Goal: Task Accomplishment & Management: Manage account settings

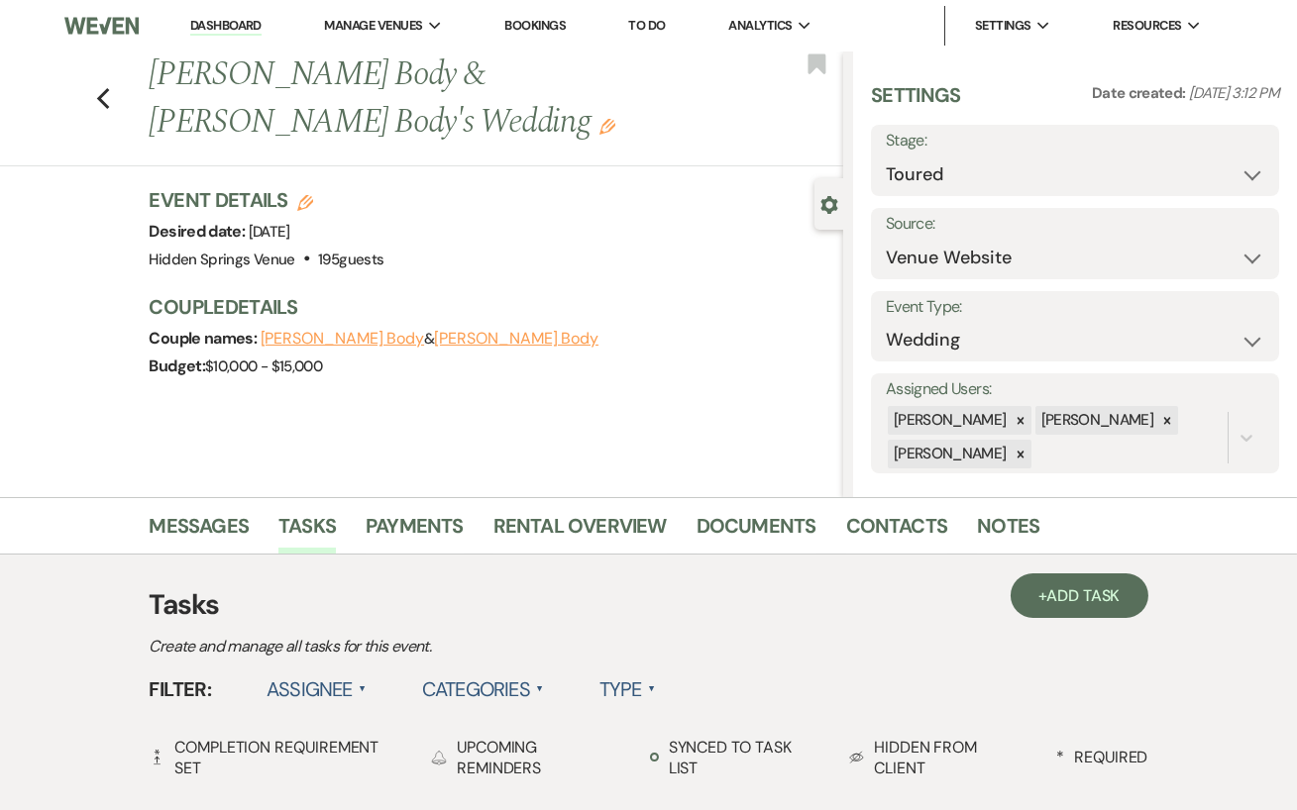
click at [245, 32] on link "Dashboard" at bounding box center [225, 26] width 71 height 19
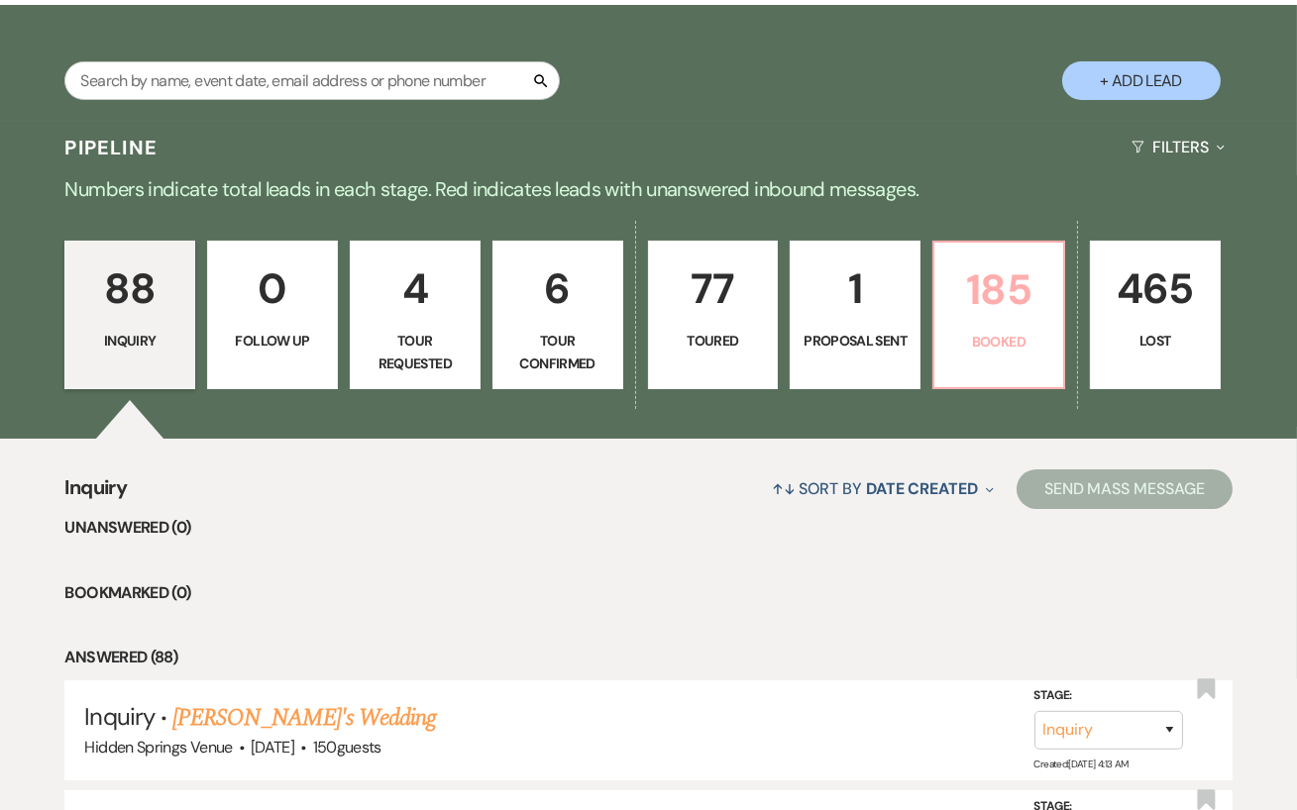
click at [1012, 385] on link "185 Booked" at bounding box center [998, 315] width 133 height 149
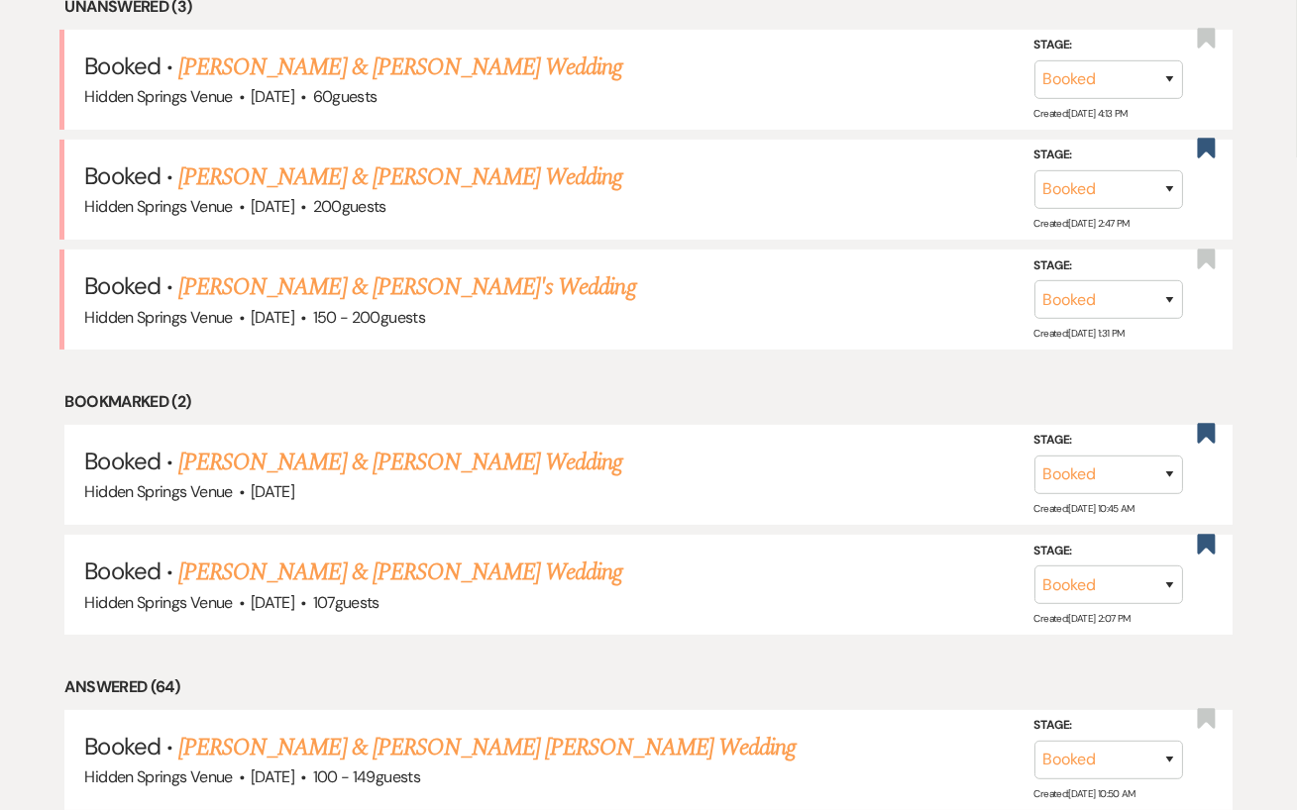
scroll to position [864, 0]
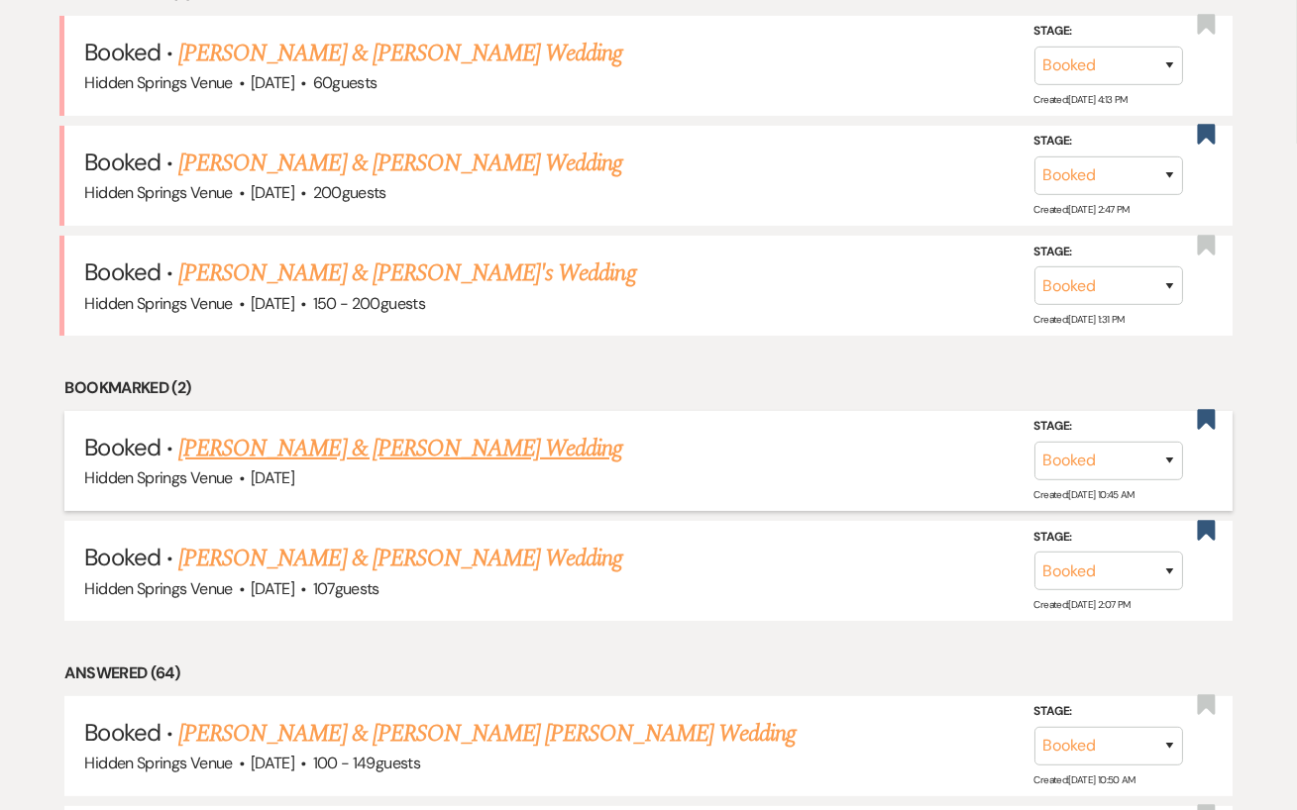
click at [509, 435] on link "[PERSON_NAME] & [PERSON_NAME] Wedding" at bounding box center [400, 449] width 444 height 36
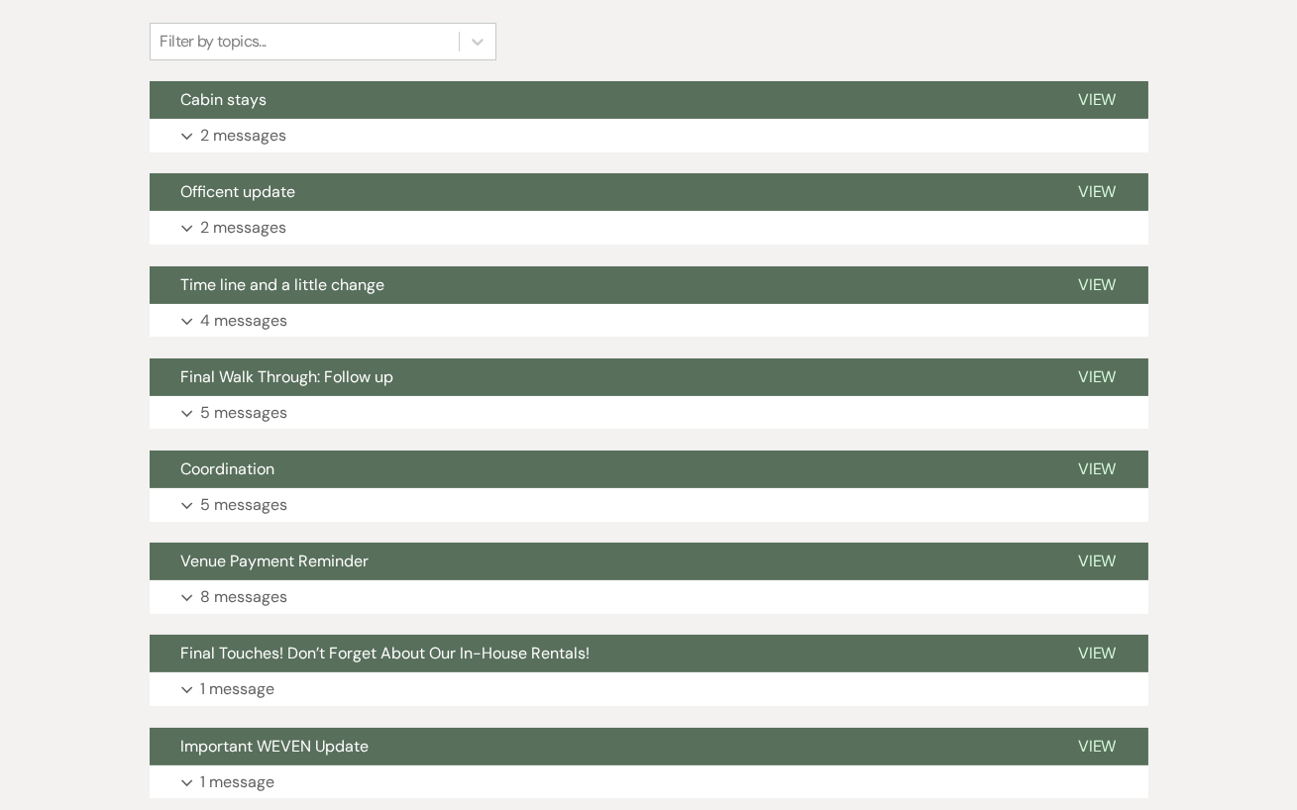
scroll to position [489, 0]
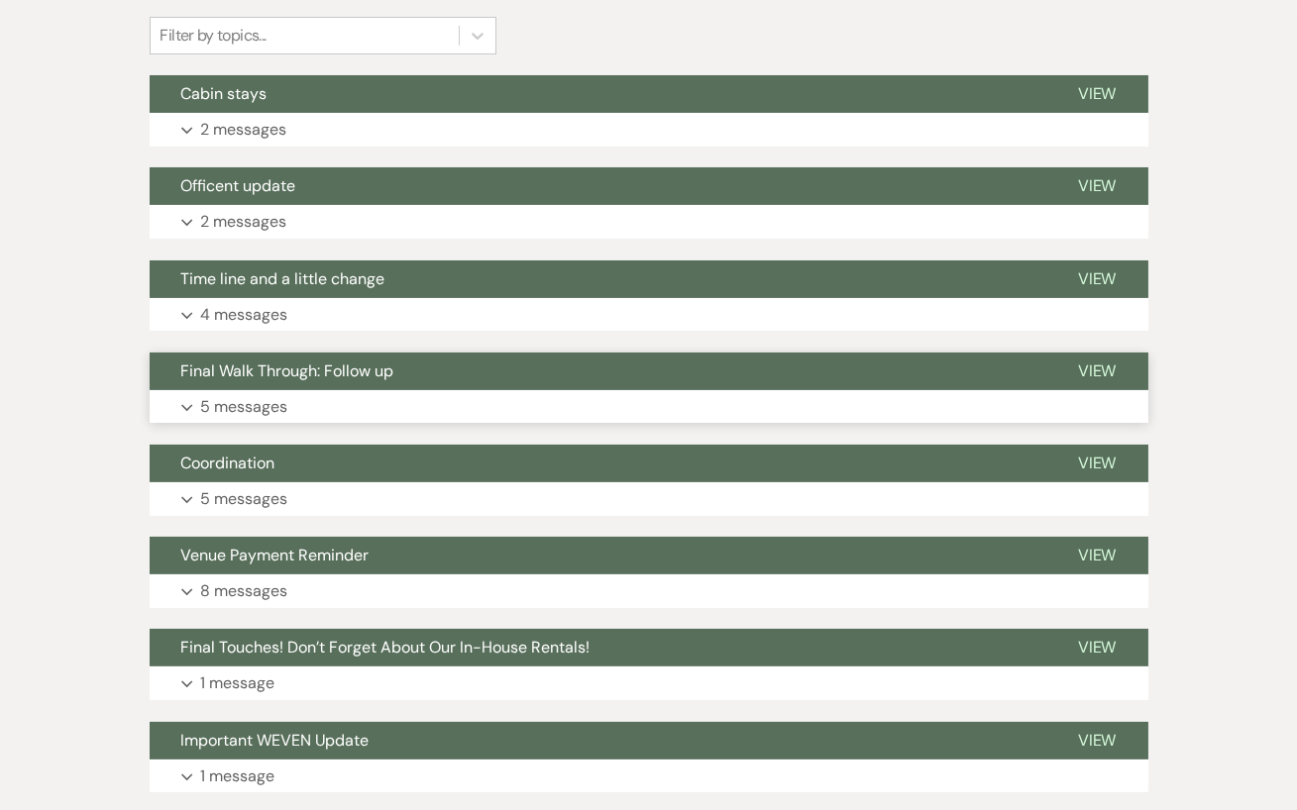
click at [458, 392] on button "Expand 5 messages" at bounding box center [649, 407] width 999 height 34
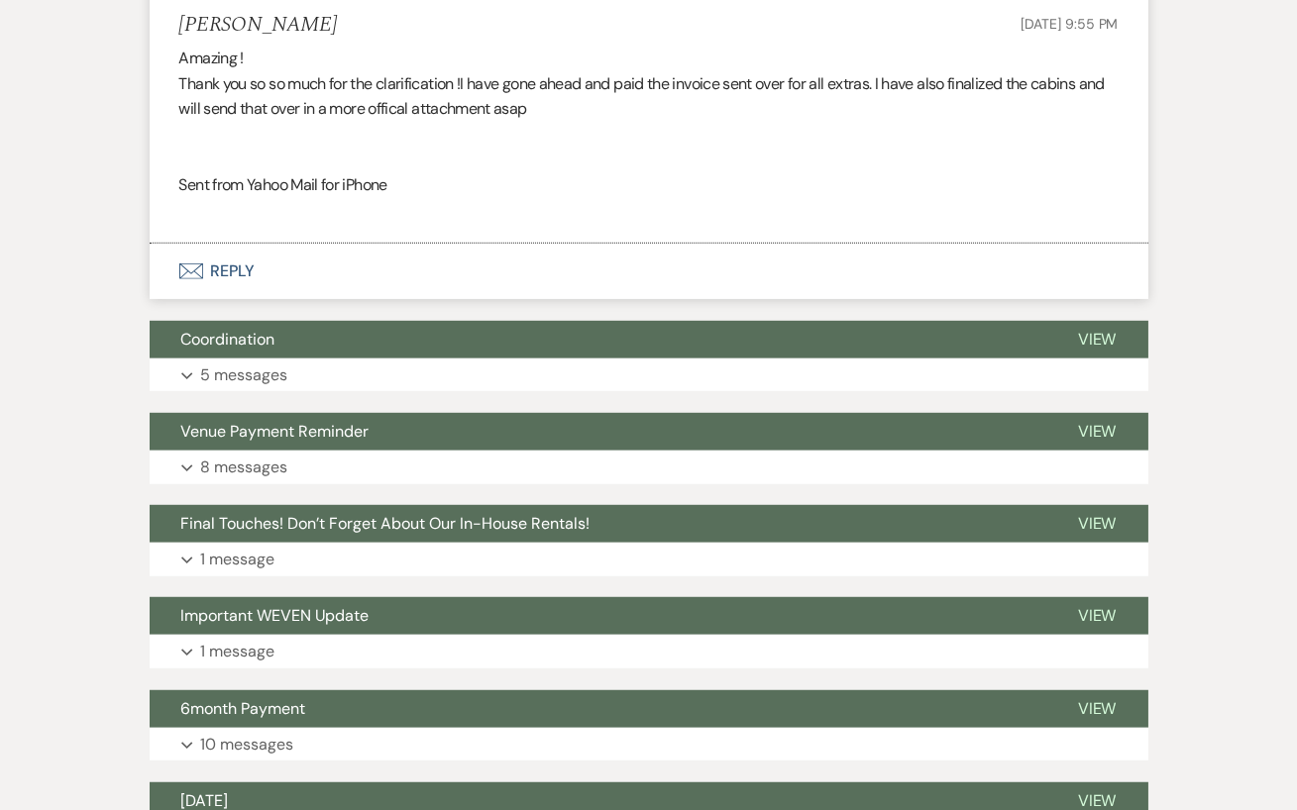
scroll to position [2663, 0]
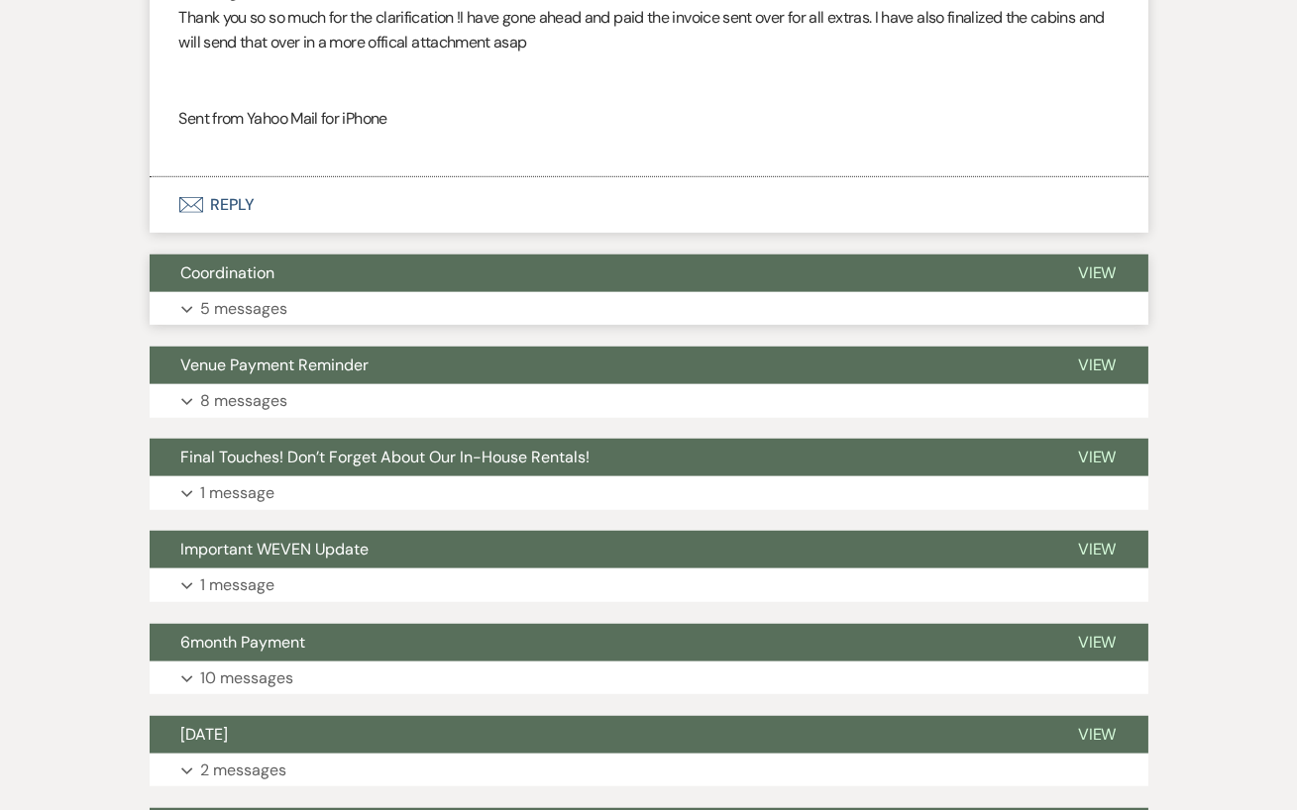
click at [477, 308] on button "Expand 5 messages" at bounding box center [649, 309] width 999 height 34
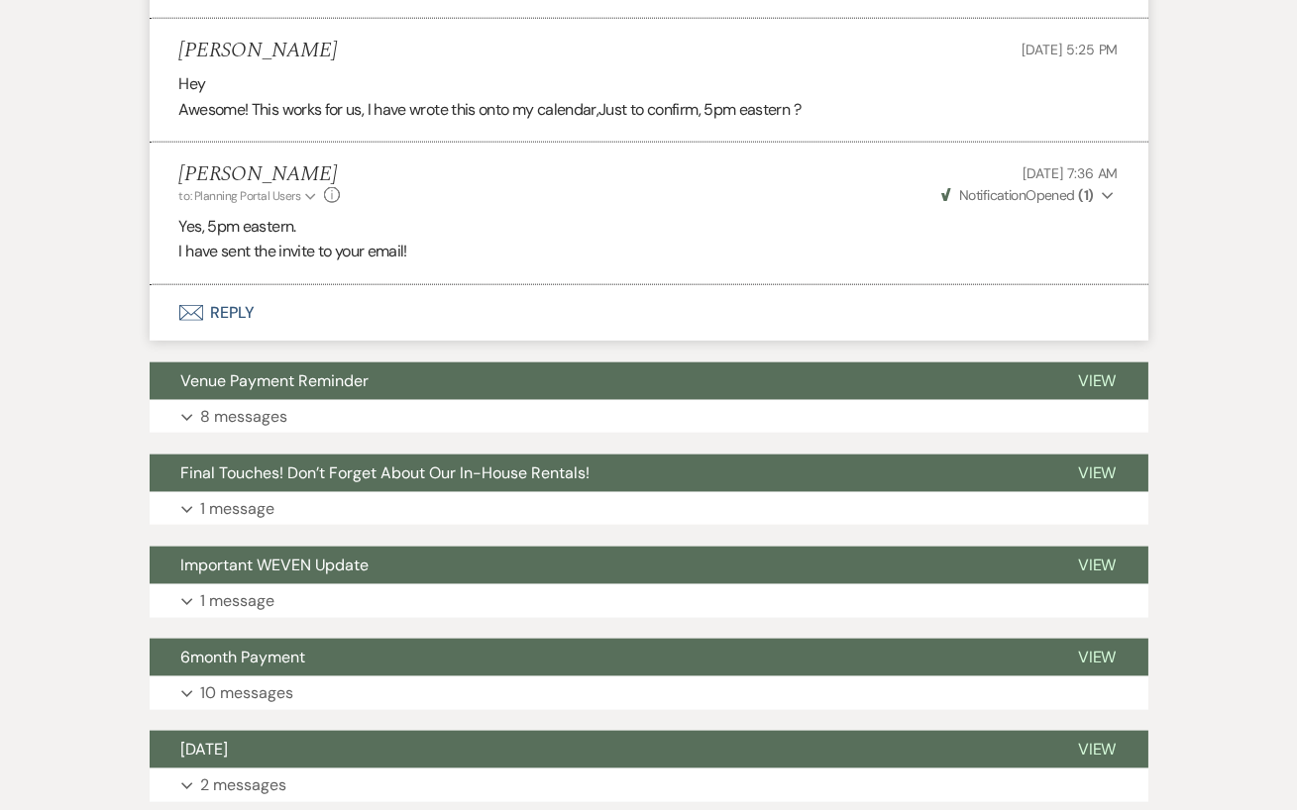
scroll to position [4390, 0]
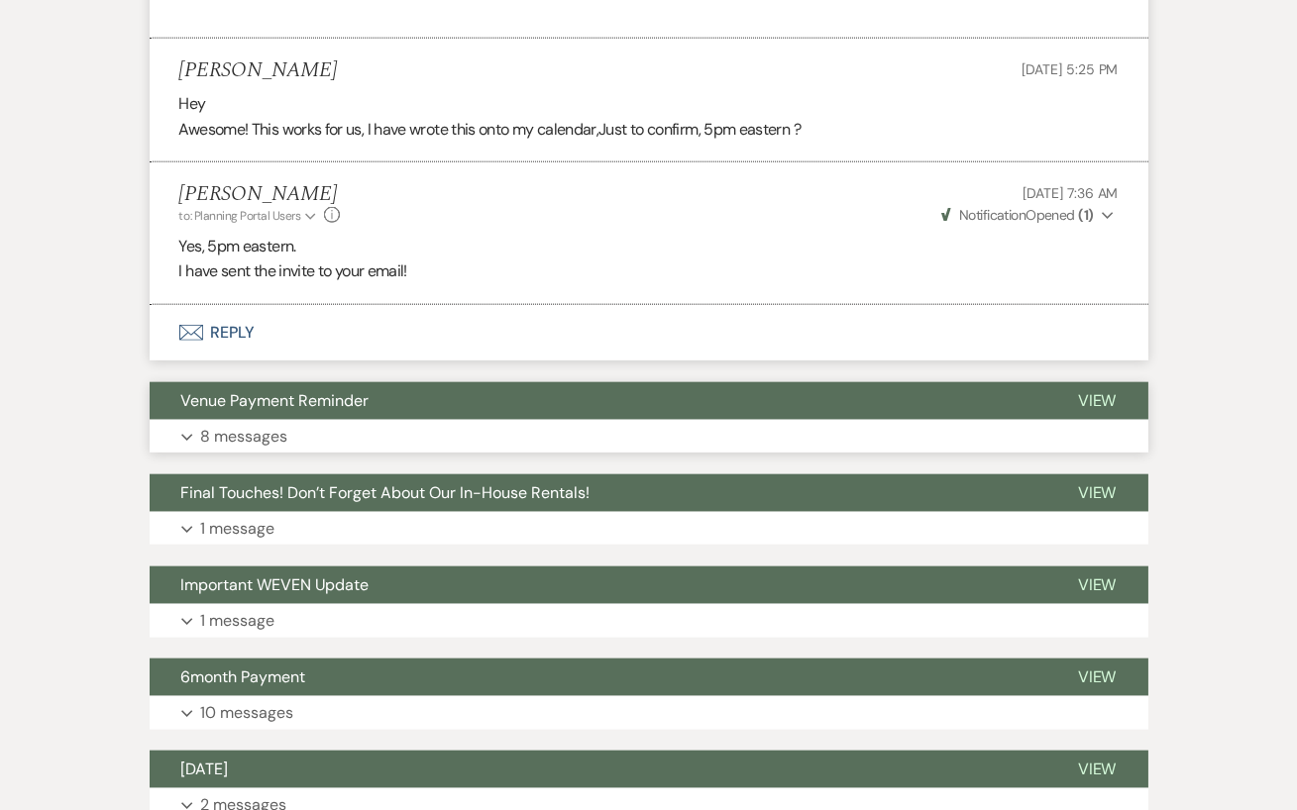
click at [393, 420] on button "Expand 8 messages" at bounding box center [649, 437] width 999 height 34
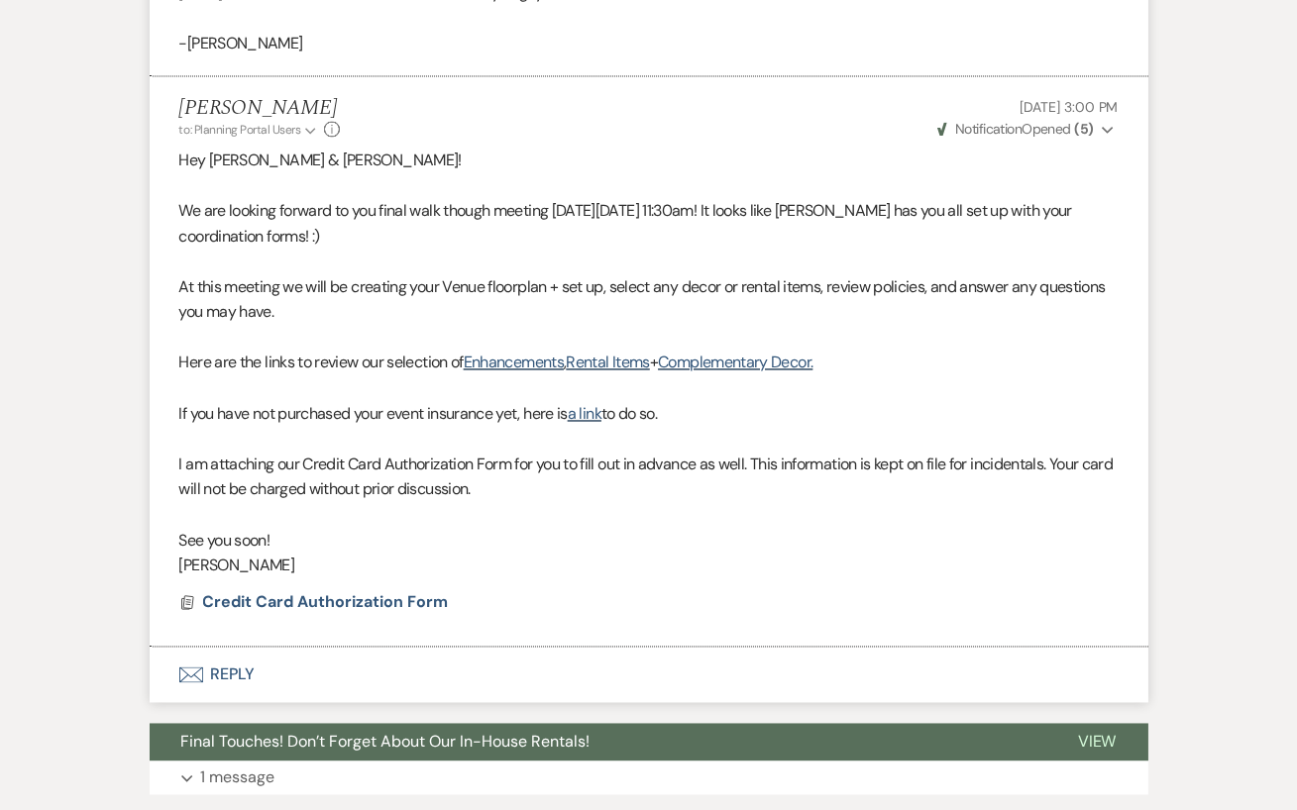
scroll to position [7197, 0]
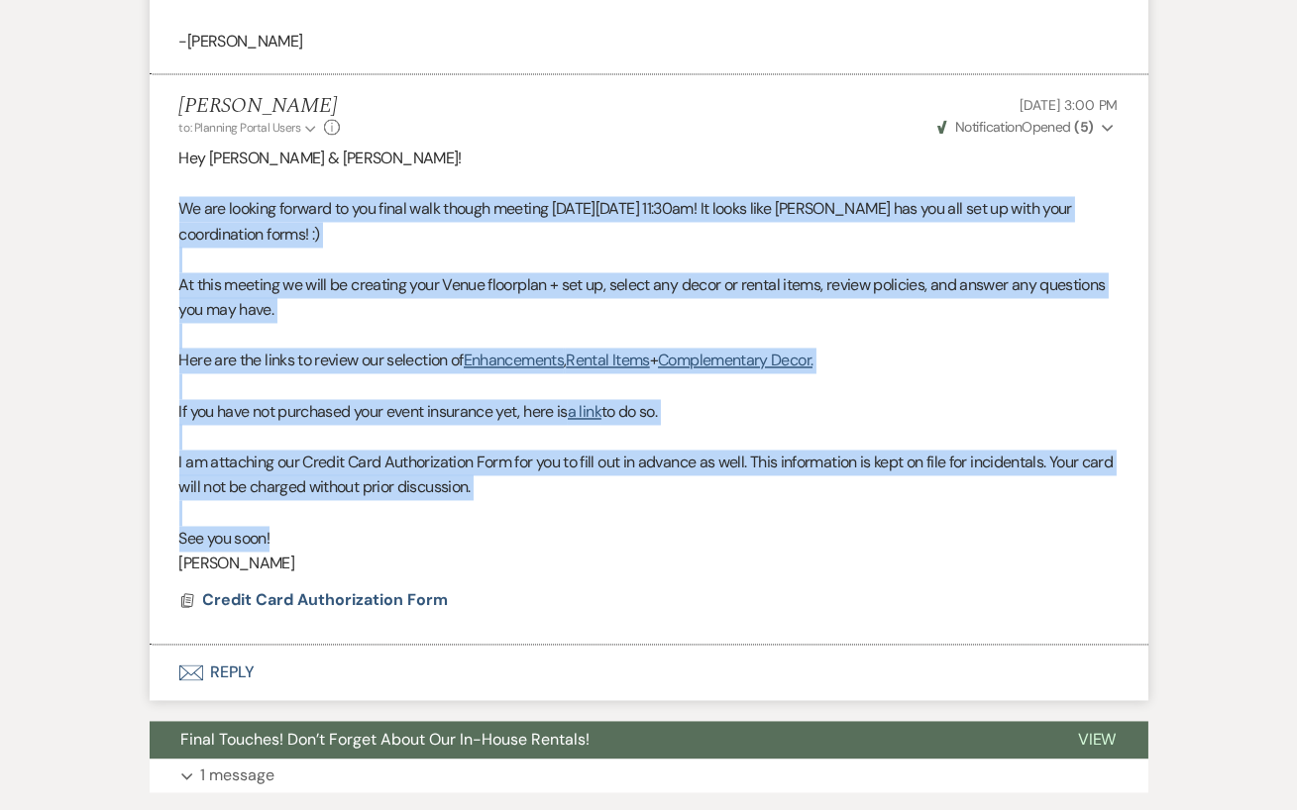
drag, startPoint x: 179, startPoint y: 180, endPoint x: 547, endPoint y: 511, distance: 494.6
click at [547, 511] on div "Hey [PERSON_NAME] & [PERSON_NAME]! We are looking forward to you final walk tho…" at bounding box center [648, 361] width 939 height 431
copy div "We are looking forward to you final walk though meeting [DATE][DATE] 11:30am! I…"
click at [547, 526] on p "See you soon!" at bounding box center [648, 539] width 939 height 26
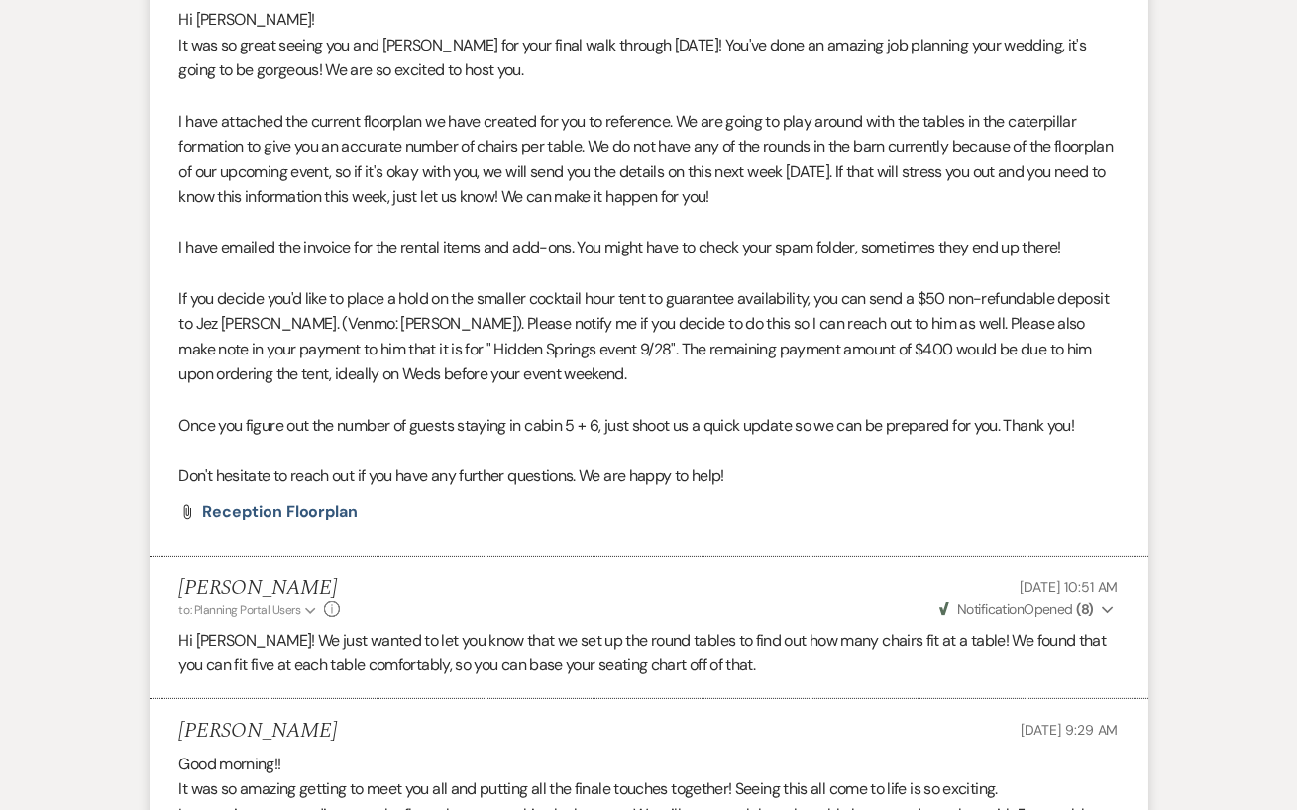
scroll to position [0, 0]
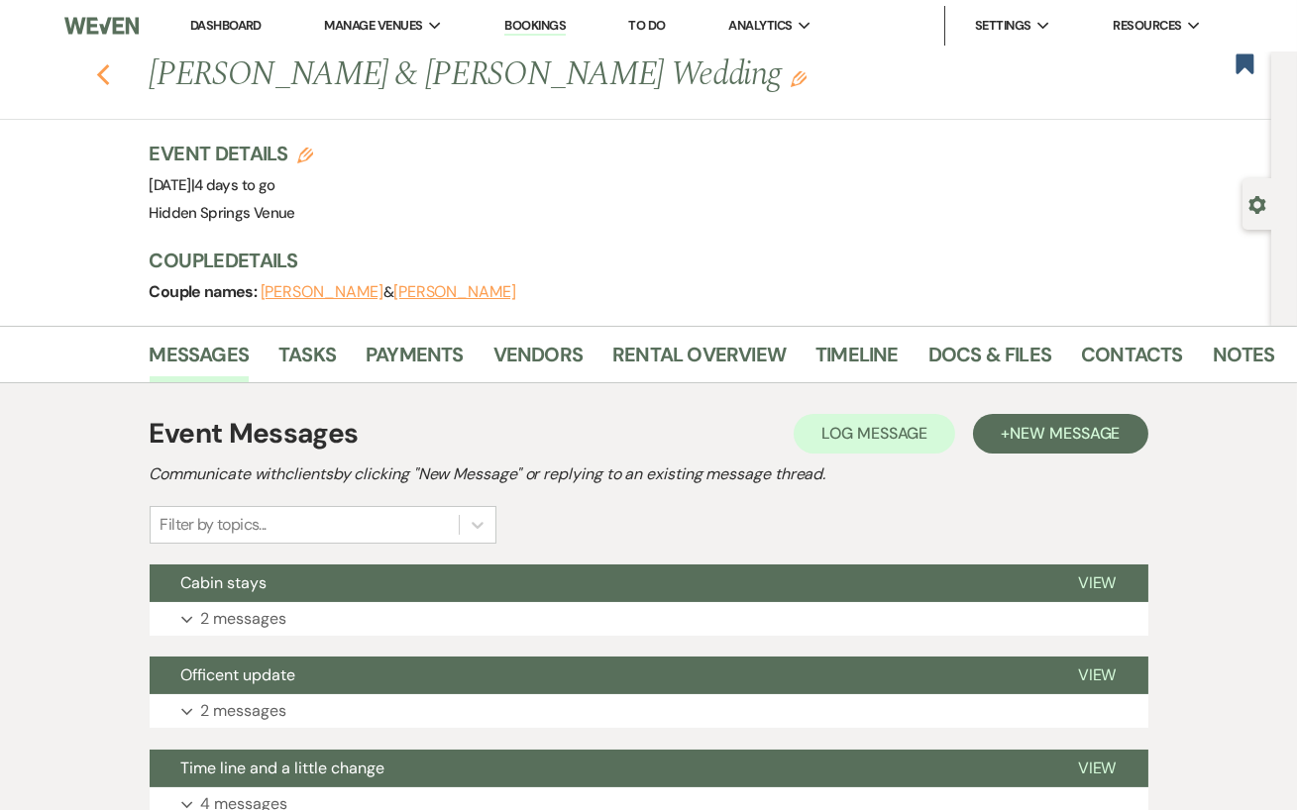
click at [98, 78] on icon "Previous" at bounding box center [103, 75] width 15 height 24
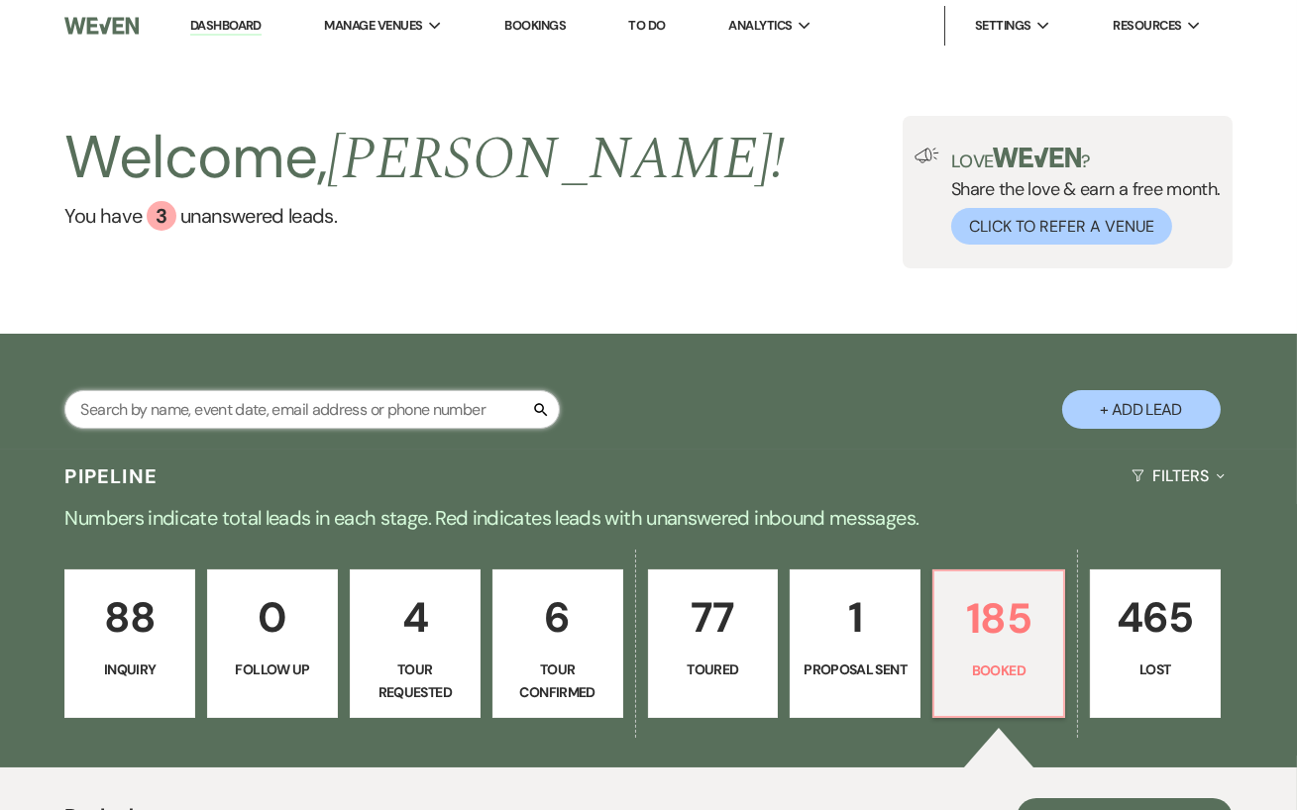
click at [279, 405] on input "text" at bounding box center [311, 409] width 495 height 39
type input "mj"
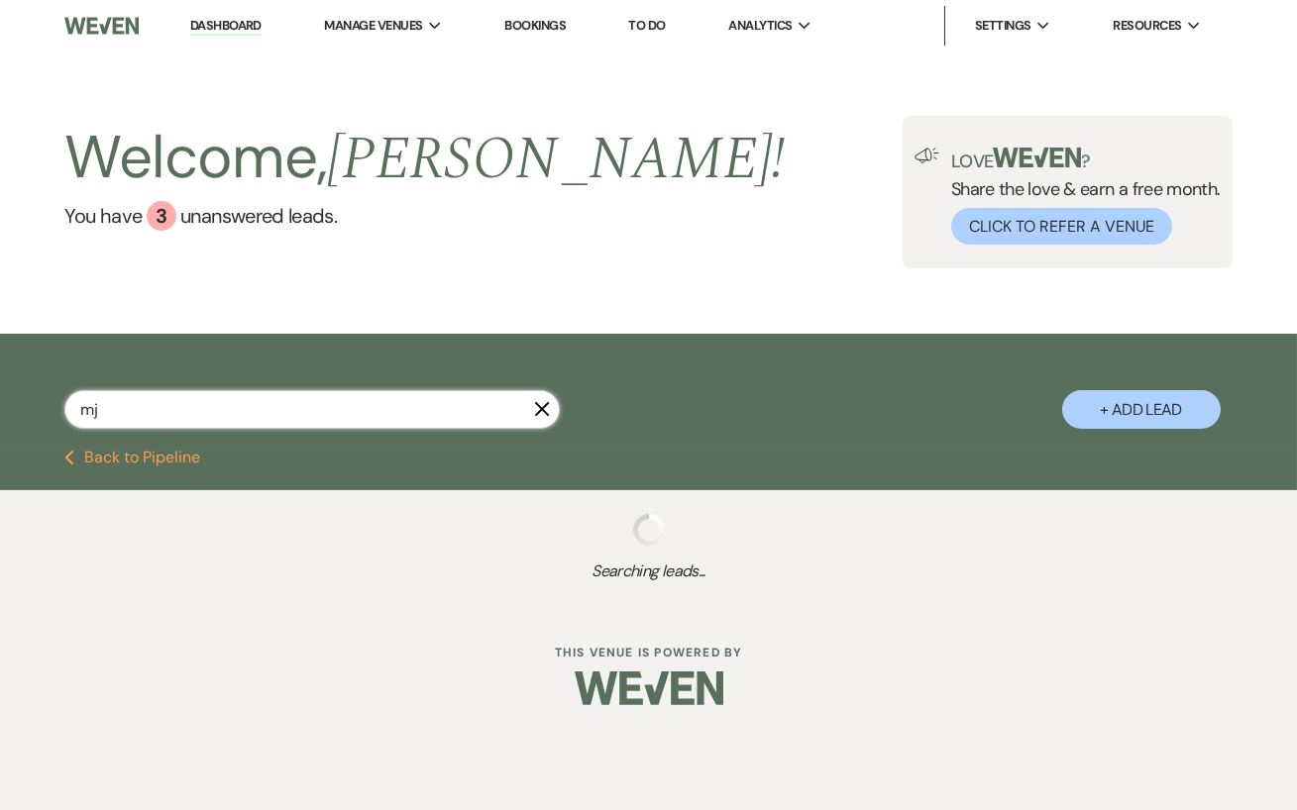
select select "5"
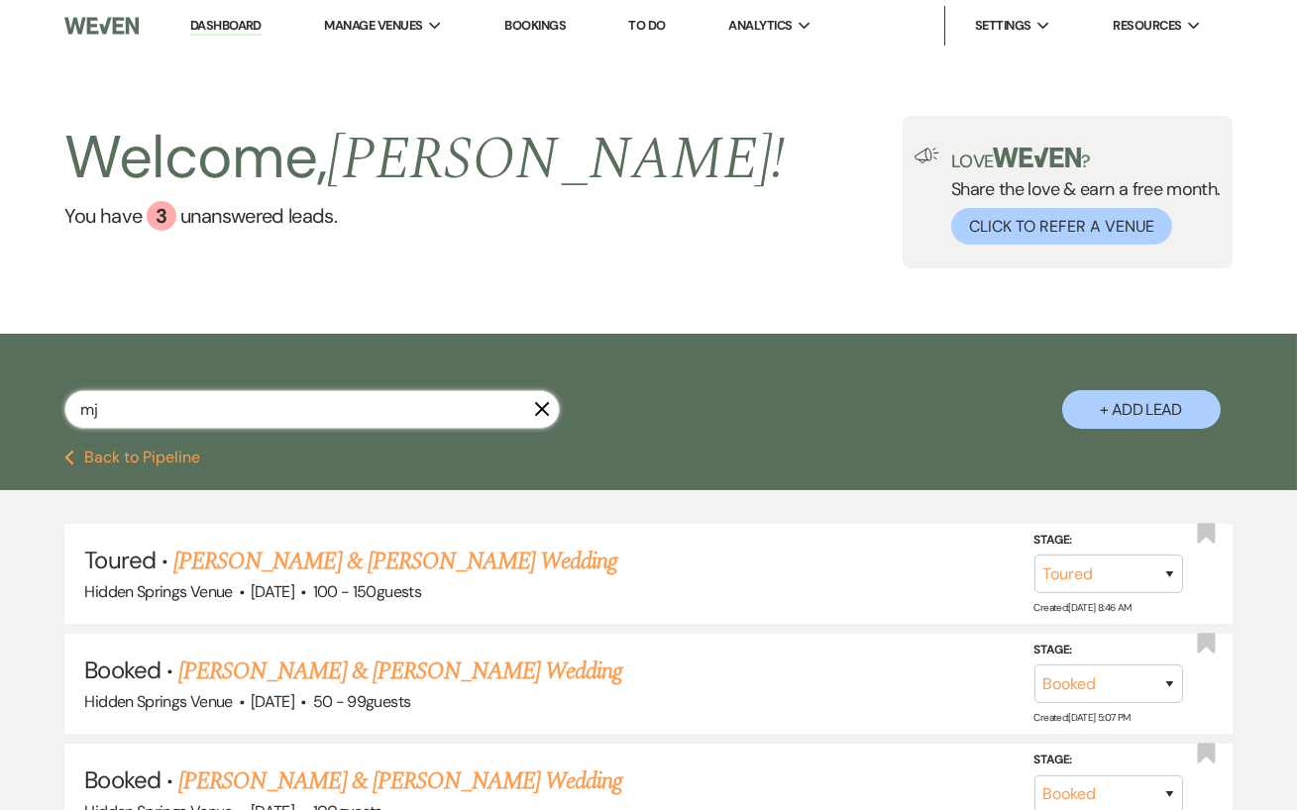
type input "mj p"
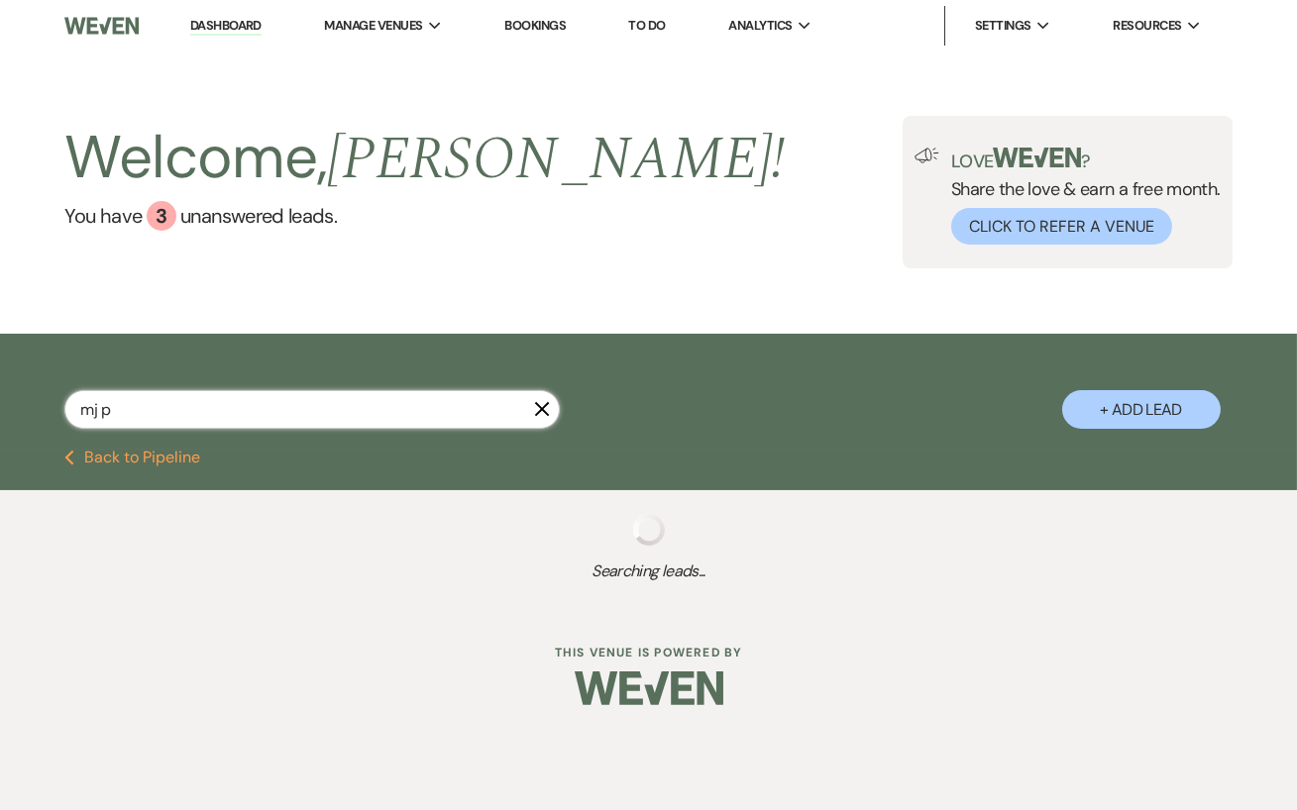
select select "8"
select select "6"
select select "8"
select select "11"
select select "8"
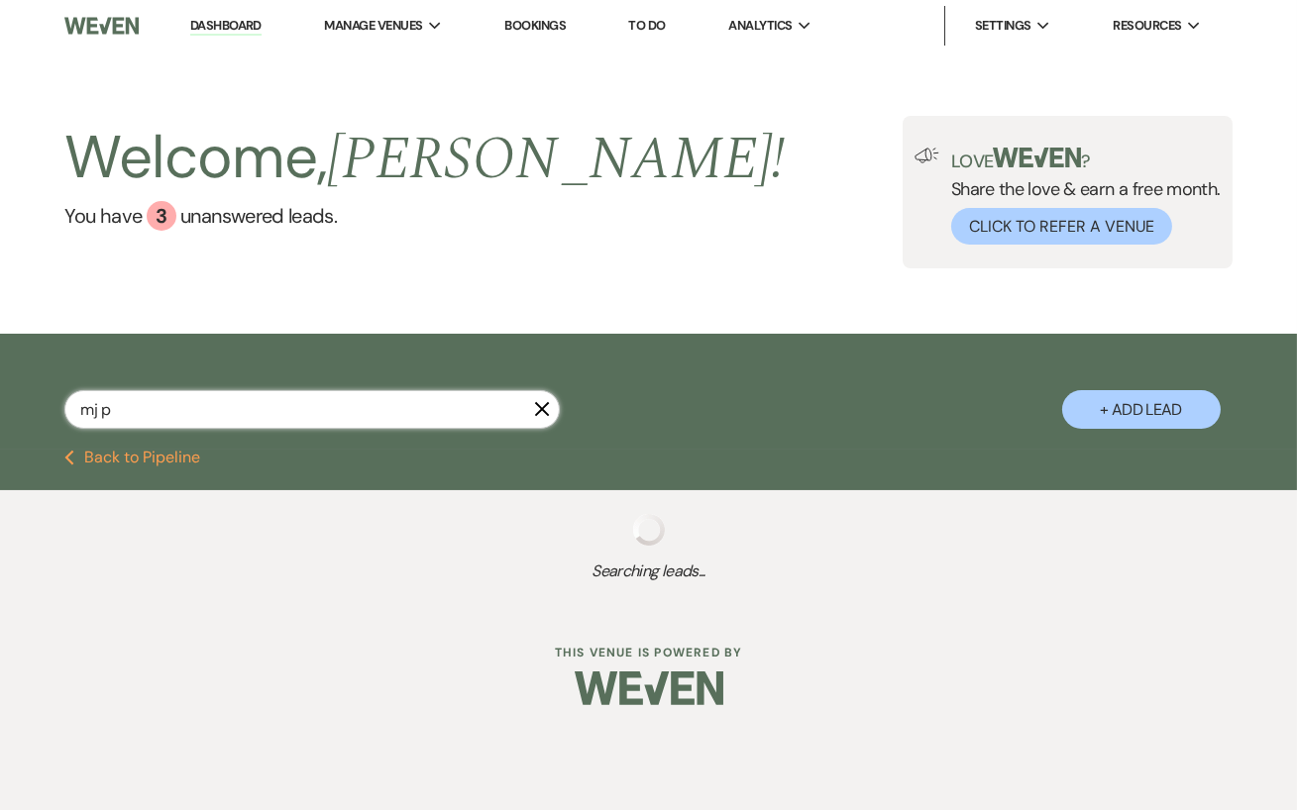
select select "6"
select select "5"
select select "8"
select select "5"
select select "8"
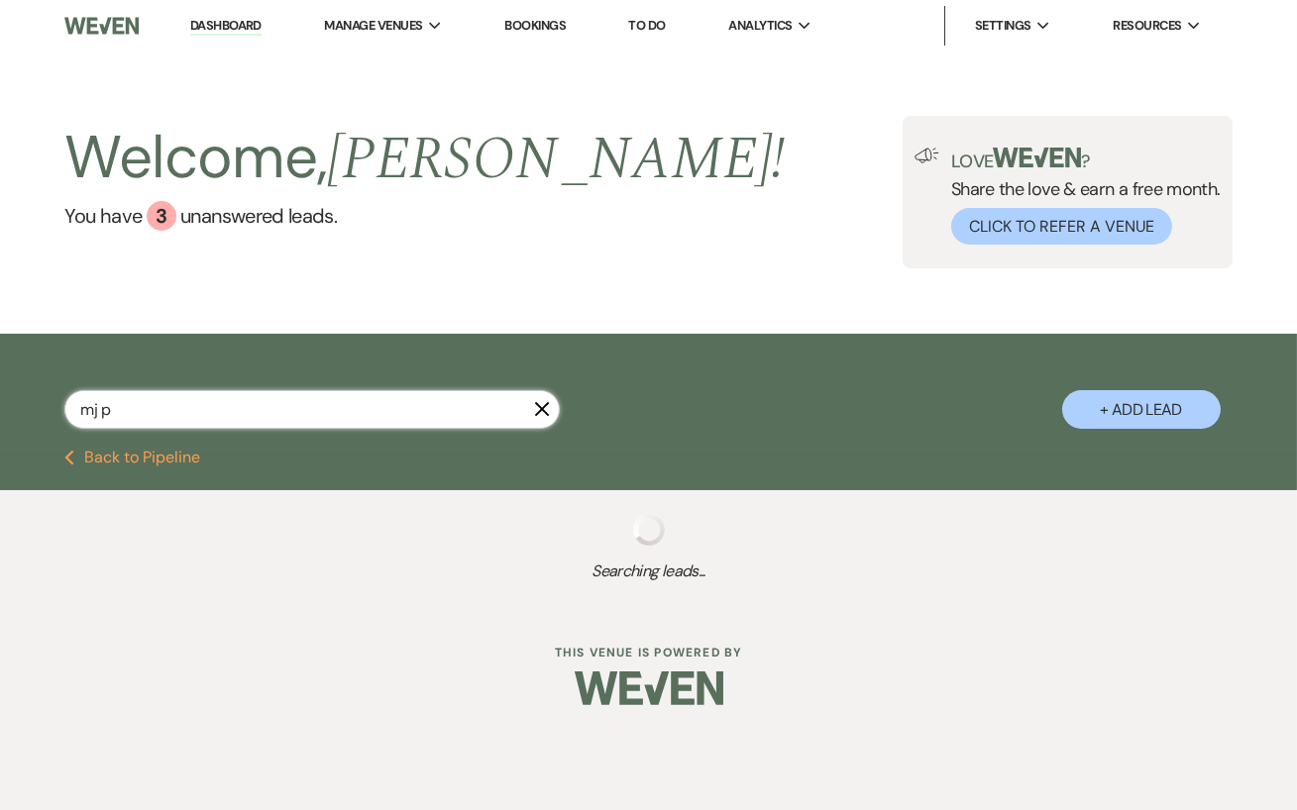
select select "11"
select select "5"
select select "8"
select select "6"
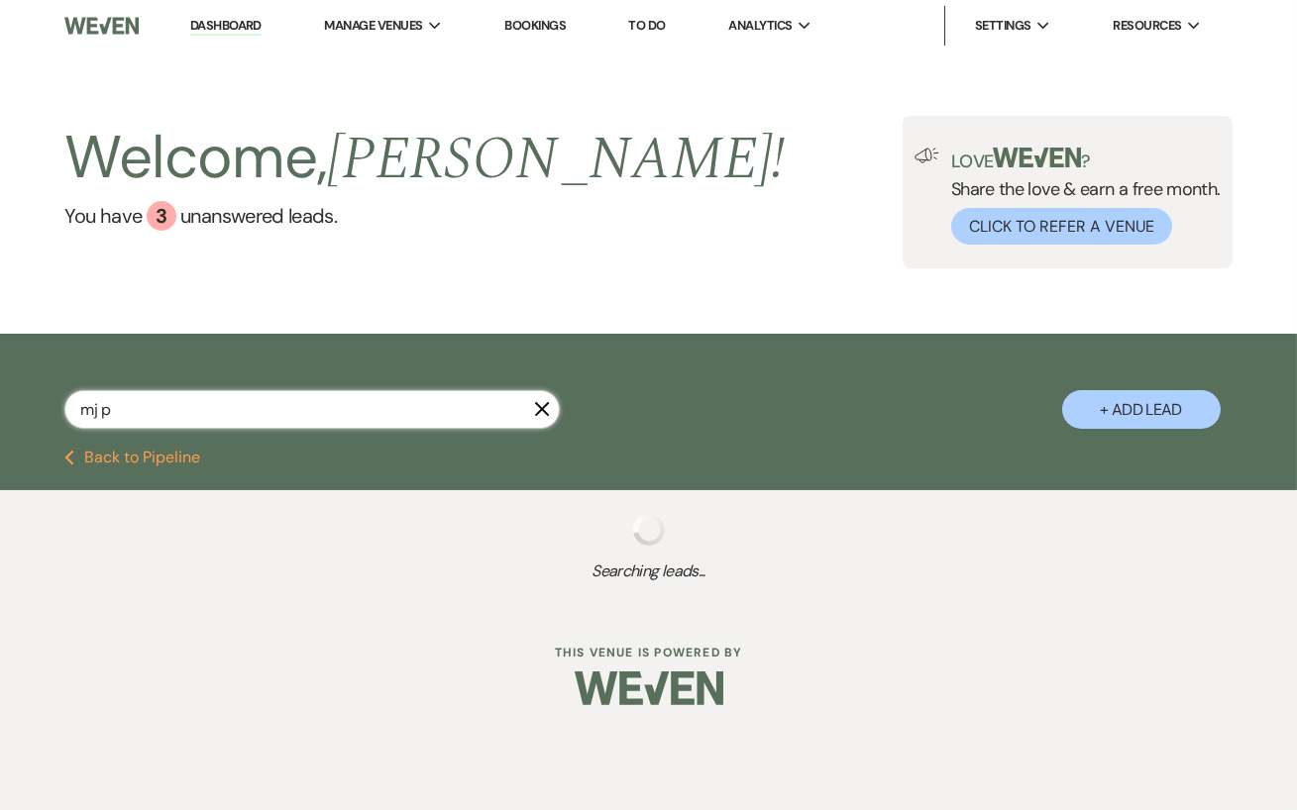
select select "8"
select select "5"
select select "8"
select select "5"
select select "8"
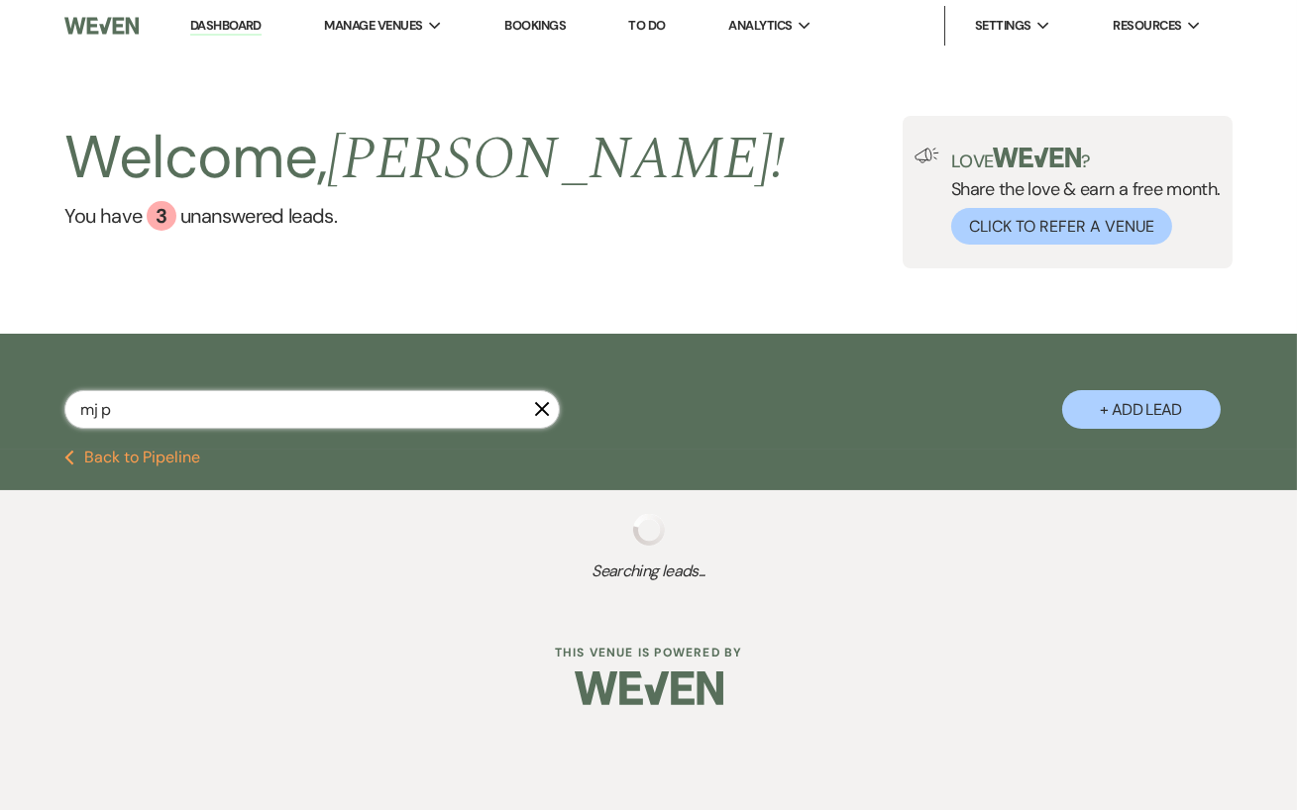
select select "6"
select select "8"
select select "6"
select select "8"
select select "5"
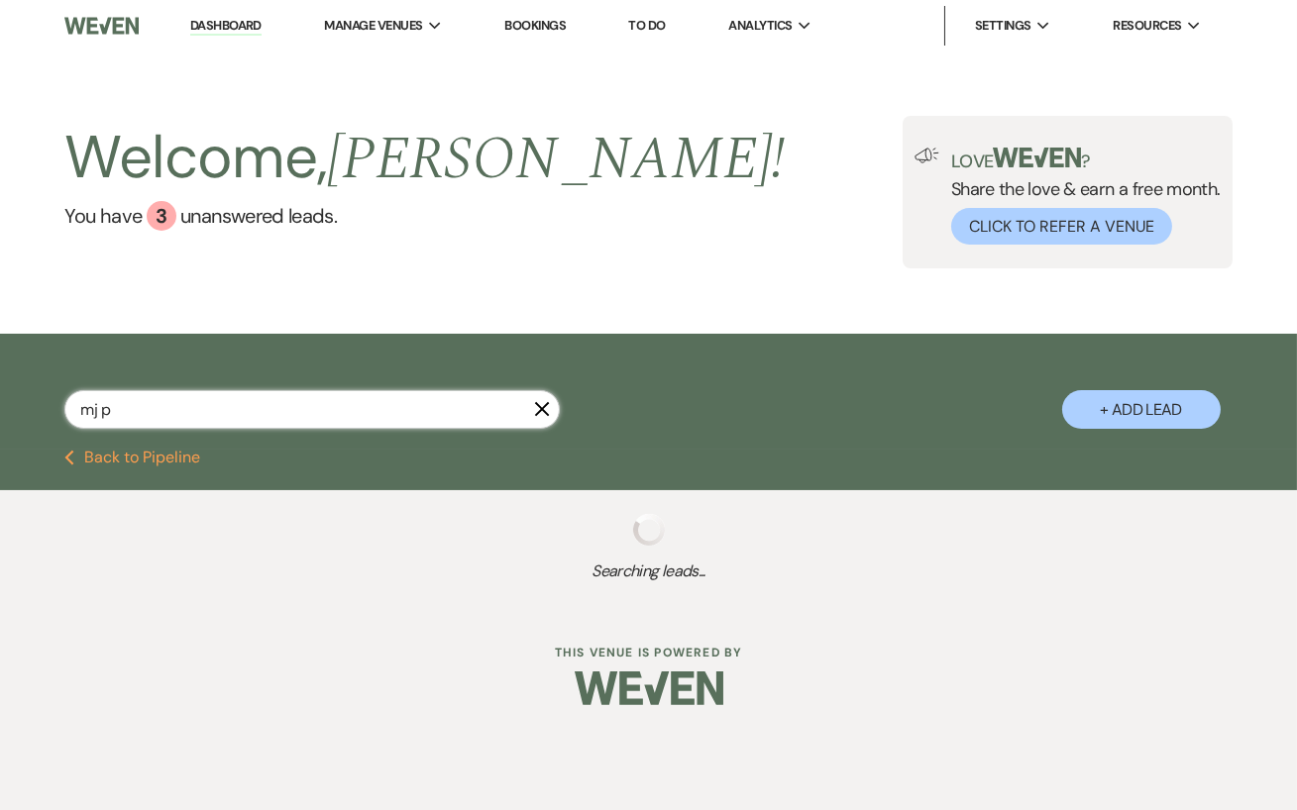
select select "8"
select select "6"
select select "8"
select select "6"
select select "8"
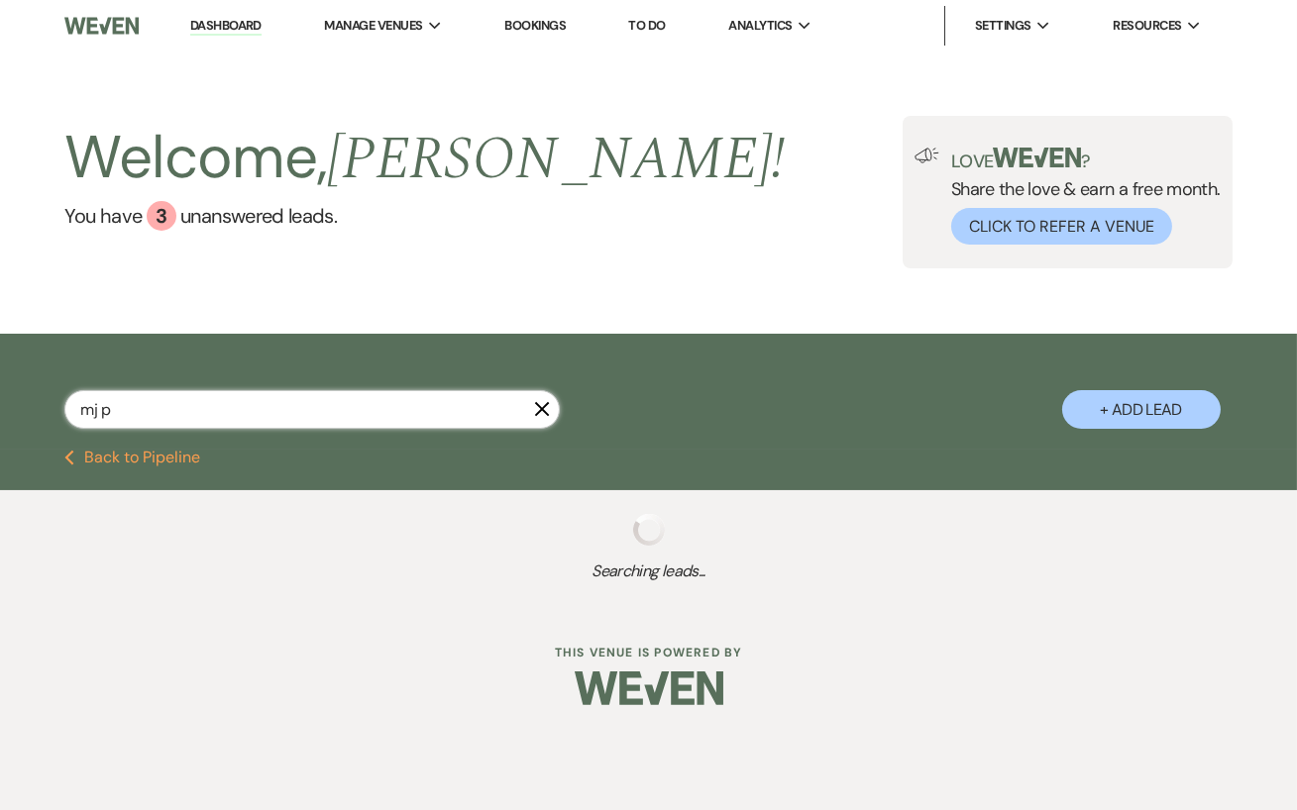
select select "6"
select select "8"
select select "11"
select select "8"
select select "11"
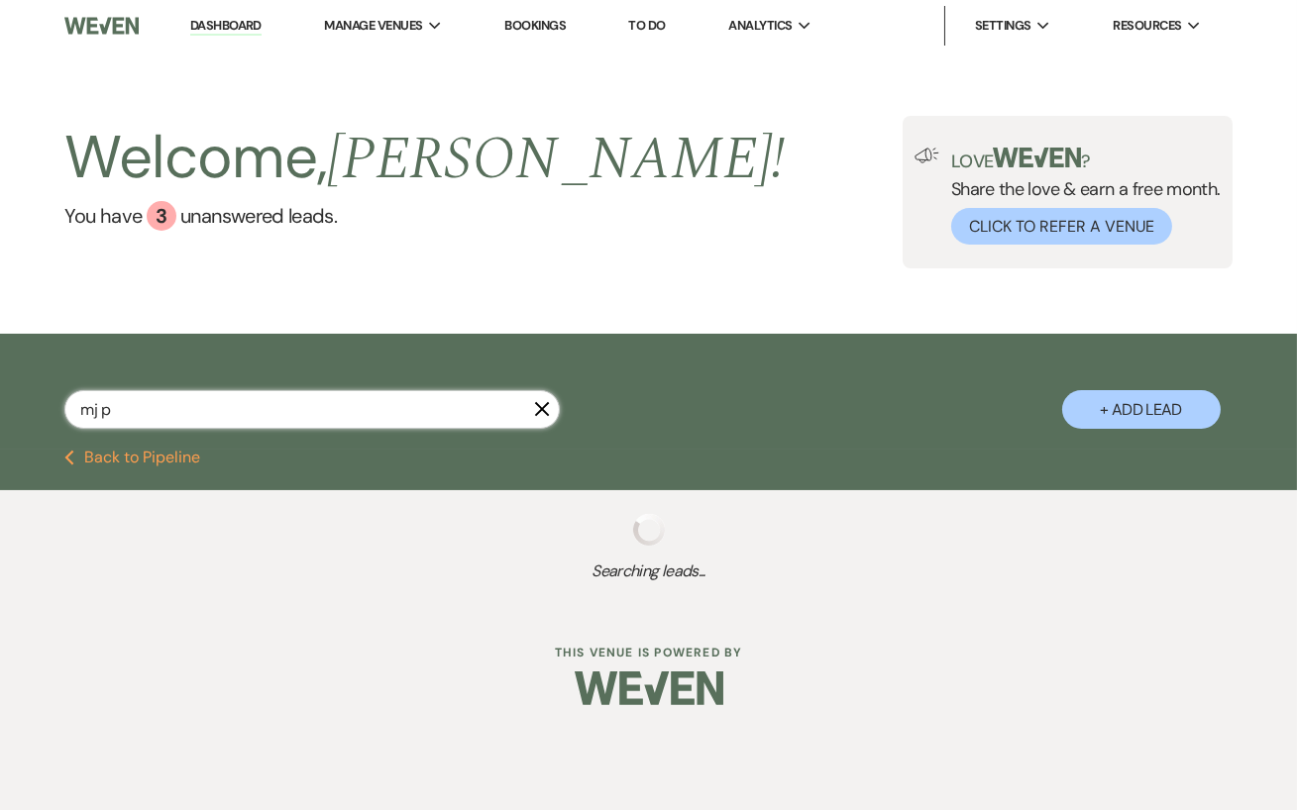
select select "8"
select select "6"
select select "8"
select select "6"
select select "8"
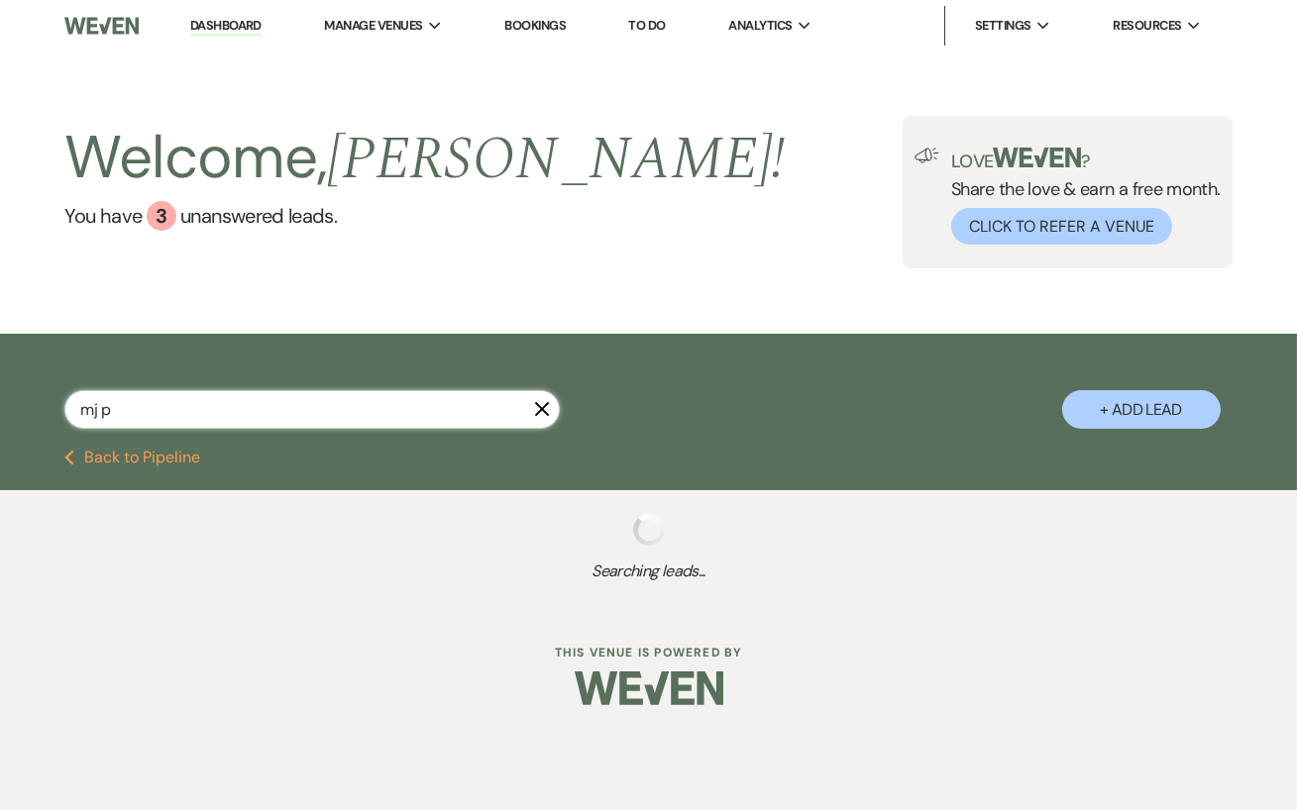
select select "6"
select select "8"
select select "11"
select select "8"
select select "6"
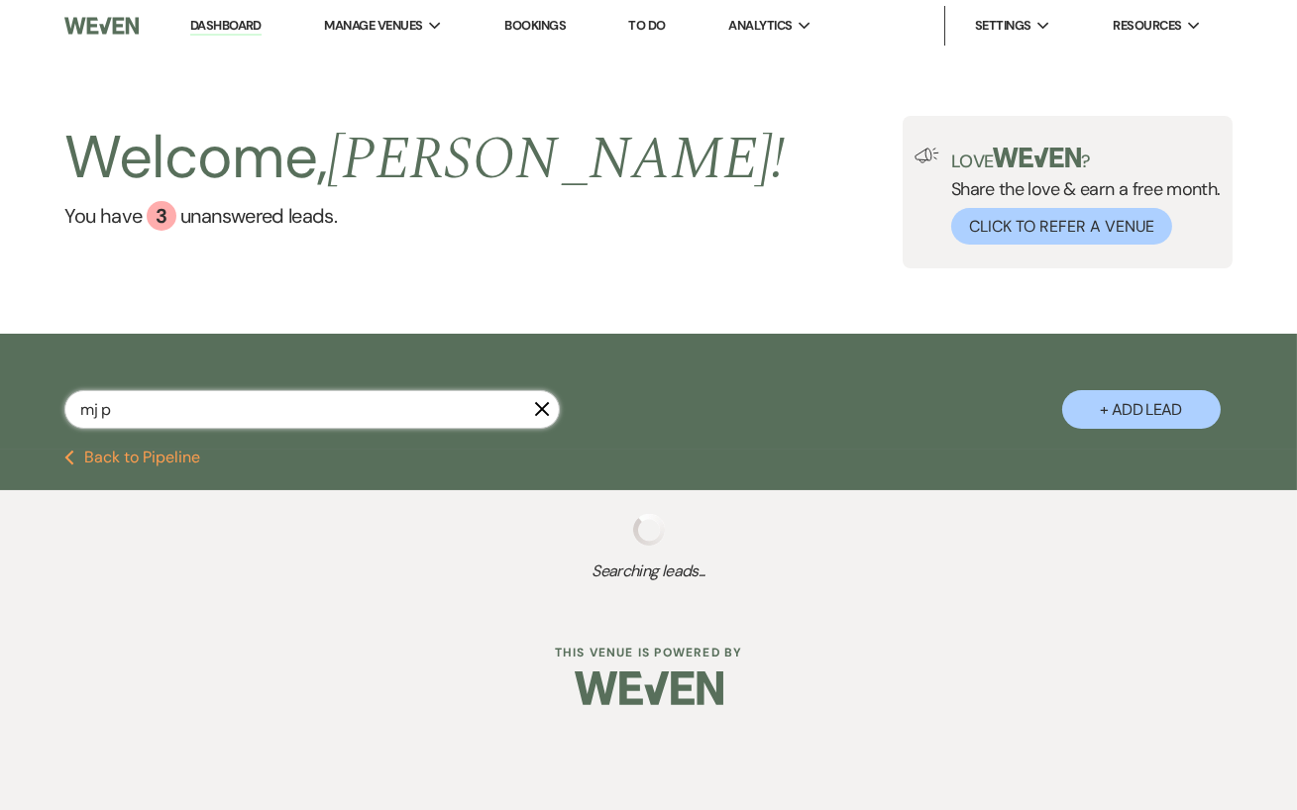
select select "8"
select select "6"
select select "8"
select select "6"
select select "5"
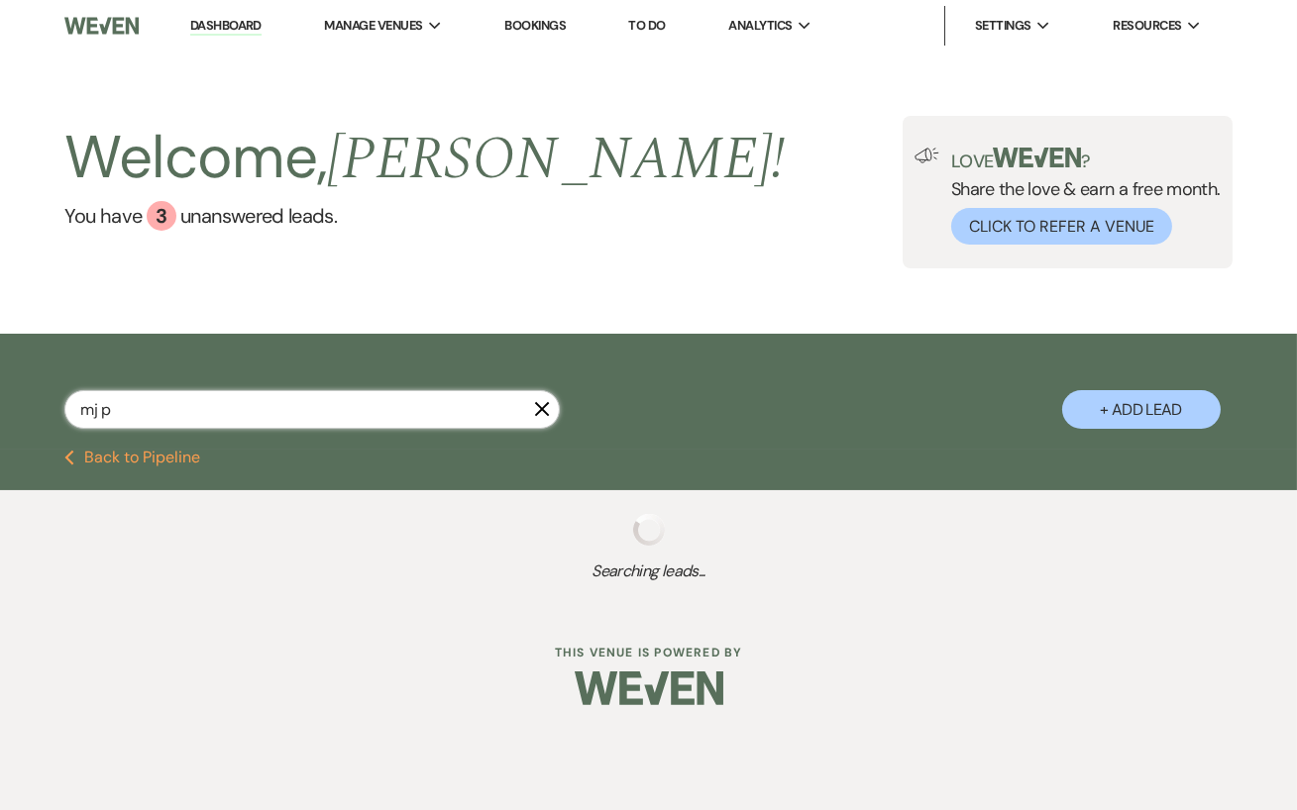
select select "8"
select select "6"
select select "8"
select select "5"
select select "8"
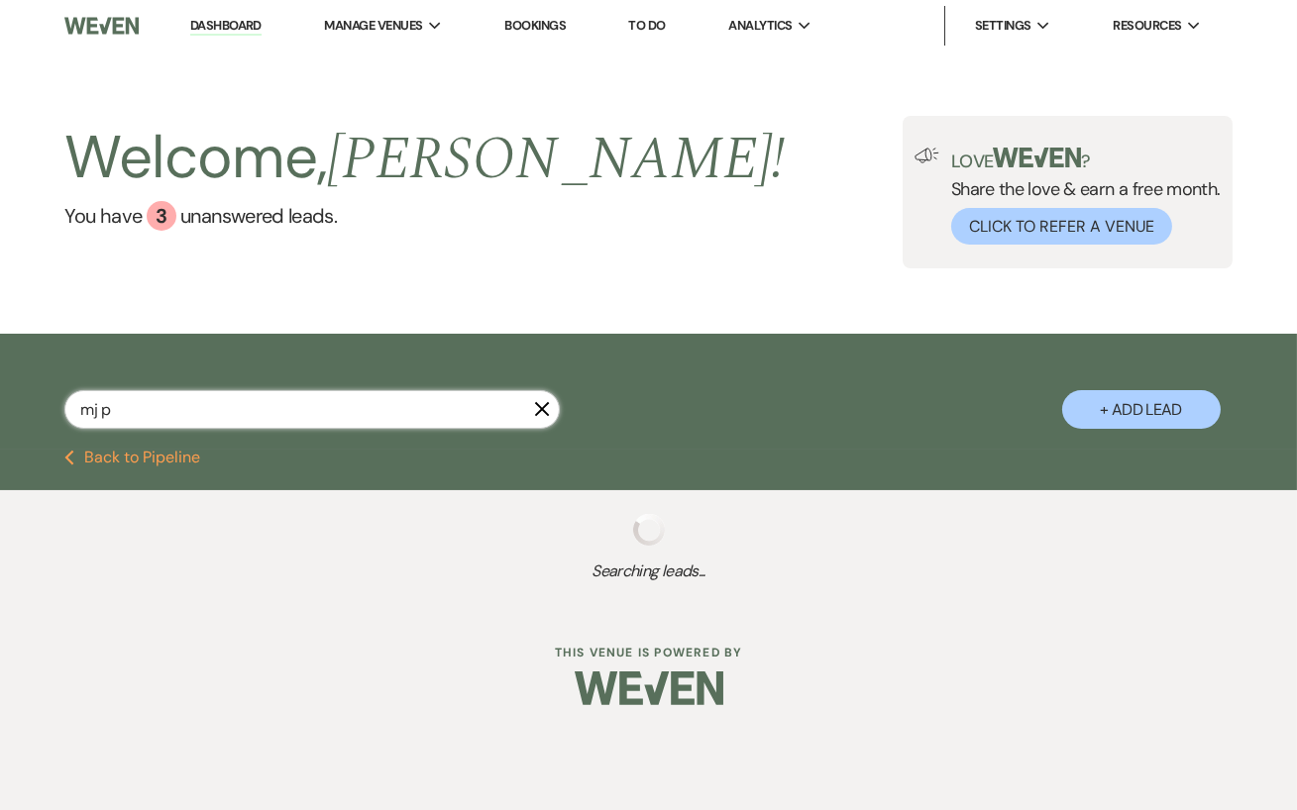
select select "6"
select select "8"
select select "5"
select select "8"
select select "5"
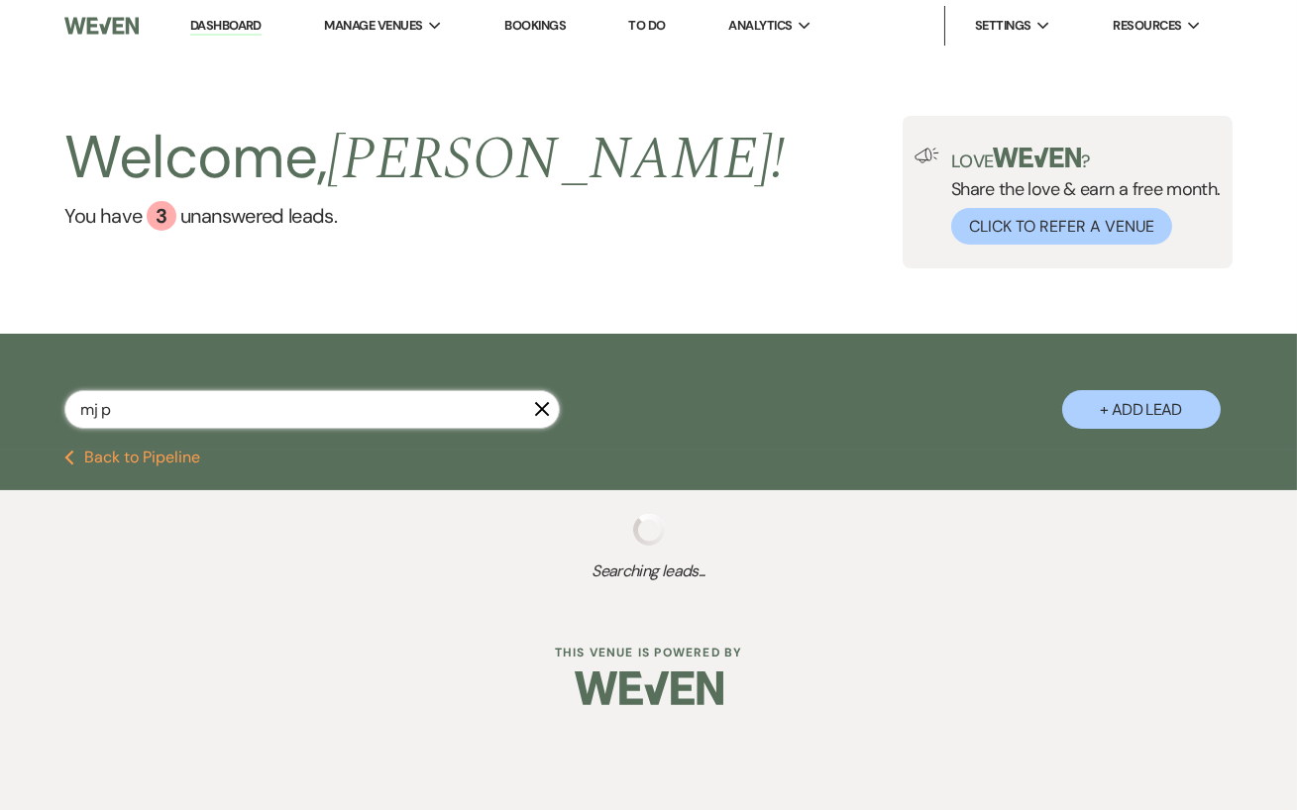
select select "8"
select select "5"
select select "8"
select select "5"
select select "8"
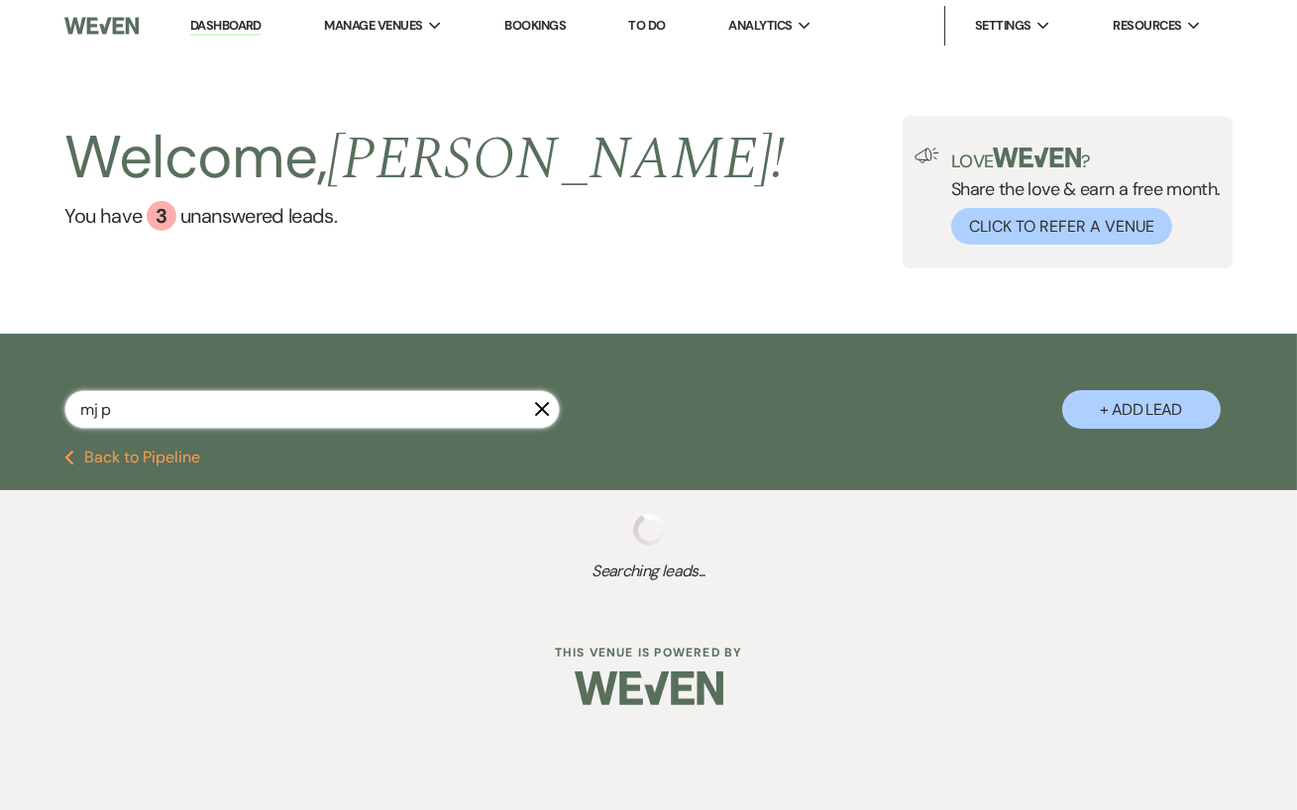
select select "5"
select select "8"
select select "5"
select select "8"
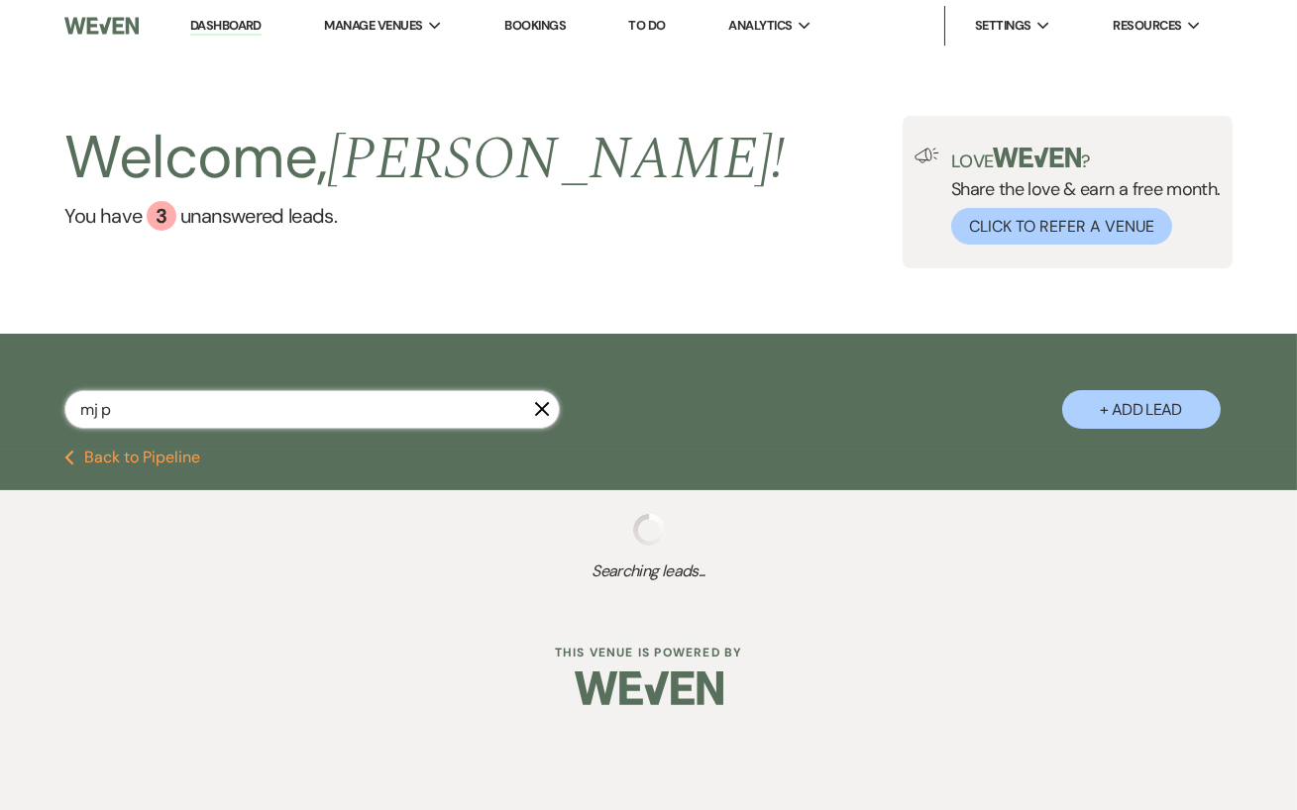
select select "5"
select select "8"
select select "5"
select select "8"
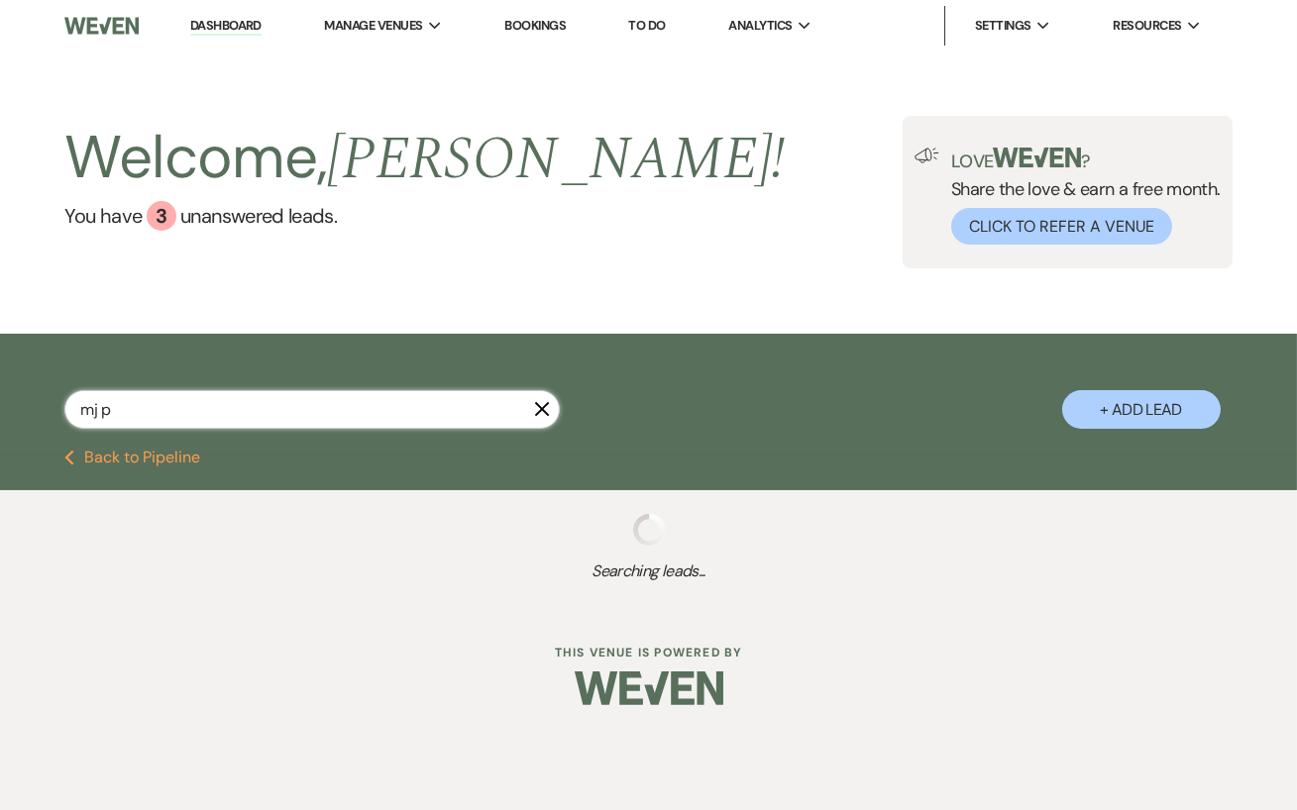
select select "5"
select select "8"
select select "5"
select select "8"
select select "5"
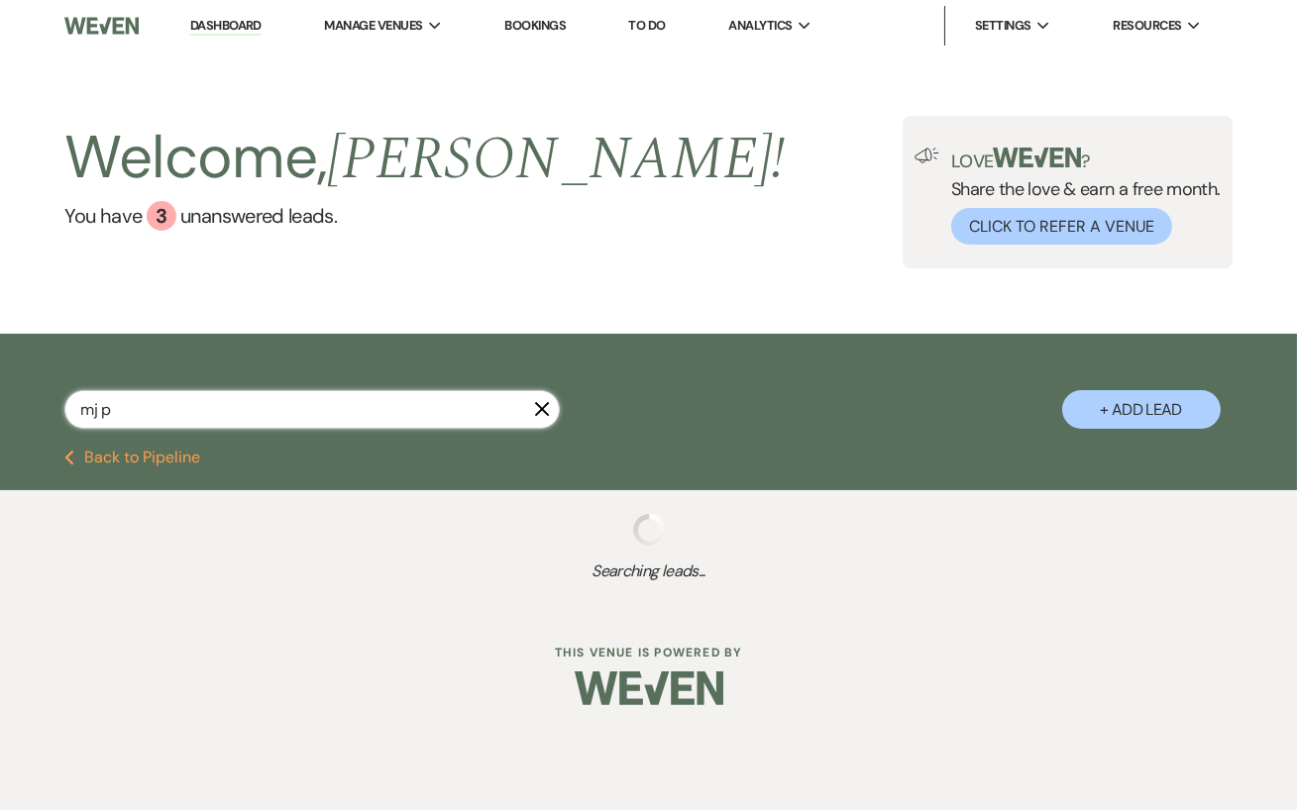
select select "8"
select select "6"
select select "8"
select select "6"
select select "8"
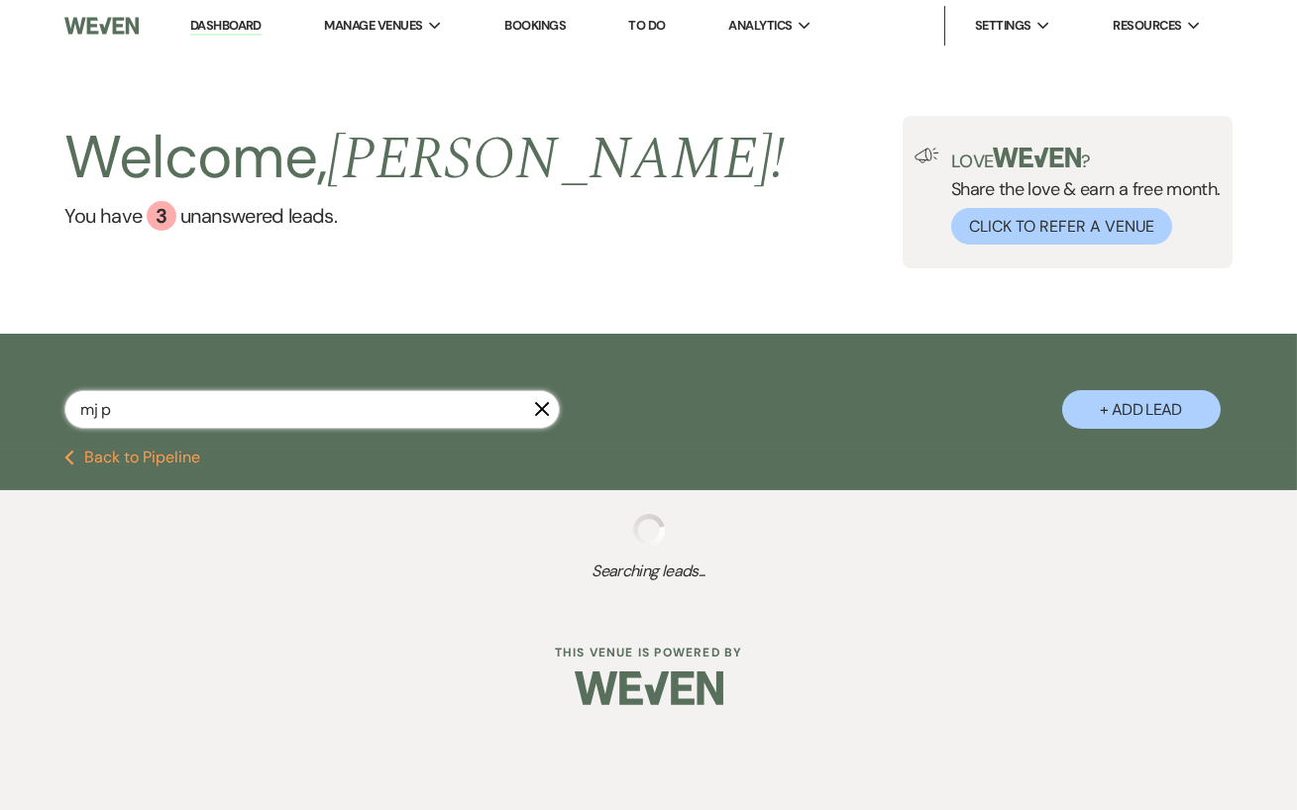
select select "5"
select select "8"
select select "1"
select select "8"
select select "5"
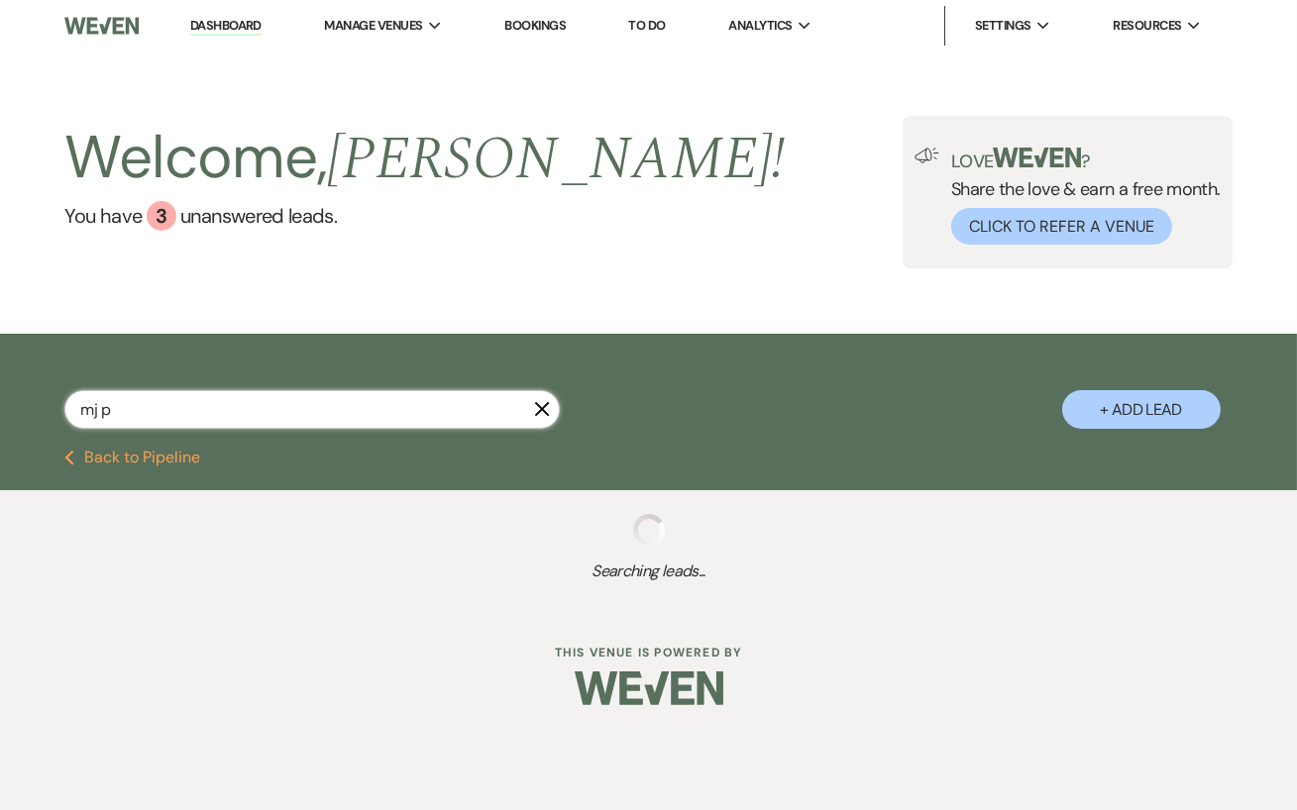
select select "8"
select select "5"
select select "8"
select select "5"
select select "8"
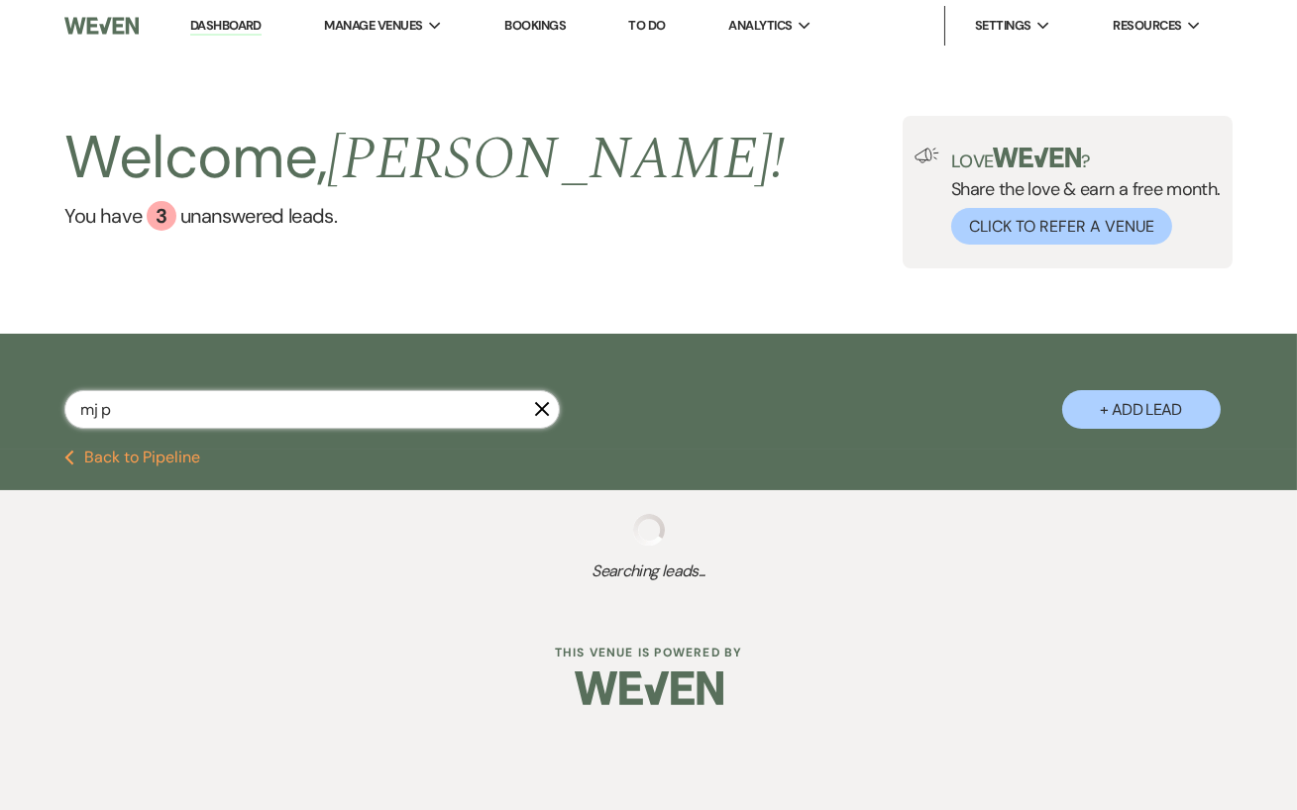
select select "5"
select select "8"
select select "4"
select select "8"
select select "5"
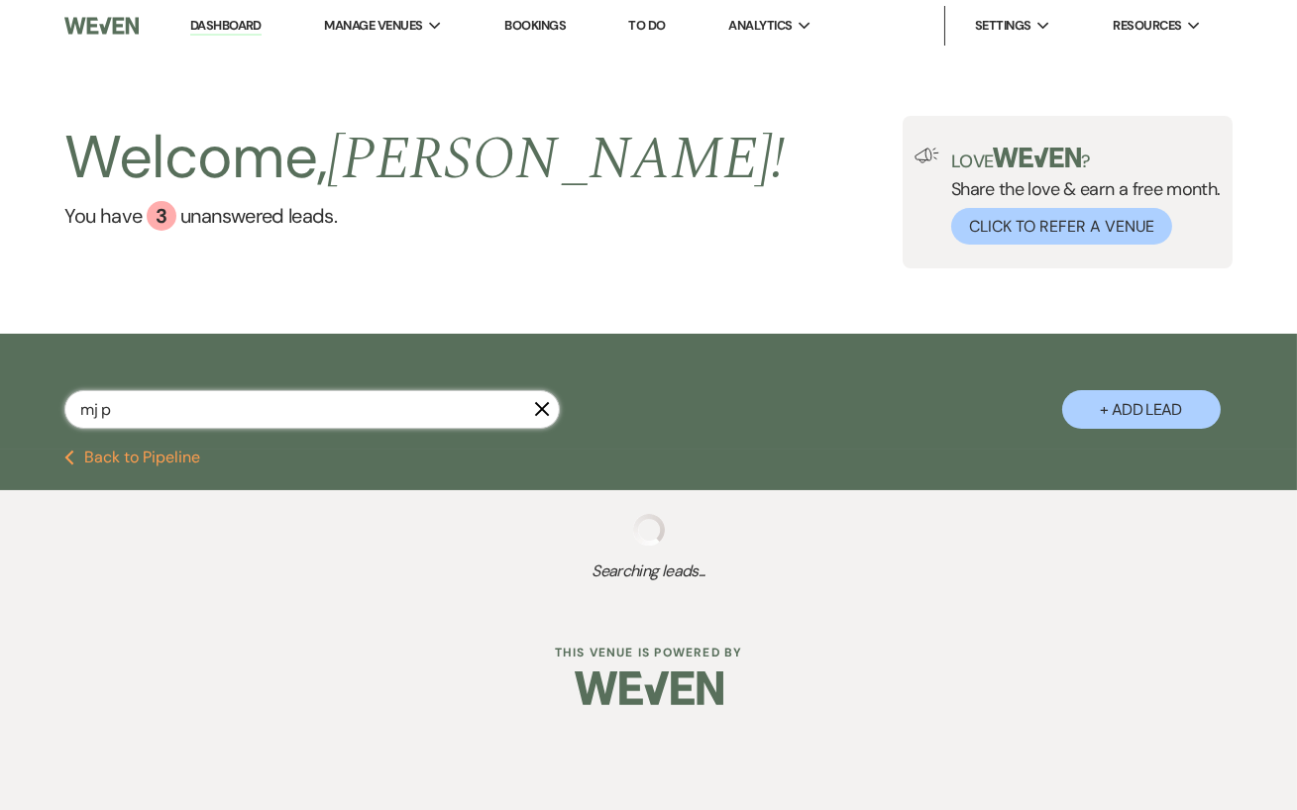
select select "8"
select select "5"
select select "8"
select select "5"
select select "8"
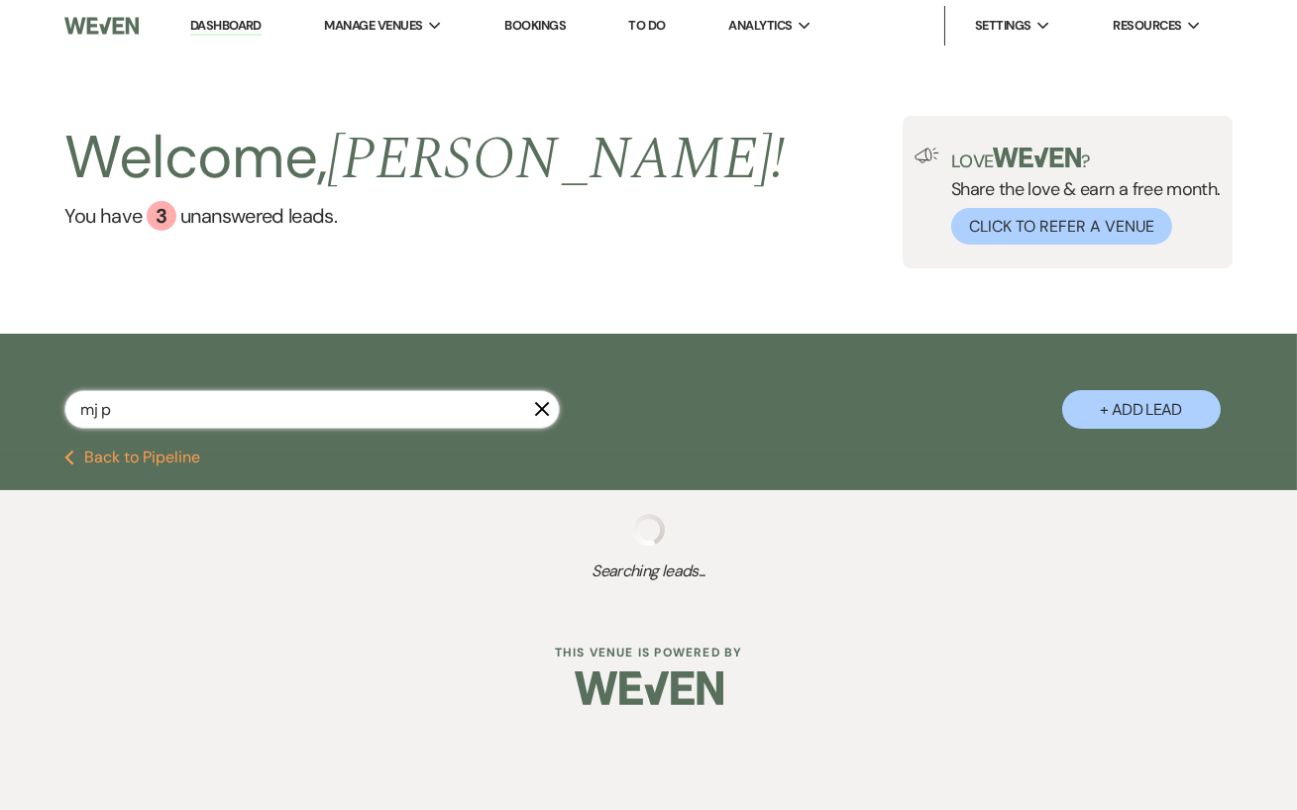
select select "6"
select select "8"
select select "5"
select select "8"
select select "5"
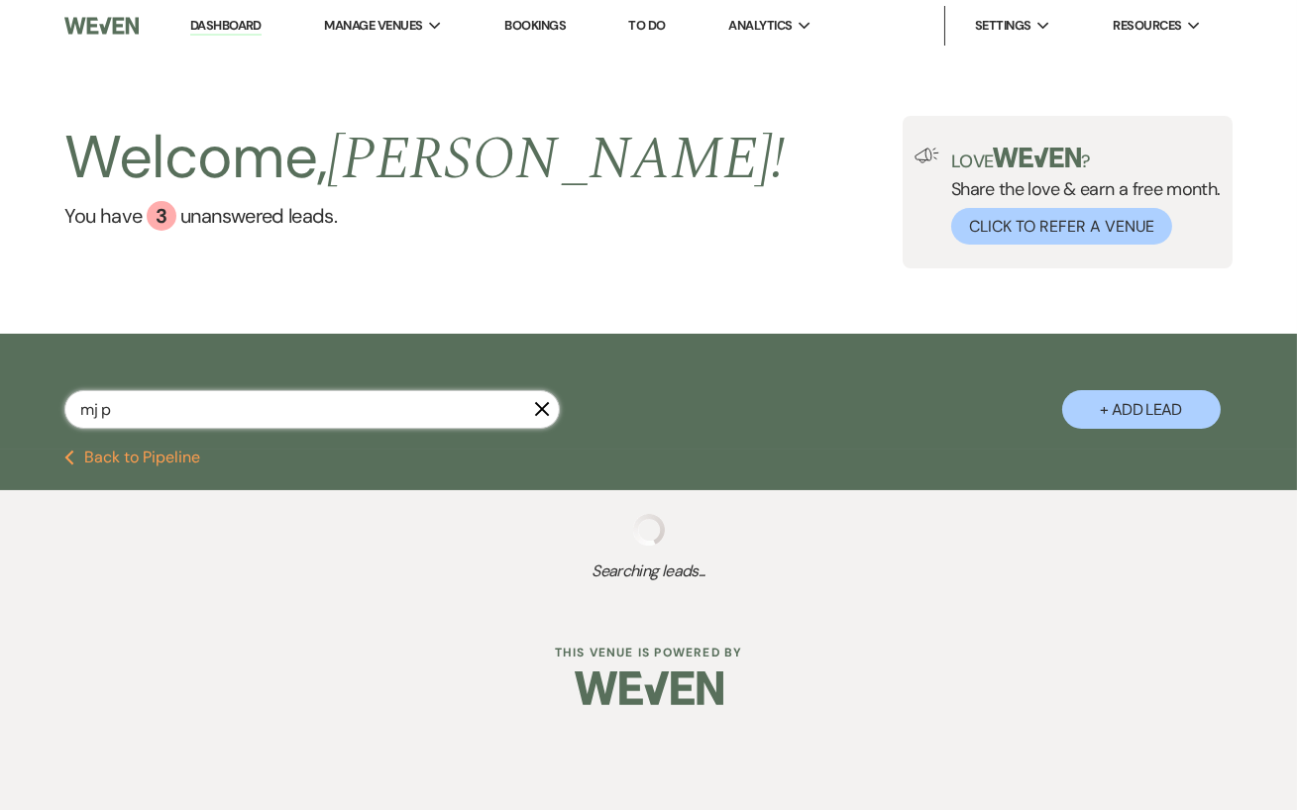
select select "8"
select select "5"
select select "8"
select select "3"
select select "8"
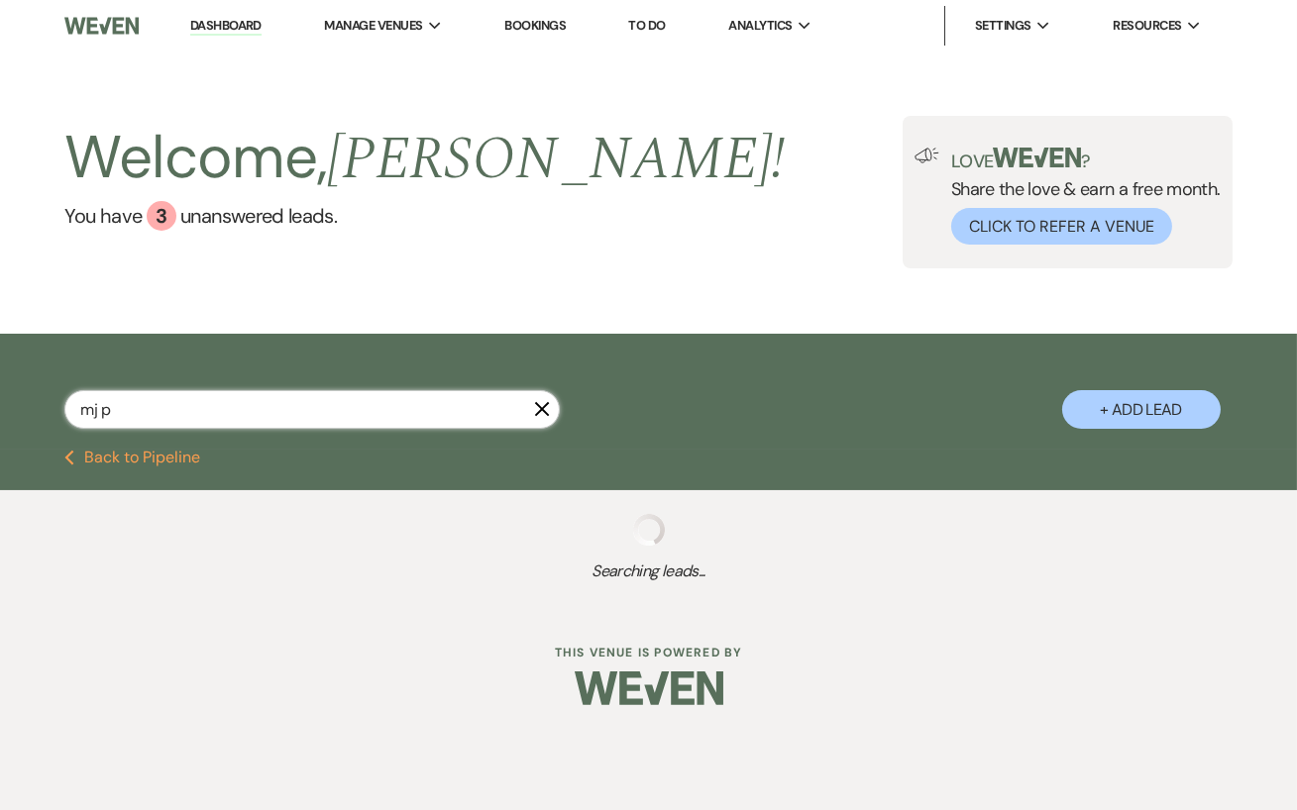
select select "5"
select select "8"
select select "5"
select select "8"
select select "11"
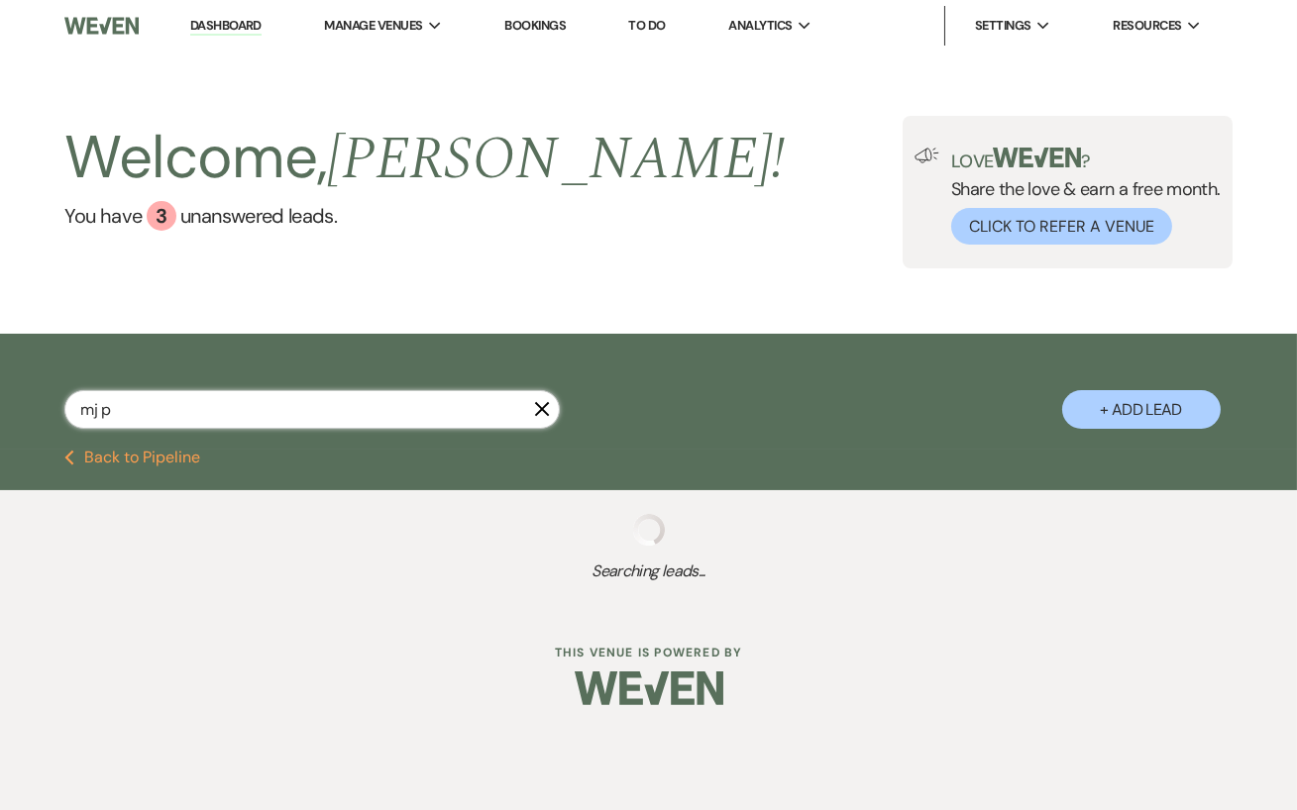
select select "8"
select select "5"
select select "8"
select select "5"
select select "8"
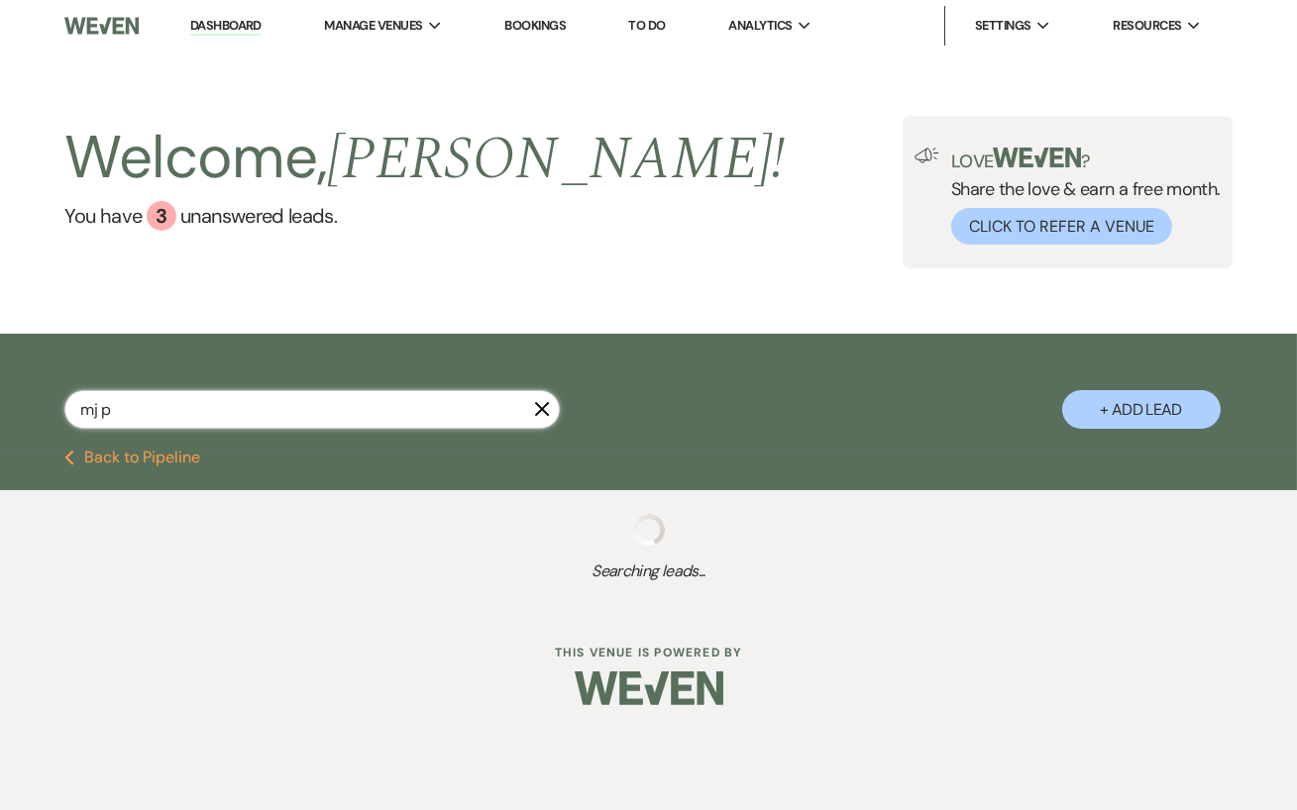
select select "5"
select select "8"
select select "1"
select select "8"
select select "6"
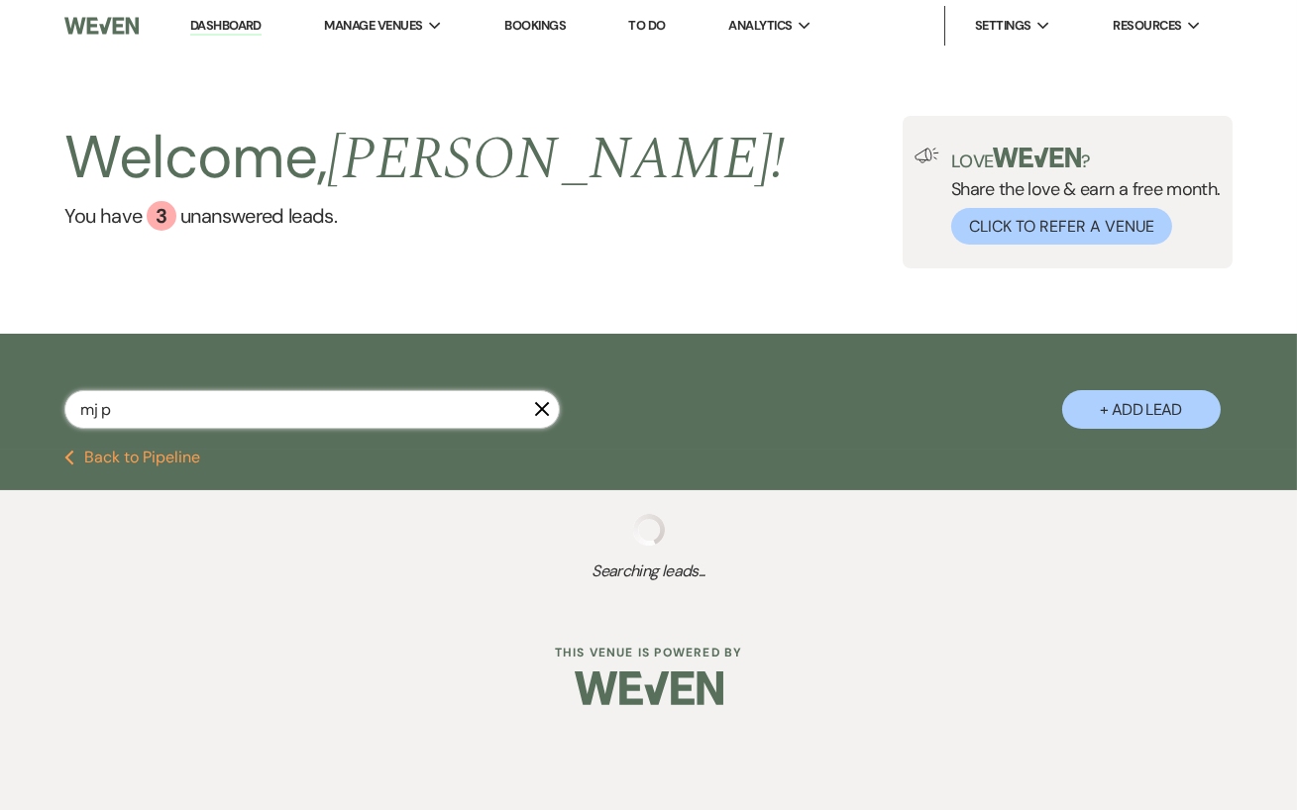
select select "8"
select select "11"
select select "8"
select select "11"
select select "8"
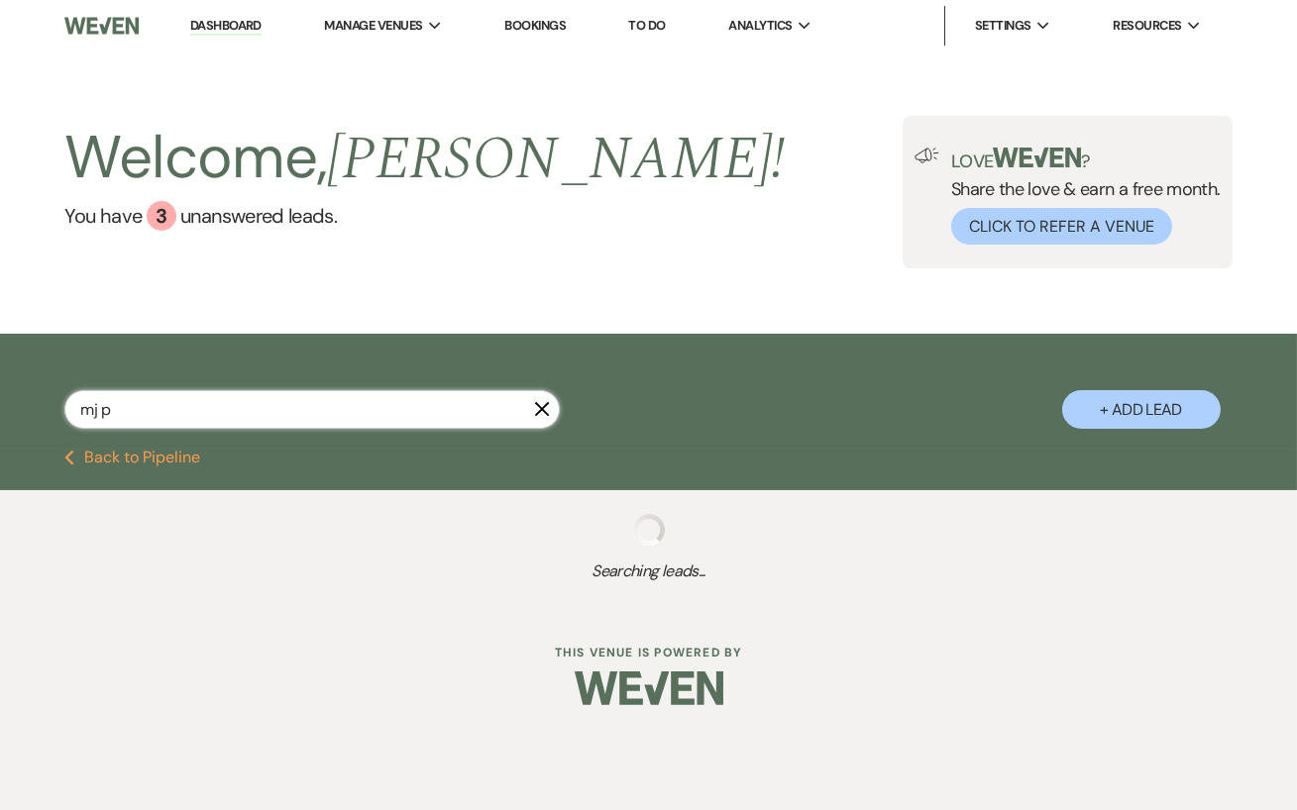
select select "4"
select select "8"
select select "5"
select select "8"
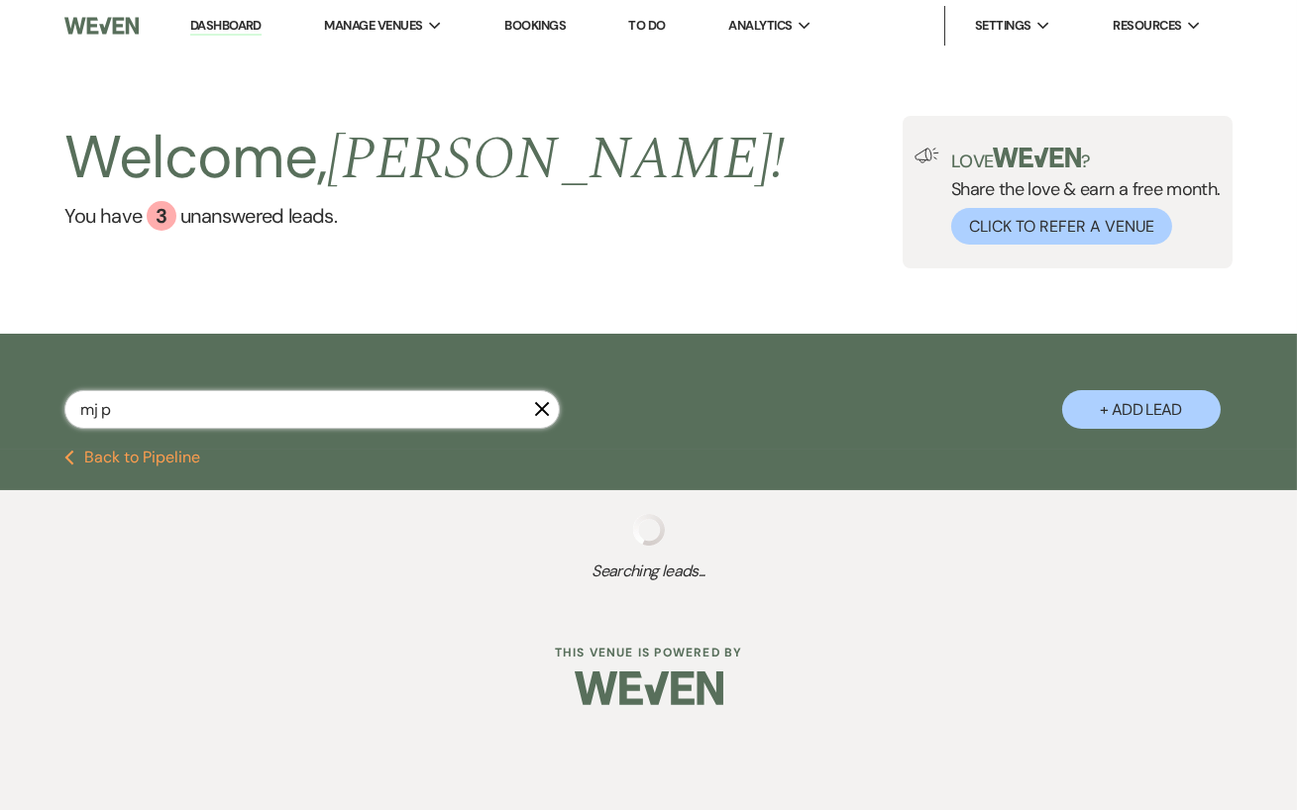
select select "11"
select select "8"
select select "5"
select select "8"
select select "5"
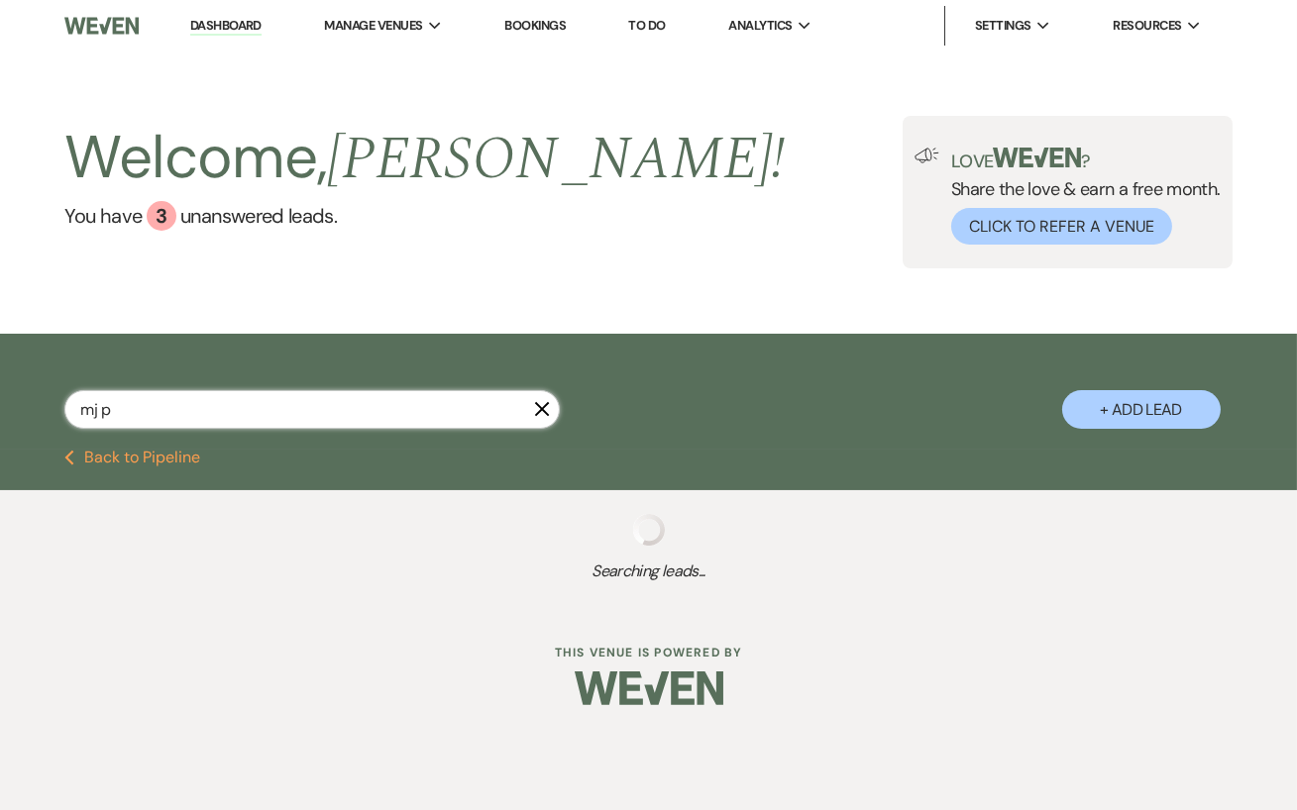
select select "8"
select select "6"
select select "8"
select select "5"
select select "8"
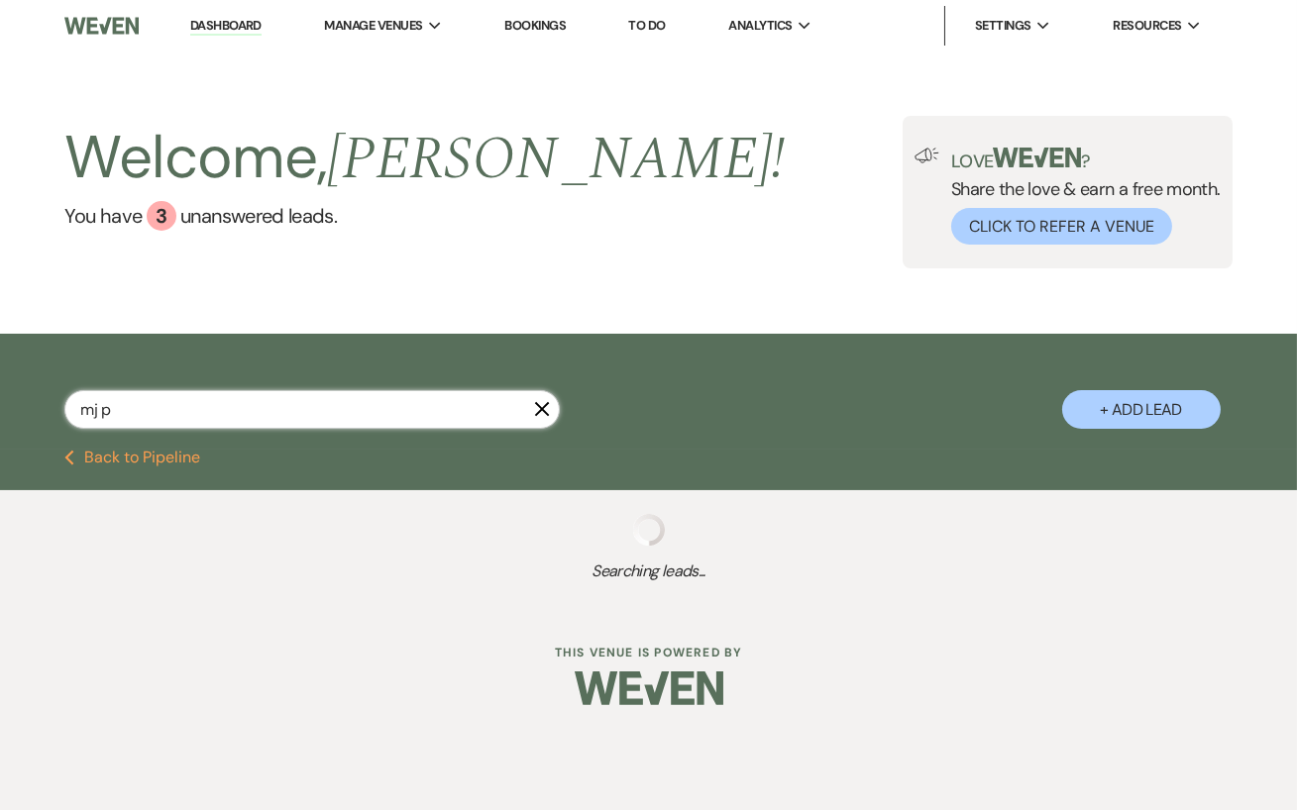
select select "3"
select select "8"
select select "6"
select select "8"
select select "5"
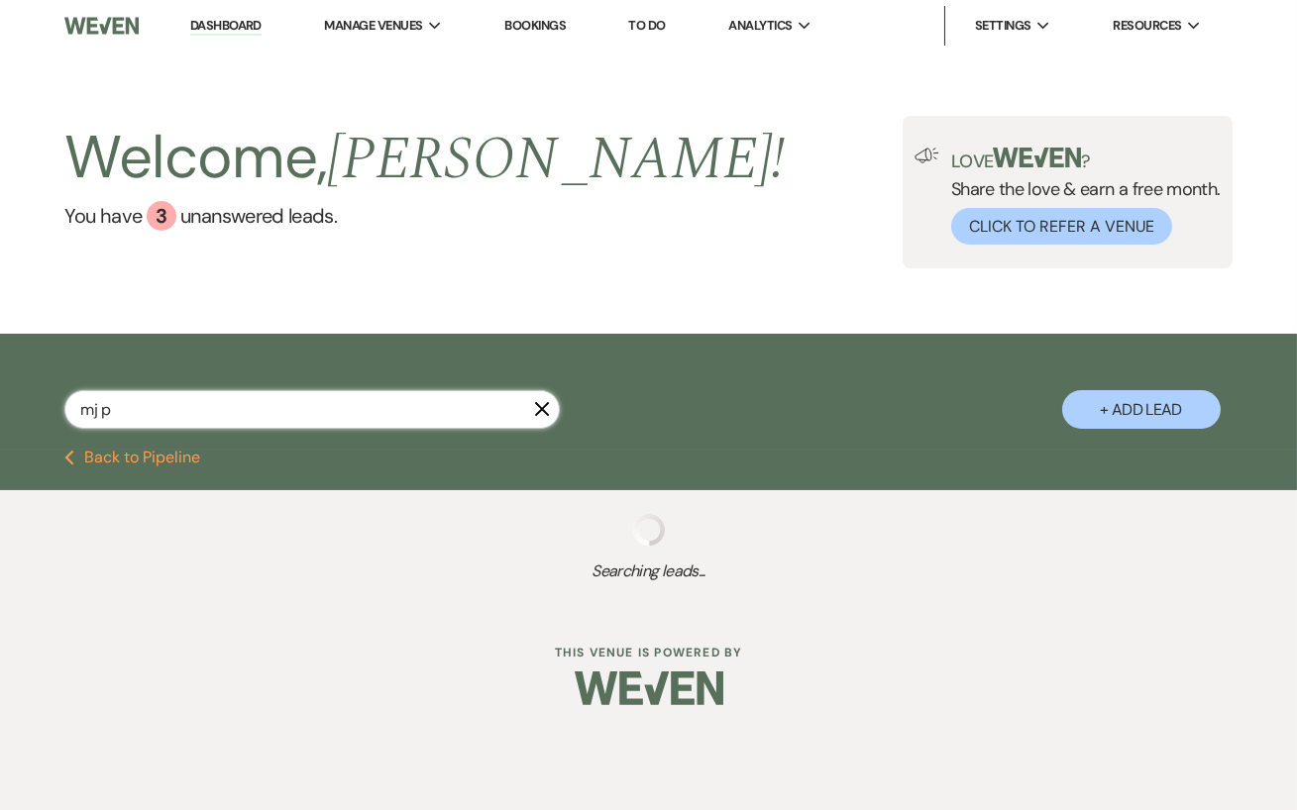
select select "8"
select select "5"
select select "8"
select select "5"
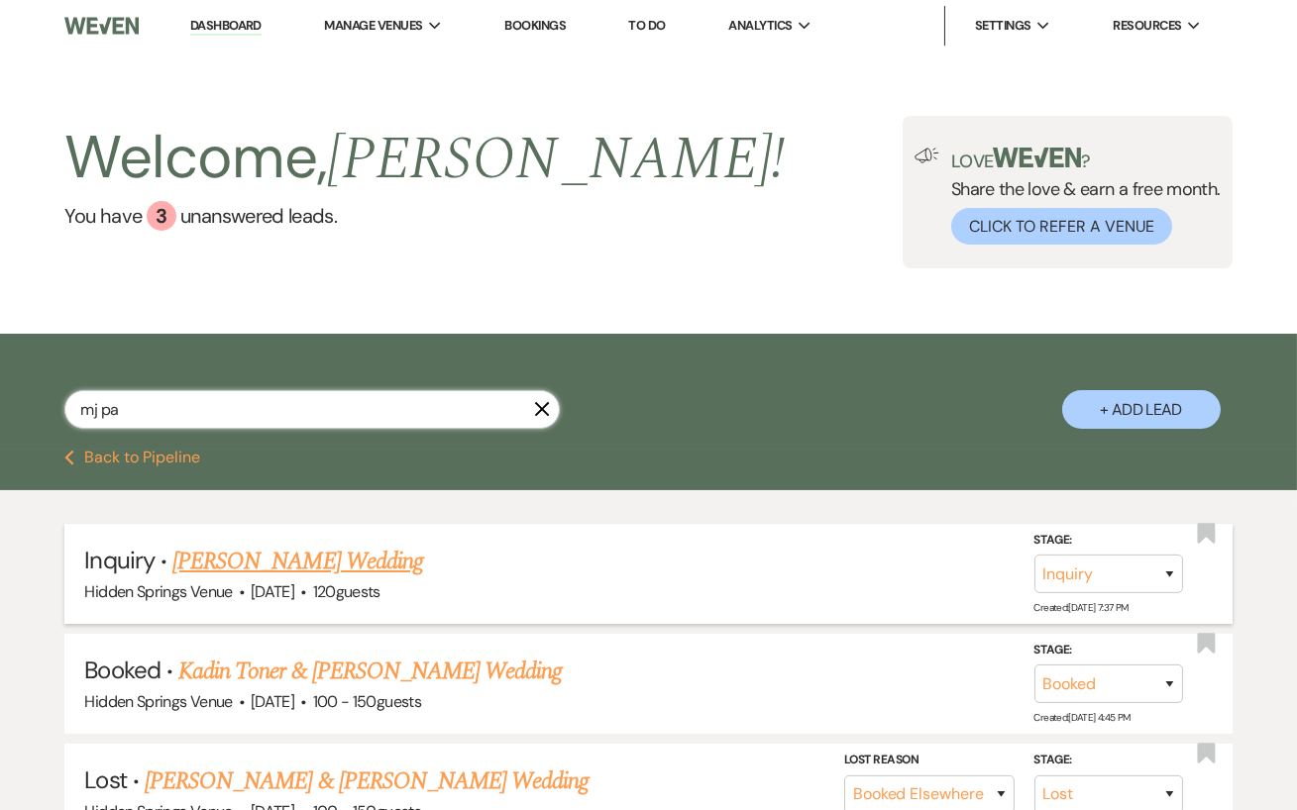
type input "mj par"
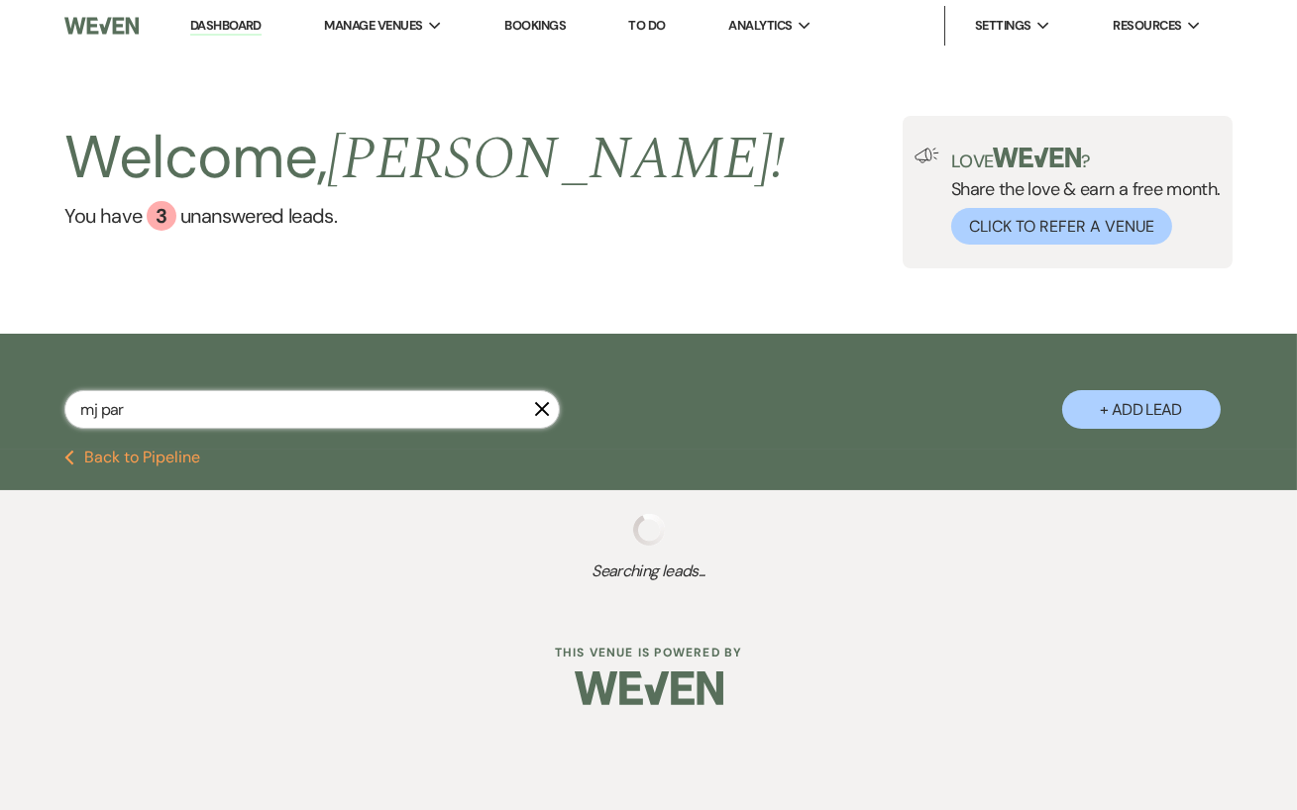
select select "5"
select select "8"
select select "5"
select select "8"
select select "5"
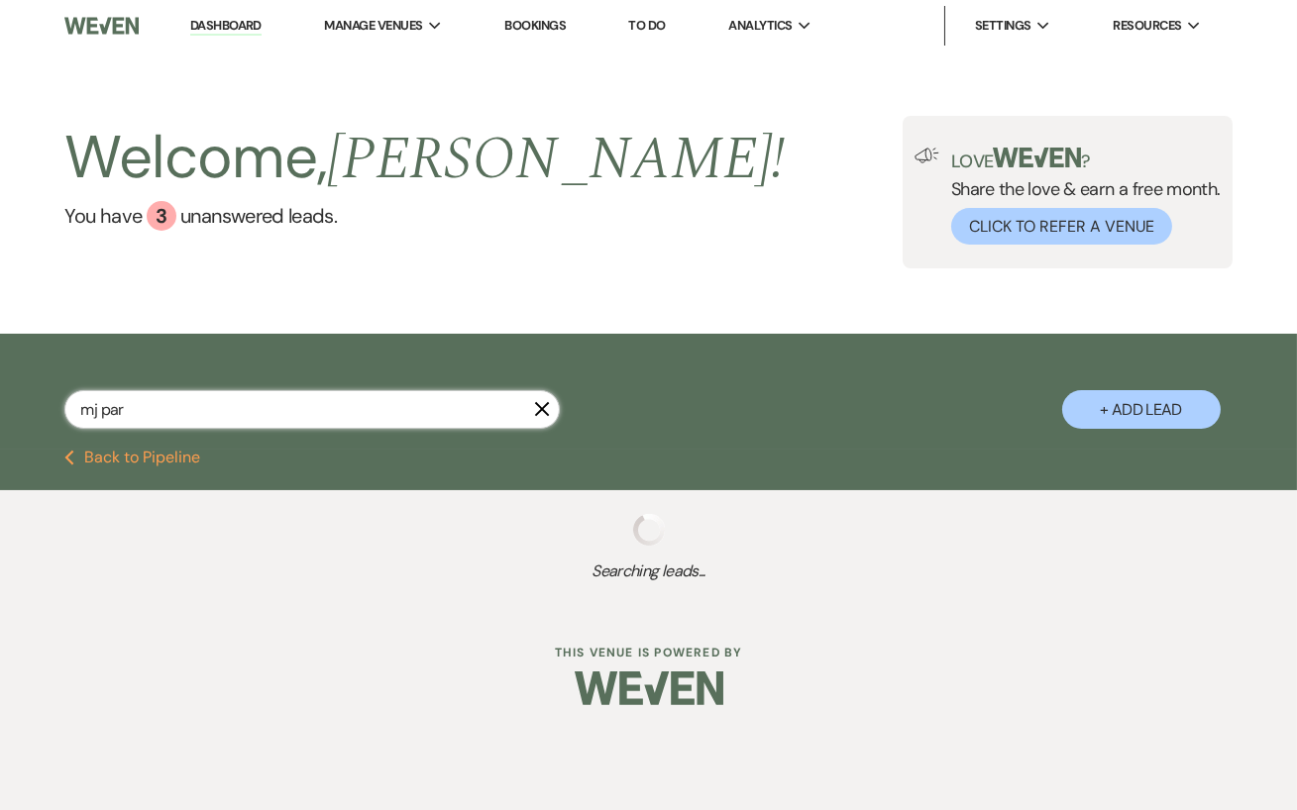
select select "8"
select select "5"
select select "8"
select select "5"
select select "8"
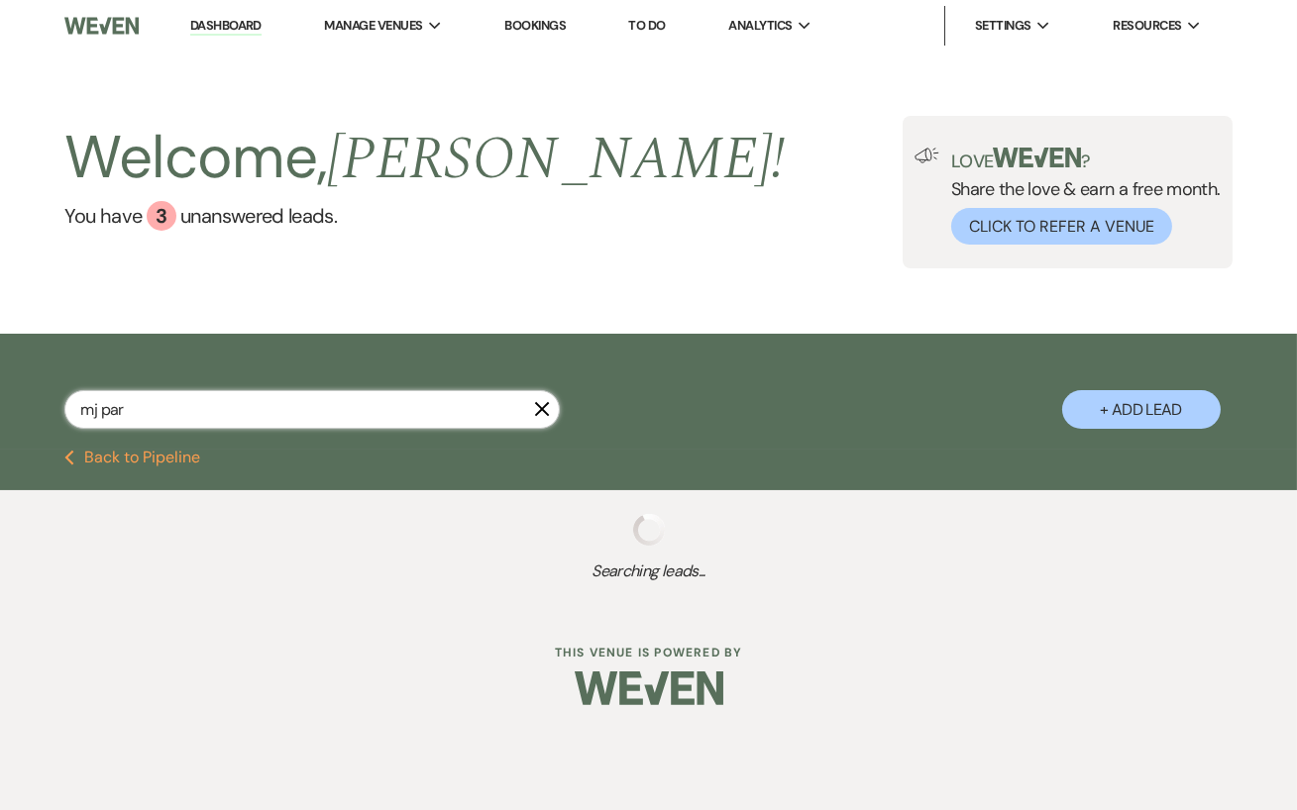
select select "5"
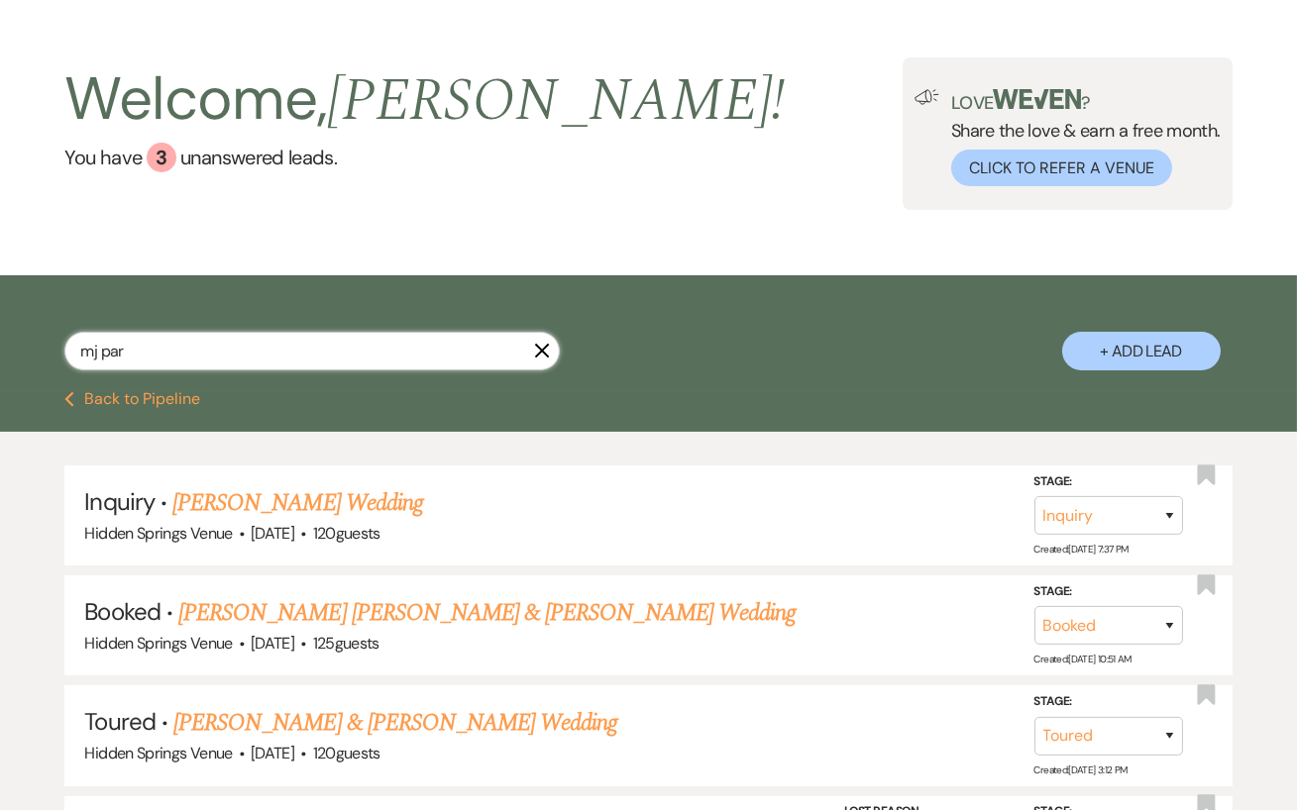
scroll to position [95, 0]
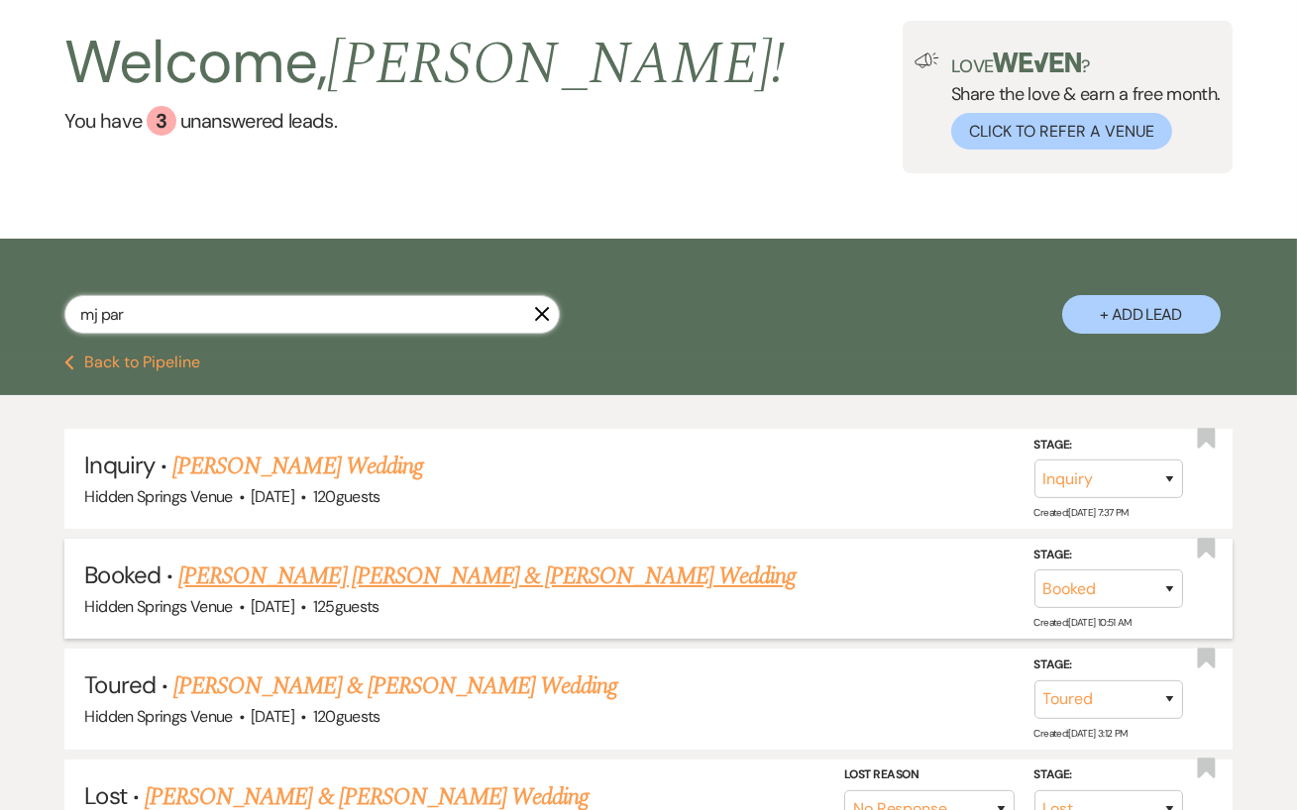
type input "mj par"
click at [395, 581] on link "[PERSON_NAME] [PERSON_NAME] & [PERSON_NAME] Wedding" at bounding box center [486, 577] width 617 height 36
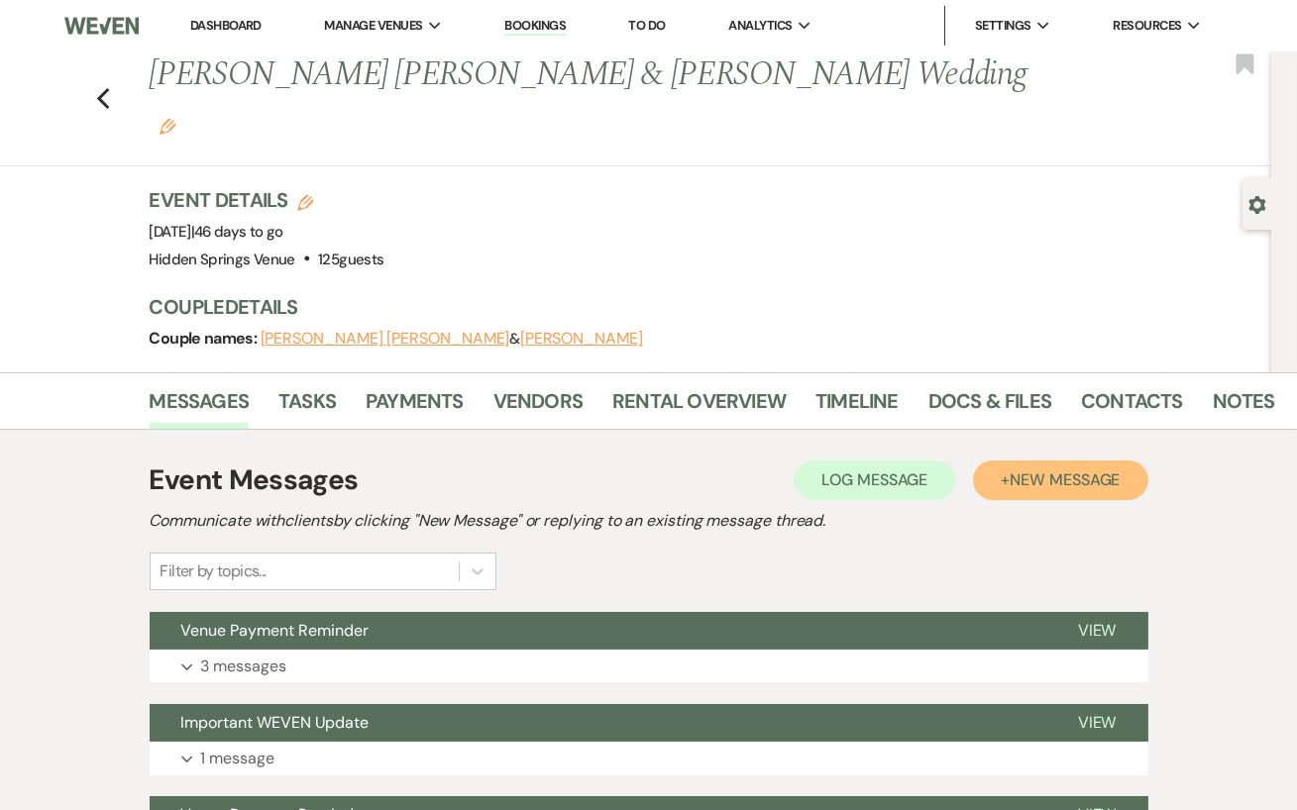
click at [1084, 470] on span "New Message" at bounding box center [1065, 480] width 110 height 21
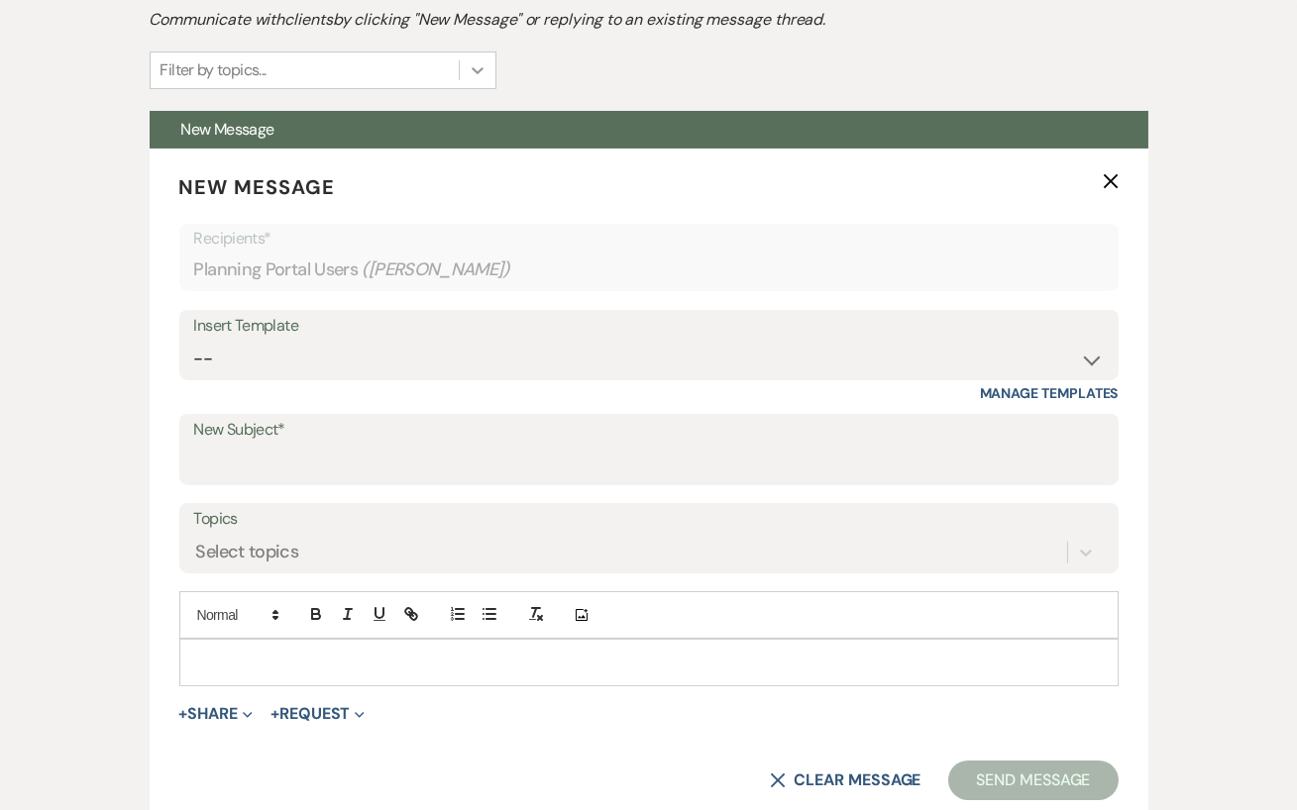
scroll to position [502, 0]
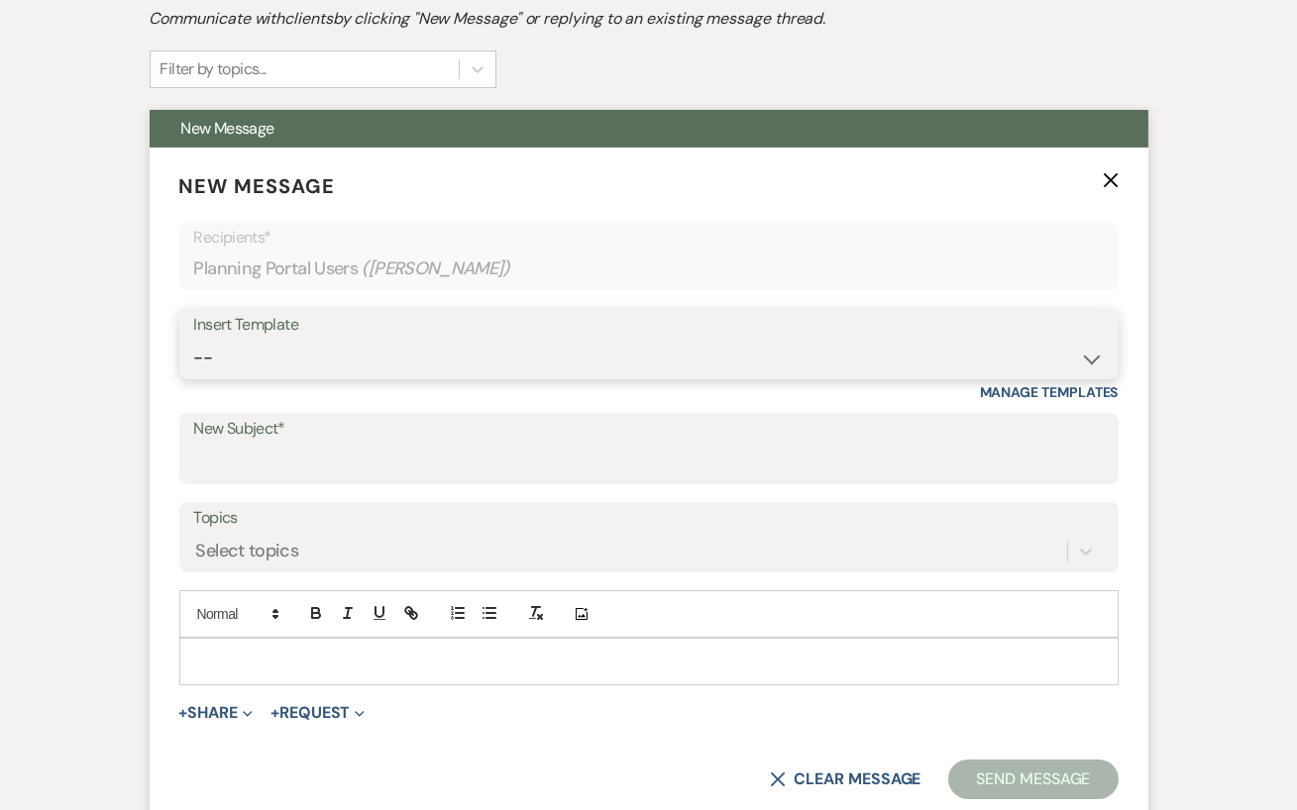
click at [455, 339] on select "-- Initial Inquiry Response Tour Request Response Follow Up Review Email Check-…" at bounding box center [649, 358] width 910 height 39
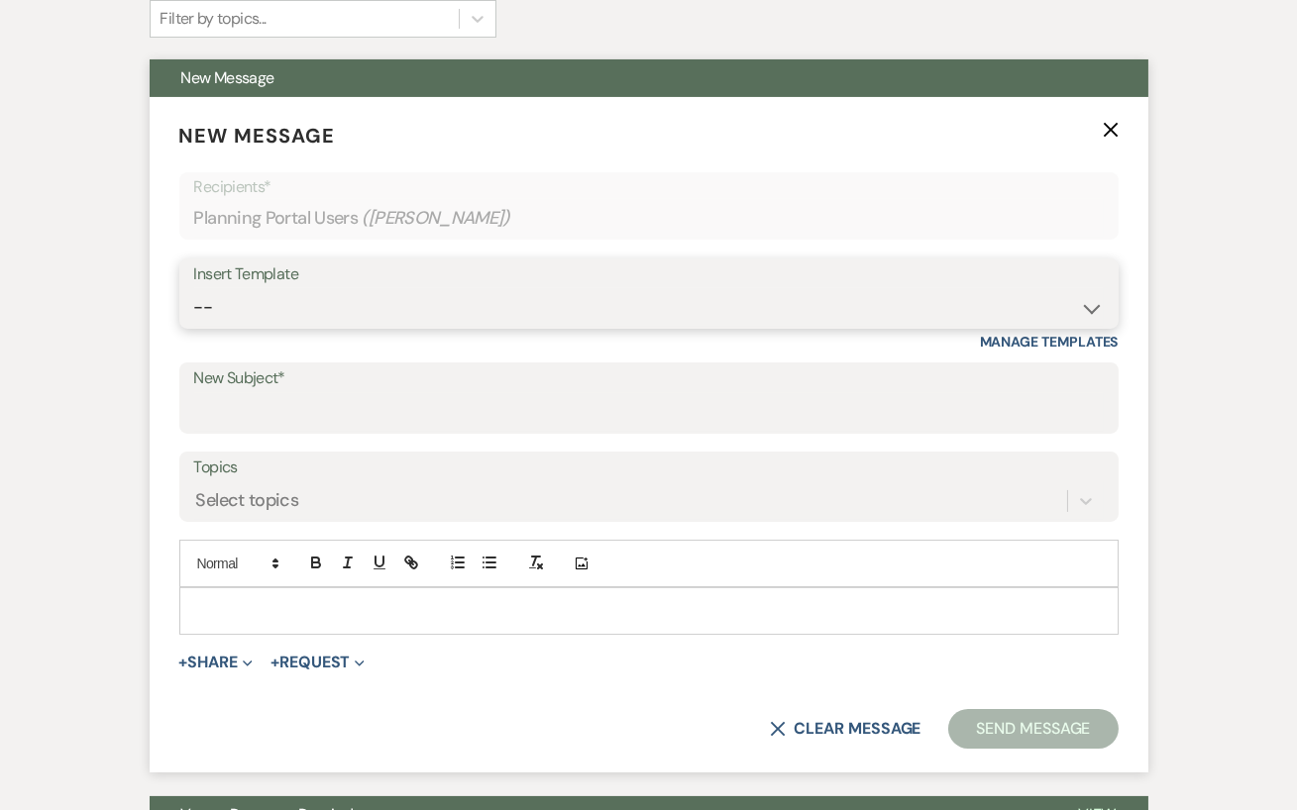
scroll to position [570, 0]
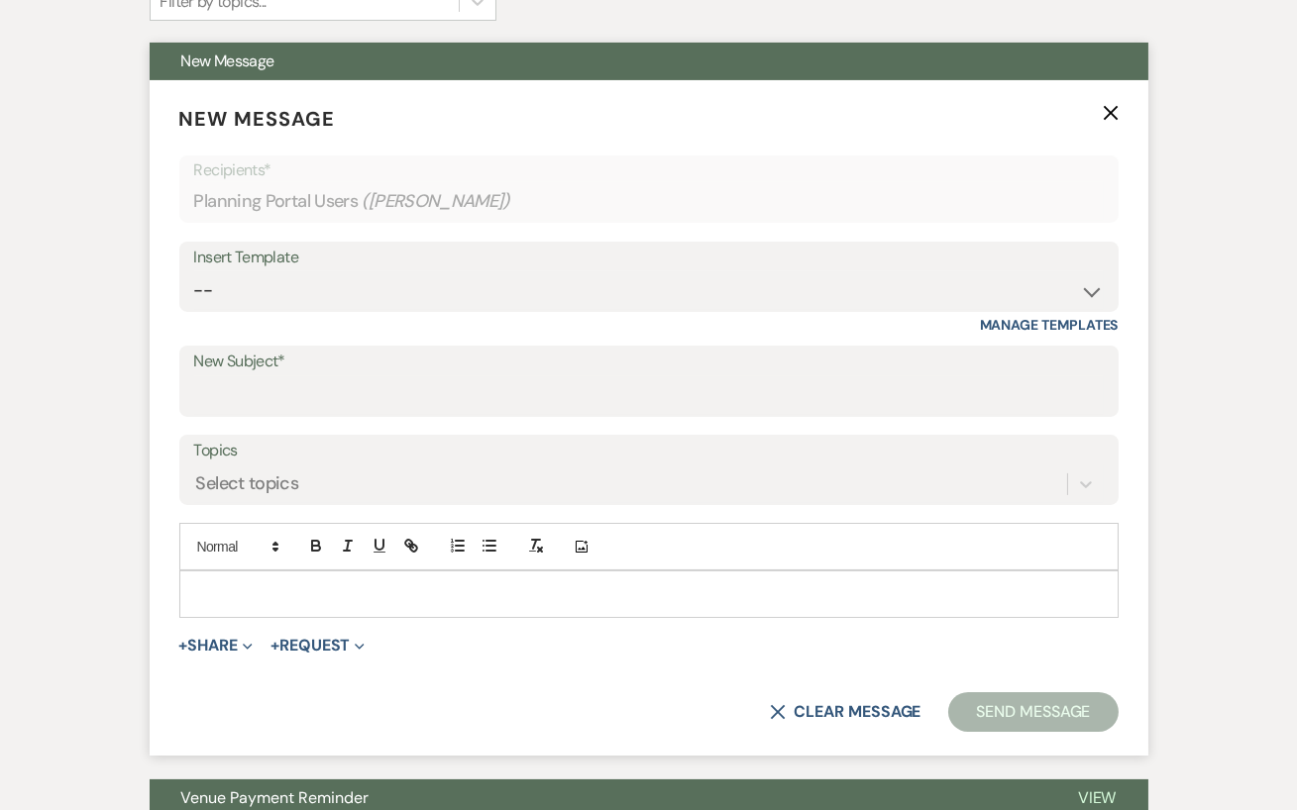
click at [176, 542] on form "New Message X Recipients* Planning Portal Users ( [PERSON_NAME] ) Insert Templa…" at bounding box center [649, 418] width 999 height 676
click at [224, 584] on p at bounding box center [649, 595] width 908 height 22
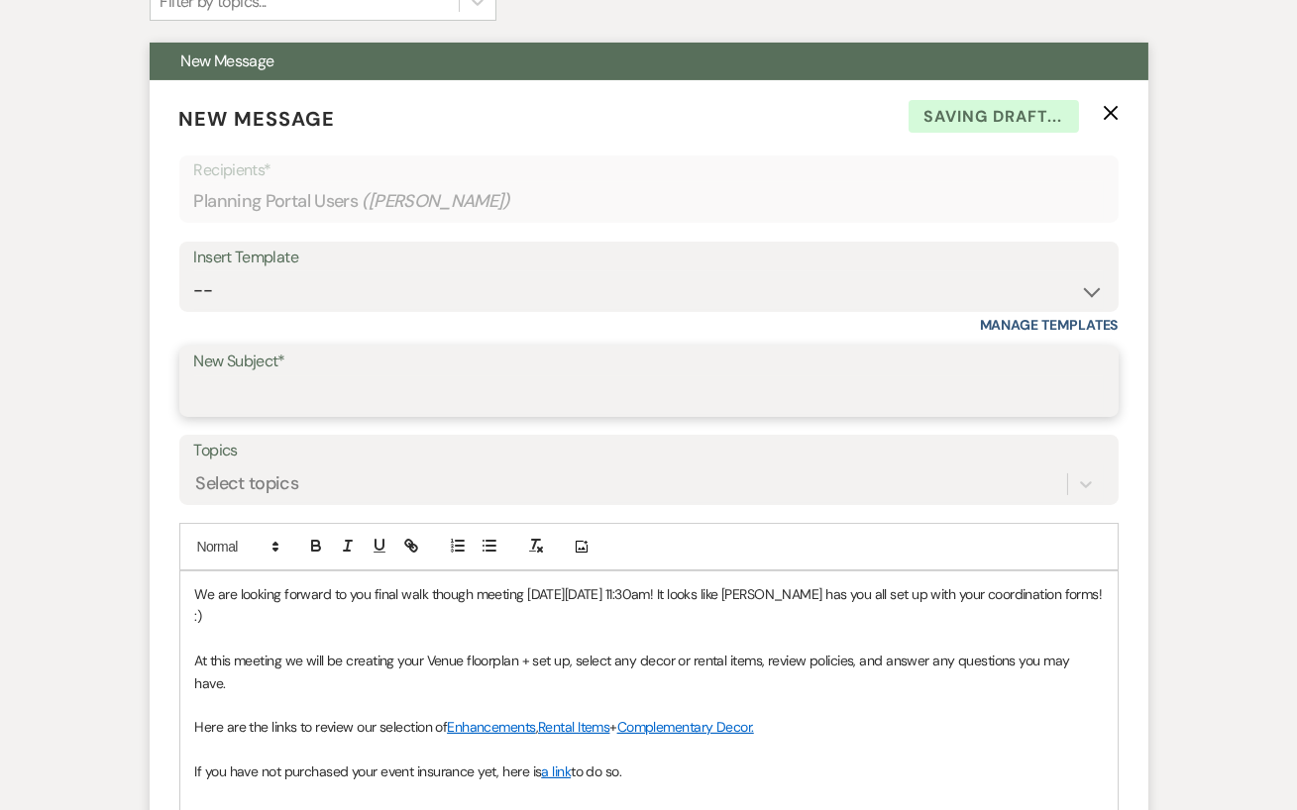
click at [268, 376] on input "New Subject*" at bounding box center [649, 395] width 910 height 39
type input "Final Walkthrough"
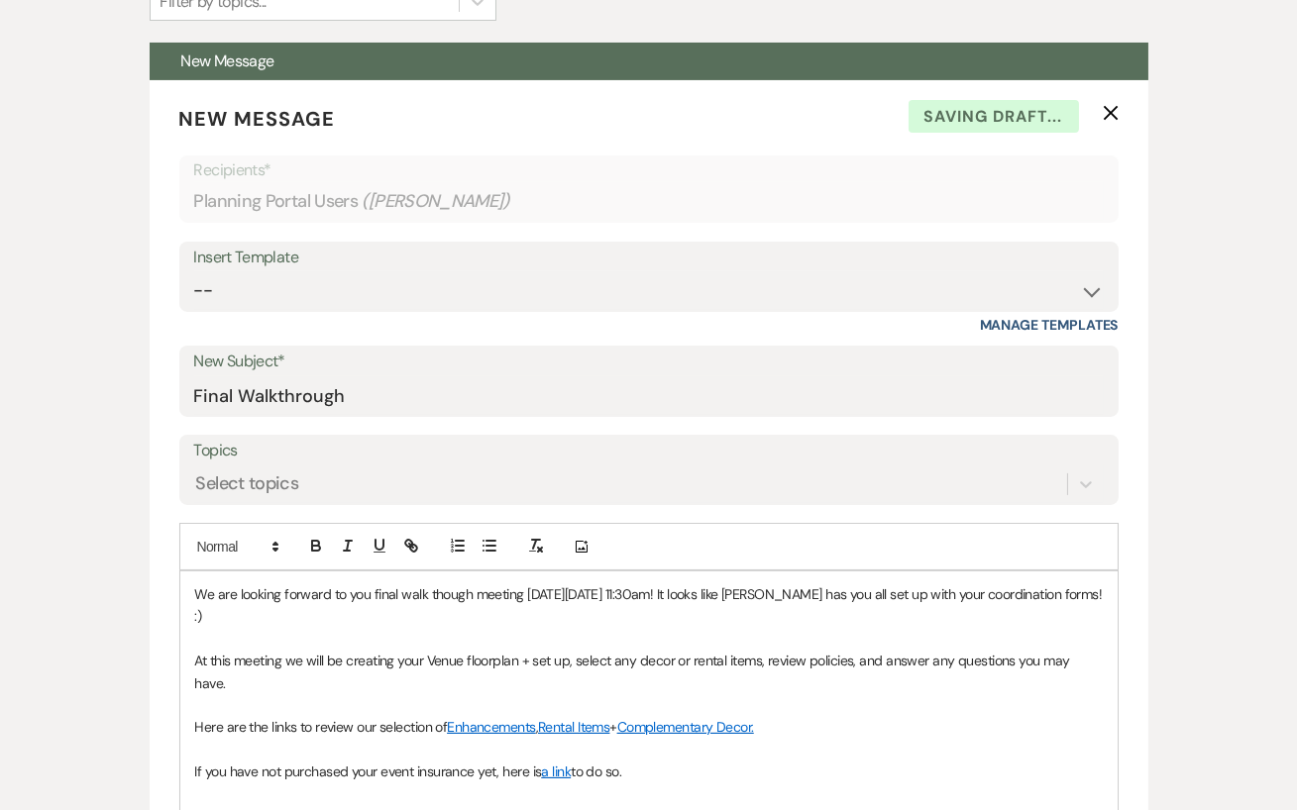
click at [143, 343] on div "Event Messages Log Log Message + New Message Communicate with clients by clicki…" at bounding box center [648, 755] width 1129 height 1791
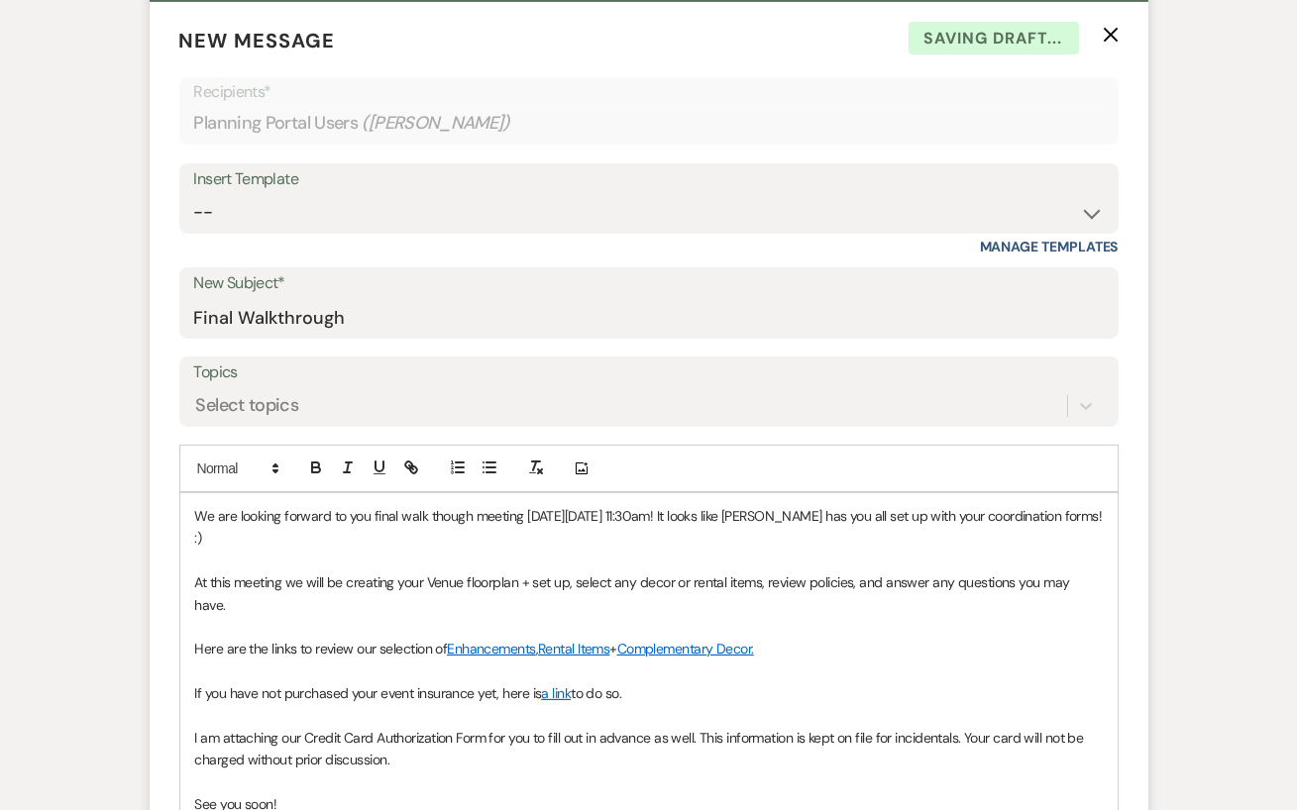
scroll to position [666, 0]
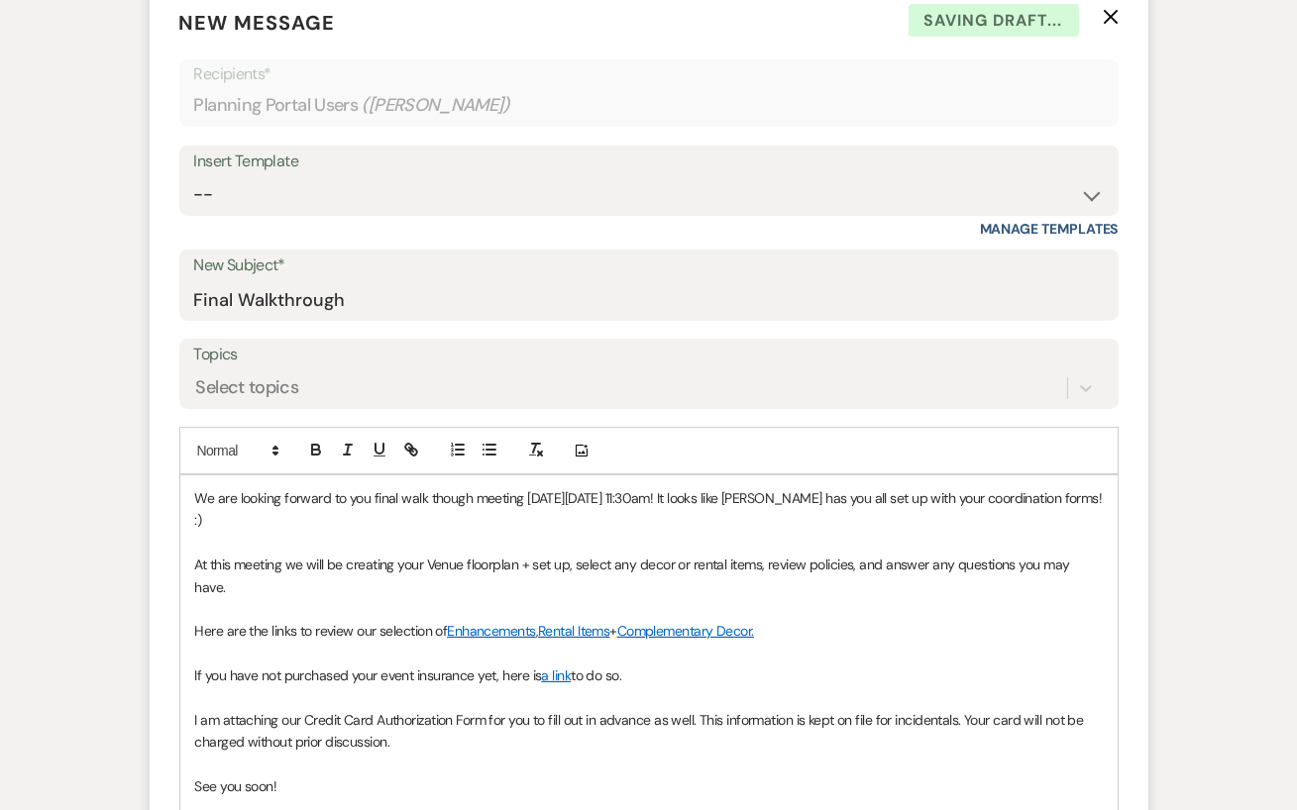
click at [196, 489] on span "We are looking forward to you final walk though meeting [DATE][DATE] 11:30am! I…" at bounding box center [650, 509] width 910 height 40
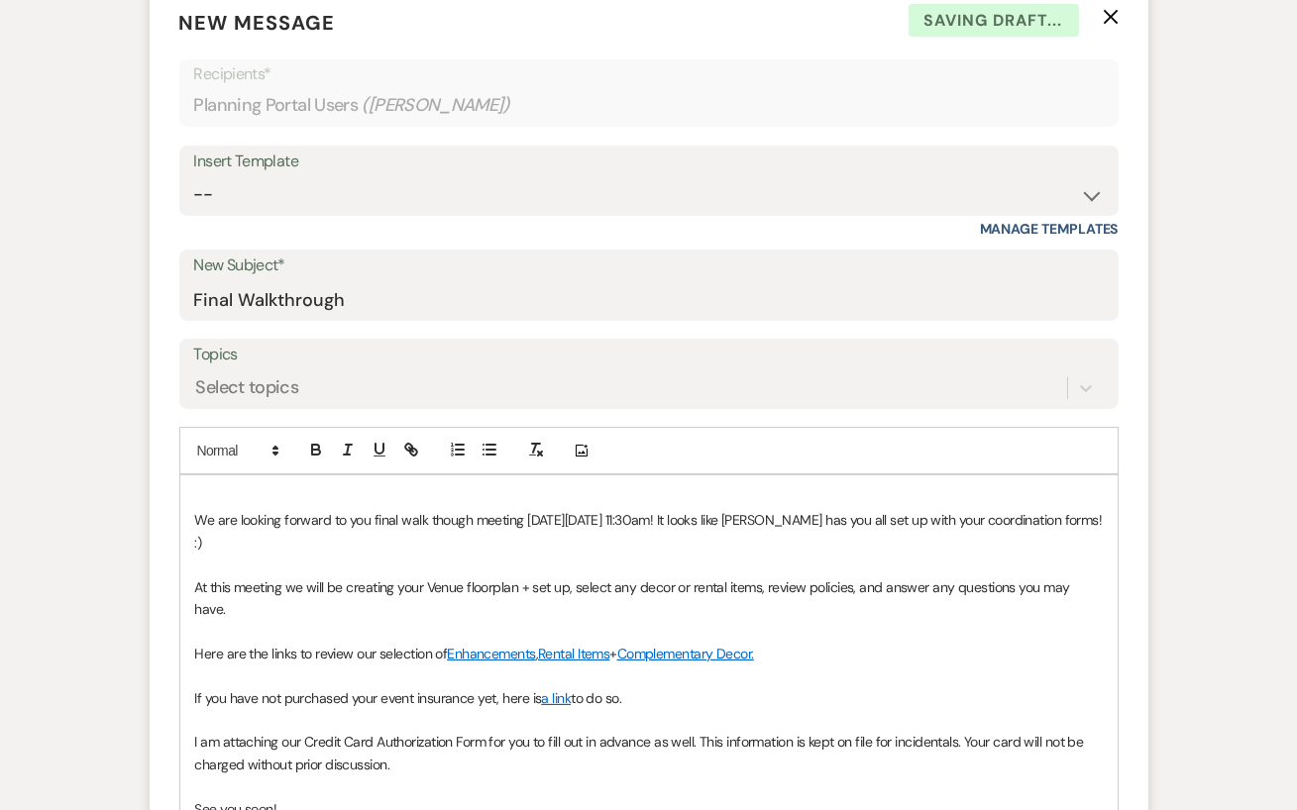
click at [229, 487] on p at bounding box center [649, 498] width 908 height 22
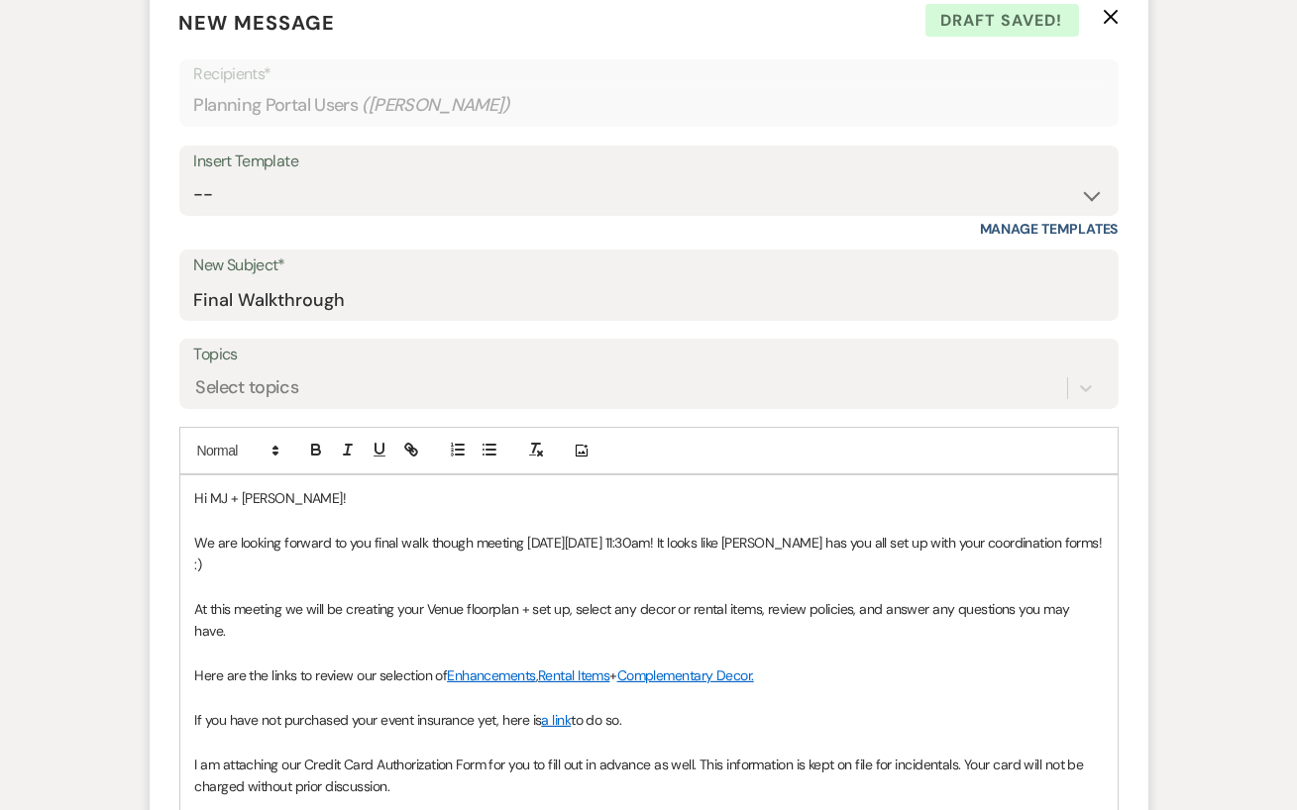
click at [570, 534] on span "We are looking forward to you final walk though meeting [DATE][DATE] 11:30am! I…" at bounding box center [650, 554] width 910 height 40
click at [610, 534] on span "We are looking forward to you final walk though meeting [DATE][DATE] 11:30am! I…" at bounding box center [650, 554] width 910 height 40
click at [652, 534] on span "We are looking forward to you final walk though meeting [DATE][DATE] 11:30am! I…" at bounding box center [650, 554] width 910 height 40
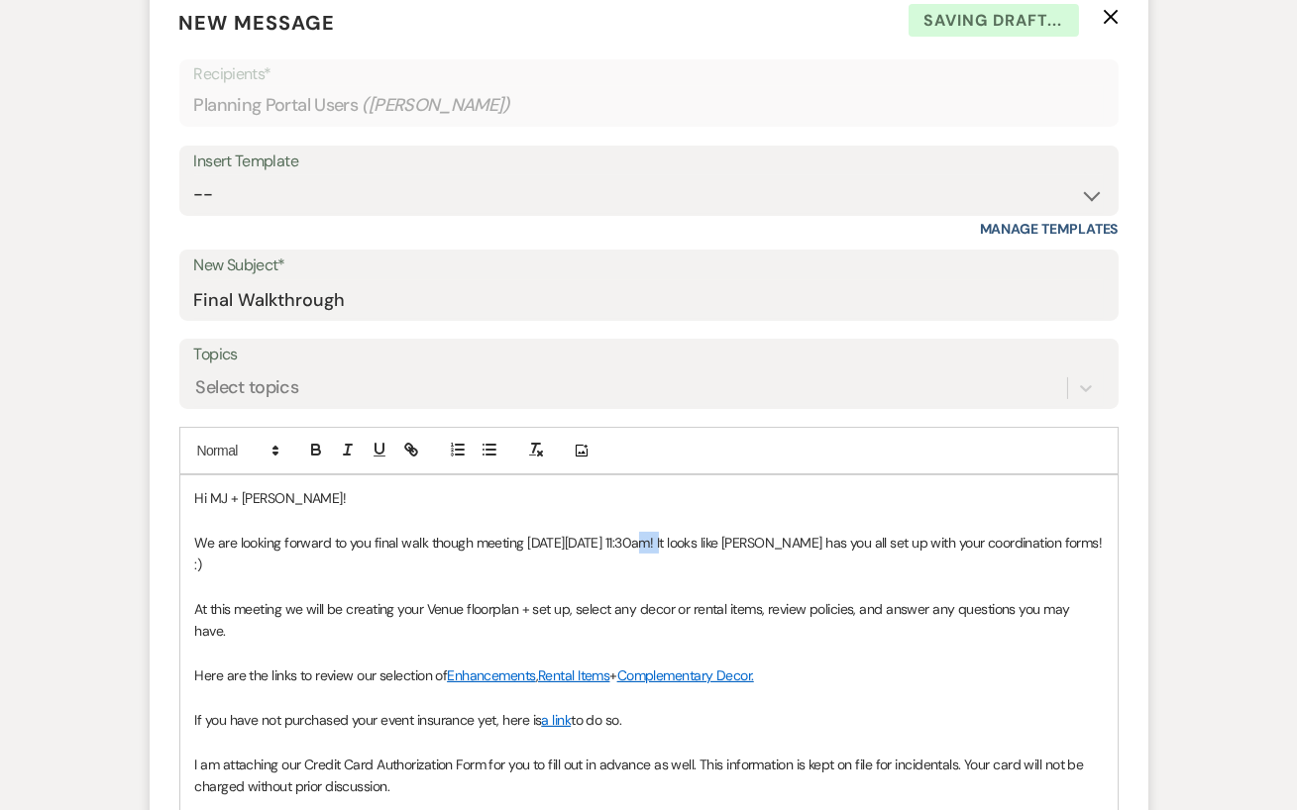
click at [652, 534] on span "We are looking forward to you final walk though meeting [DATE][DATE] 11:30am! I…" at bounding box center [650, 554] width 910 height 40
click at [690, 534] on span "We are looking forward to you final walk though meeting [DATE][DATE] 11:30am! I…" at bounding box center [650, 554] width 910 height 40
click at [716, 534] on span "We are looking forward to you final walk though meeting [DATE][DATE] 3:30am! It…" at bounding box center [630, 554] width 871 height 40
click at [787, 534] on span "We are looking forward to you final walk though meeting [DATE][DATE] 3:30pm! It…" at bounding box center [631, 554] width 872 height 40
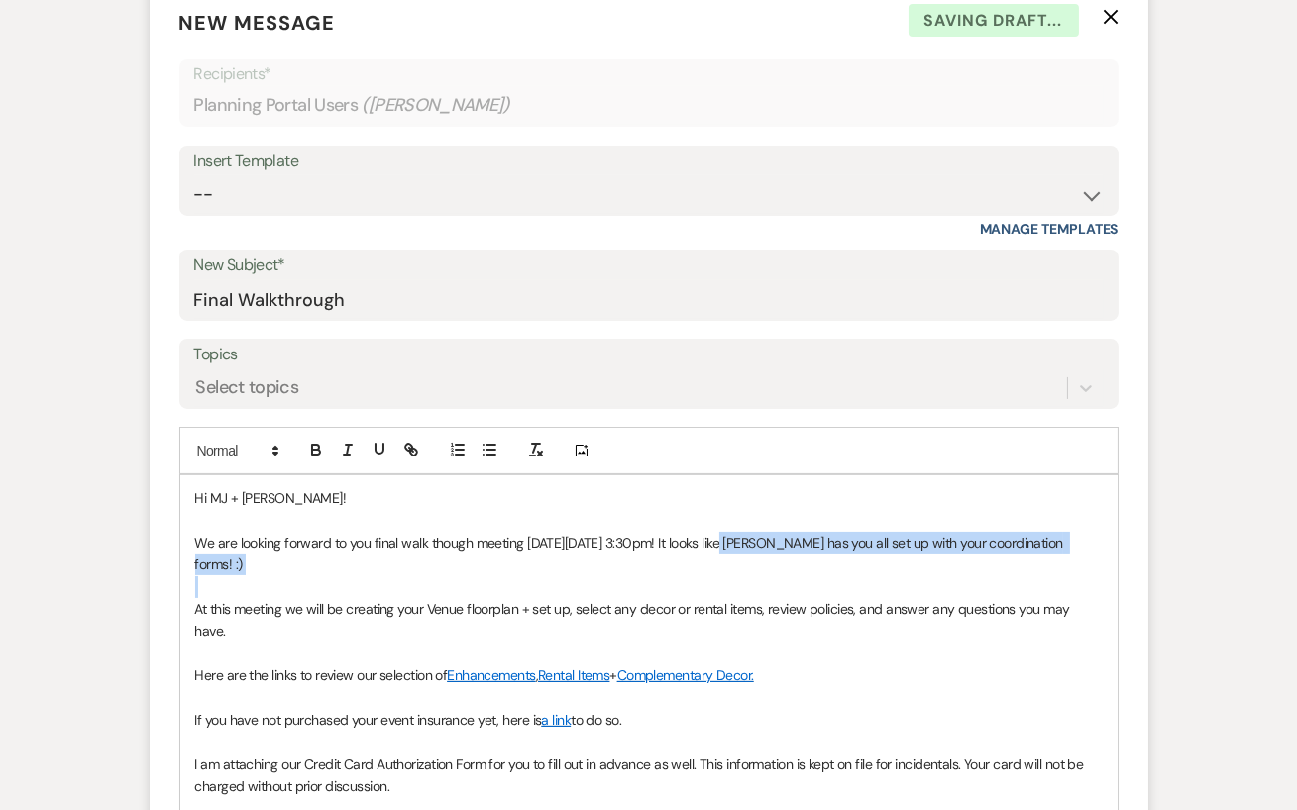
drag, startPoint x: 739, startPoint y: 491, endPoint x: 789, endPoint y: 529, distance: 62.2
click at [789, 529] on div "Hi MJ + [PERSON_NAME]! We are looking forward to you final walk though meeting …" at bounding box center [648, 676] width 937 height 401
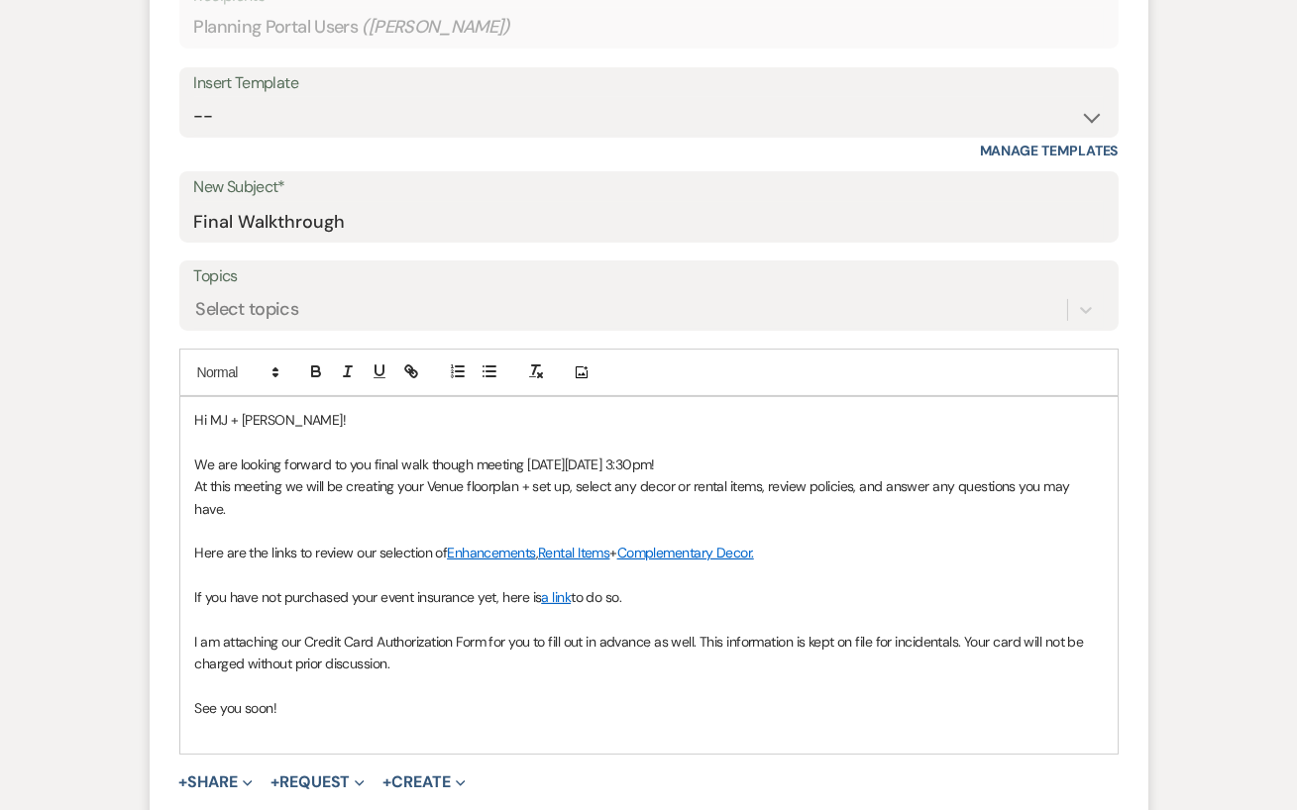
scroll to position [747, 0]
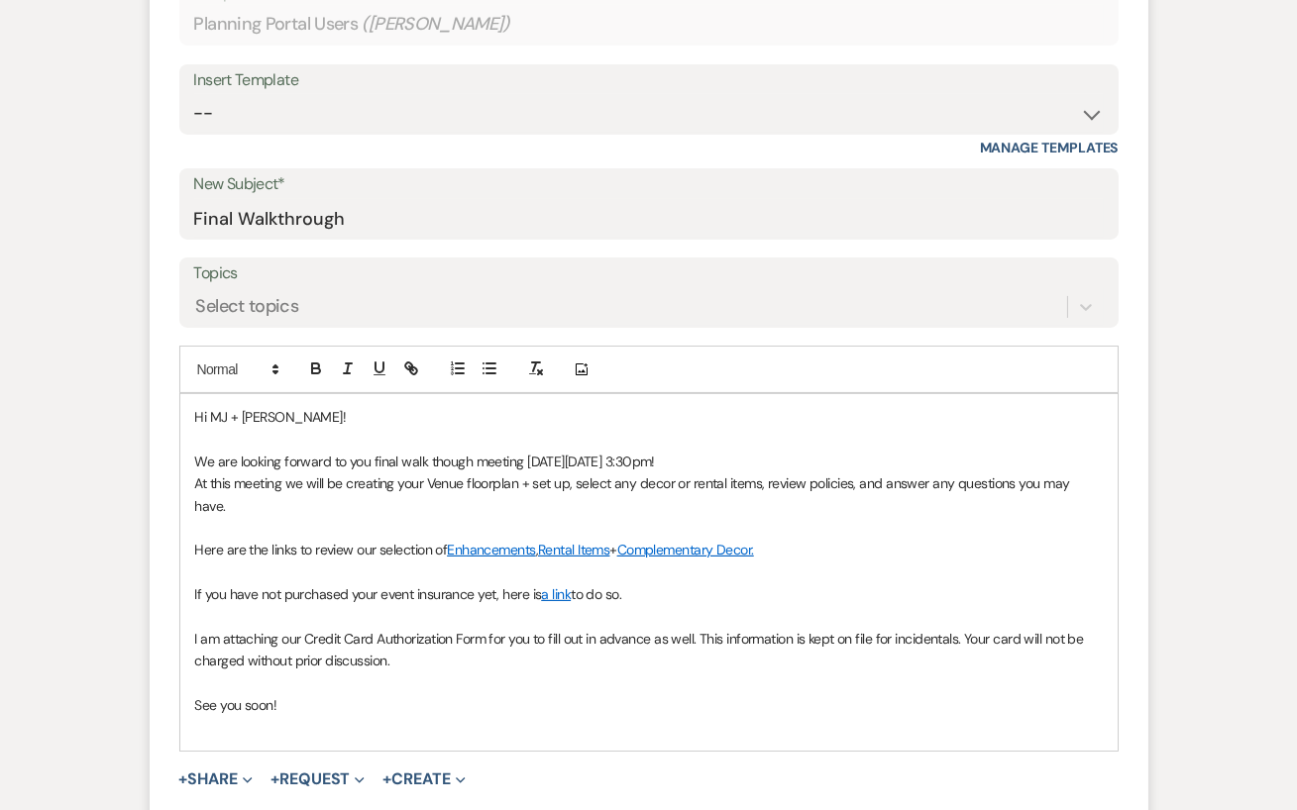
click at [427, 628] on p "I am attaching our Credit Card Authorization Form for you to fill out in advanc…" at bounding box center [649, 650] width 908 height 45
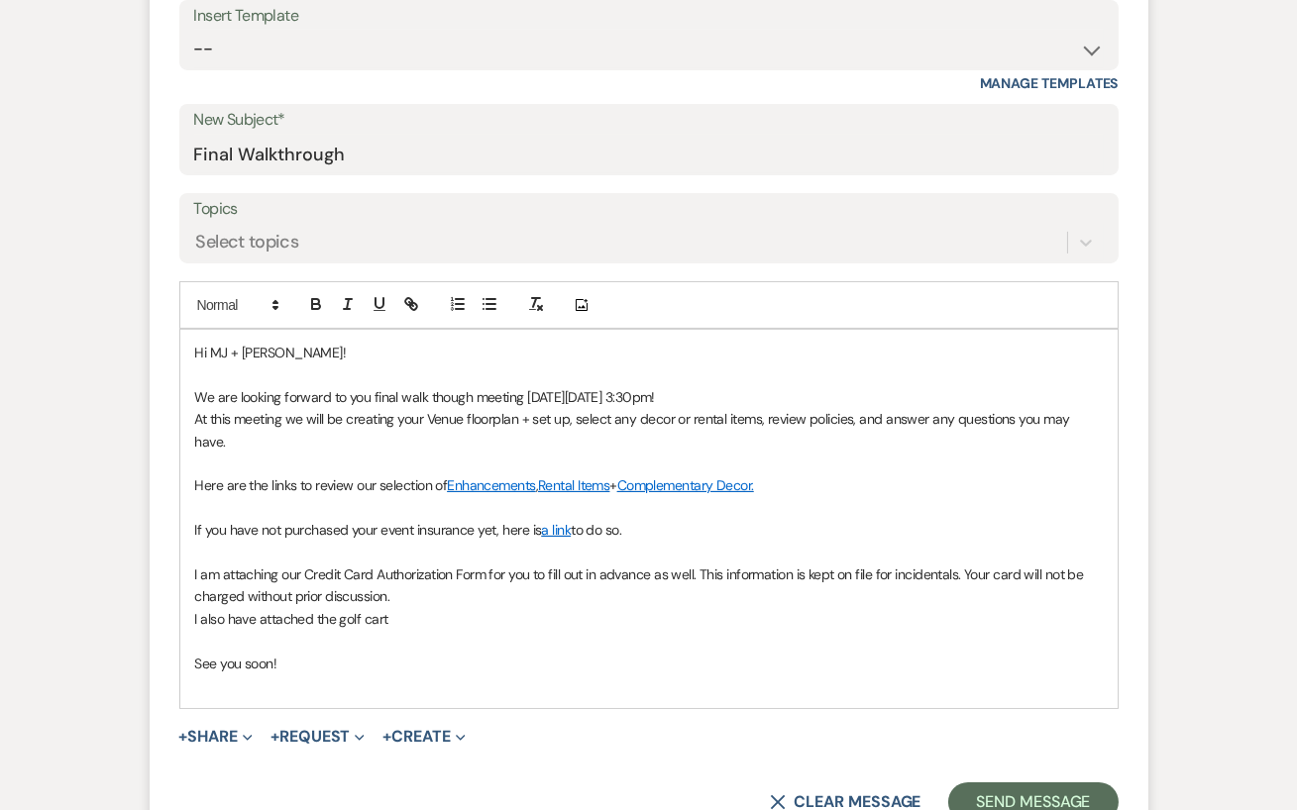
scroll to position [817, 0]
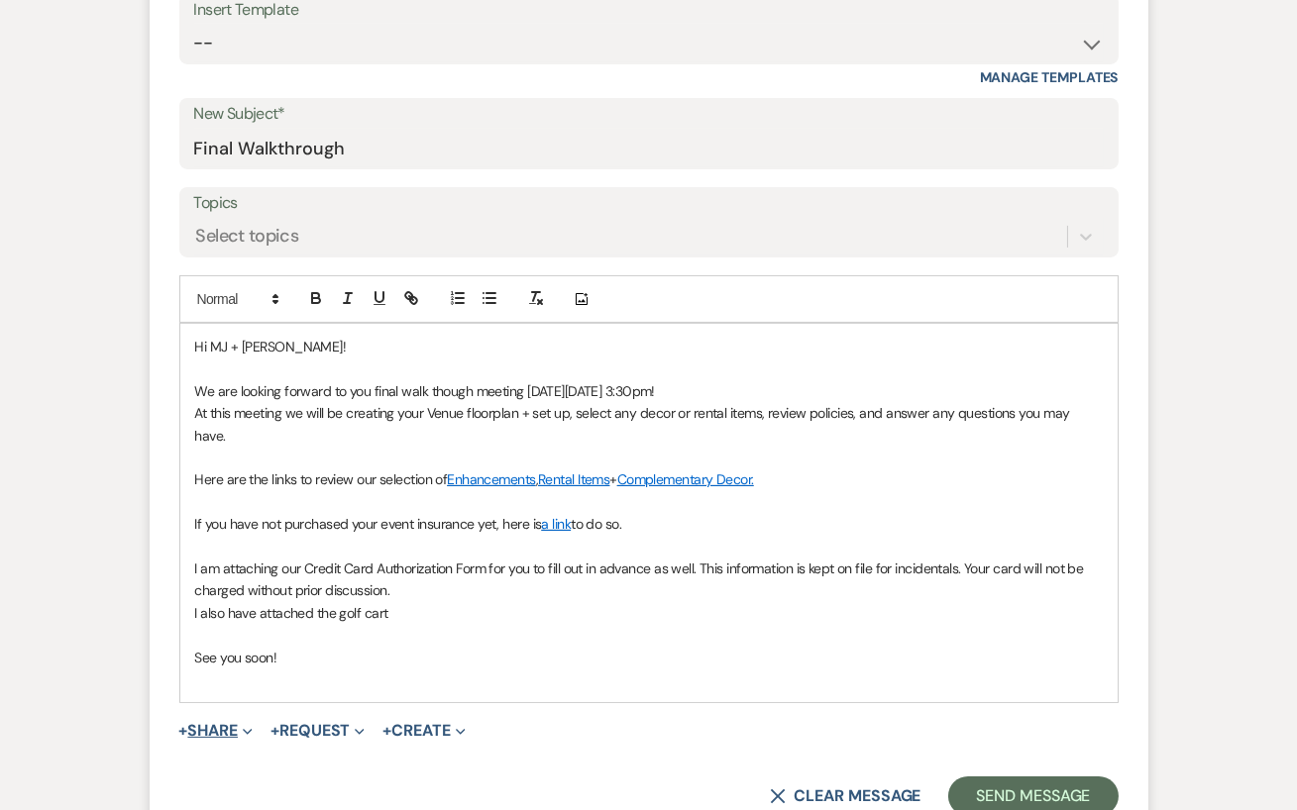
click at [253, 727] on icon "Expand" at bounding box center [248, 732] width 10 height 10
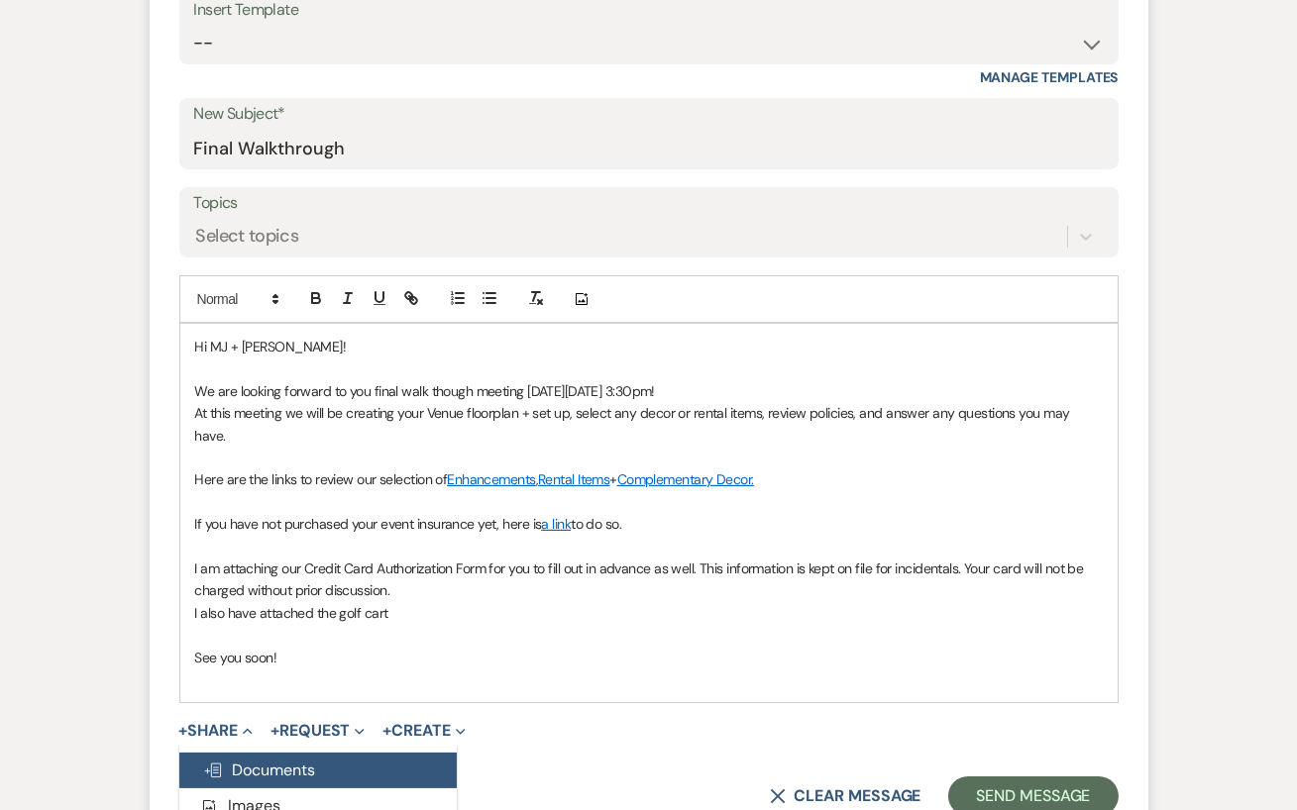
click at [256, 760] on span "Doc Upload Documents" at bounding box center [259, 770] width 113 height 21
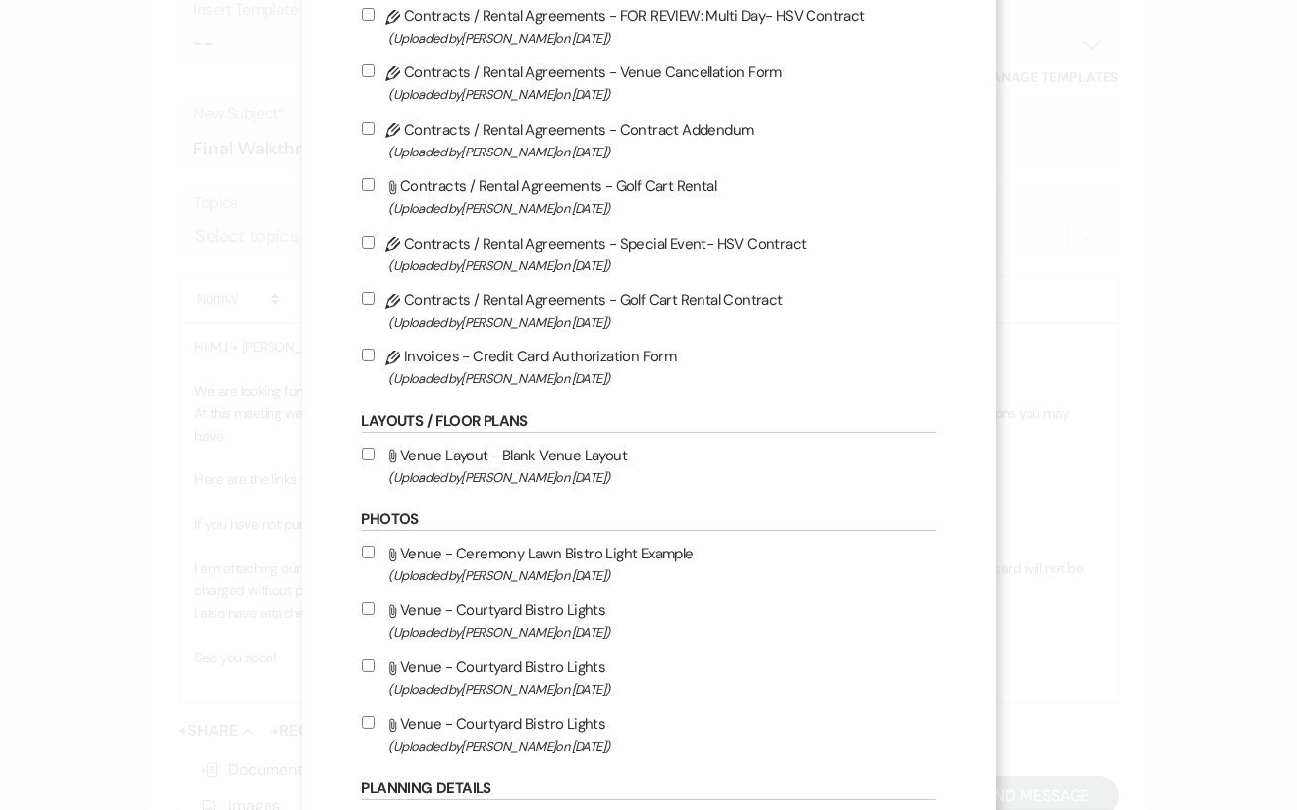
scroll to position [358, 0]
click at [366, 302] on input "Pencil Contracts / Rental Agreements - Golf Cart Rental Contract (Uploaded by […" at bounding box center [368, 299] width 13 height 13
checkbox input "true"
click at [364, 362] on input "Pencil Invoices - Credit Card Authorization Form (Uploaded by [PERSON_NAME] on …" at bounding box center [368, 356] width 13 height 13
checkbox input "true"
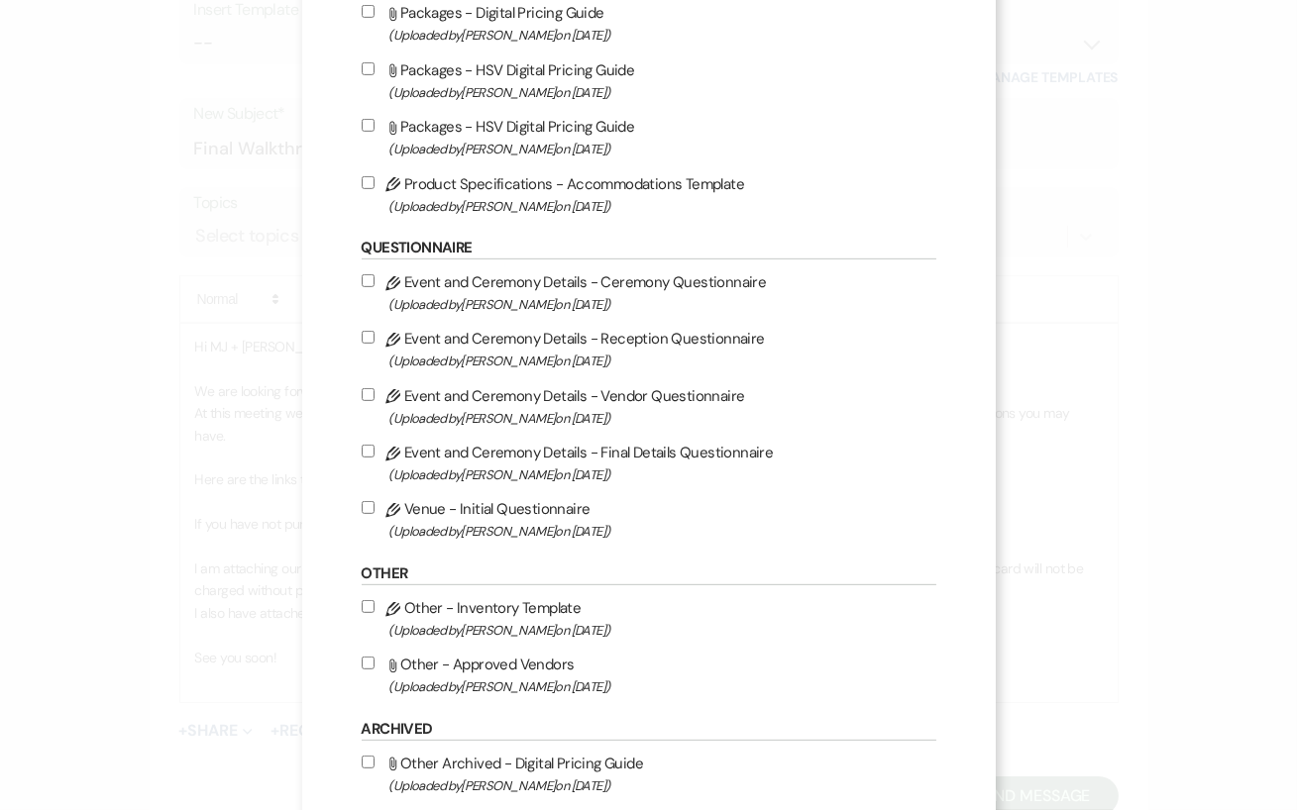
scroll to position [2021, 0]
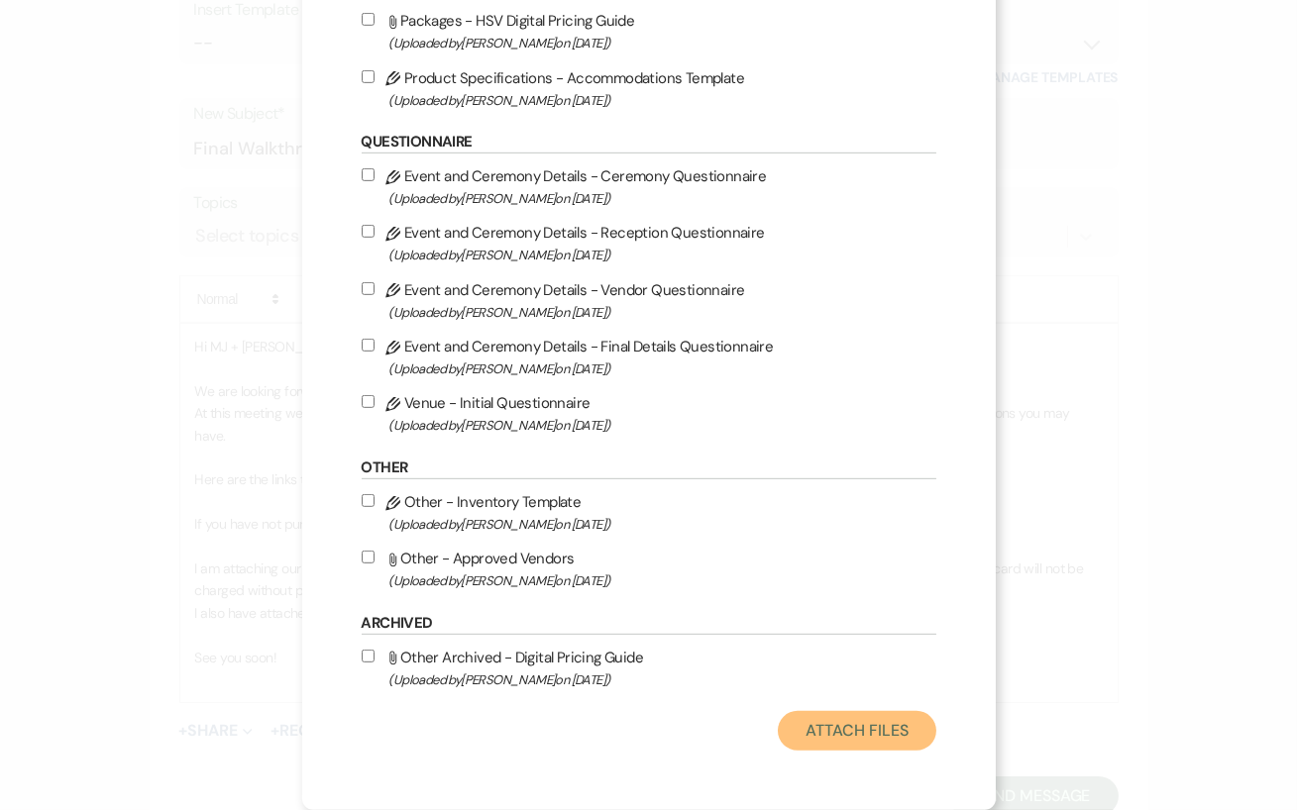
click at [892, 716] on button "Attach Files" at bounding box center [857, 731] width 158 height 40
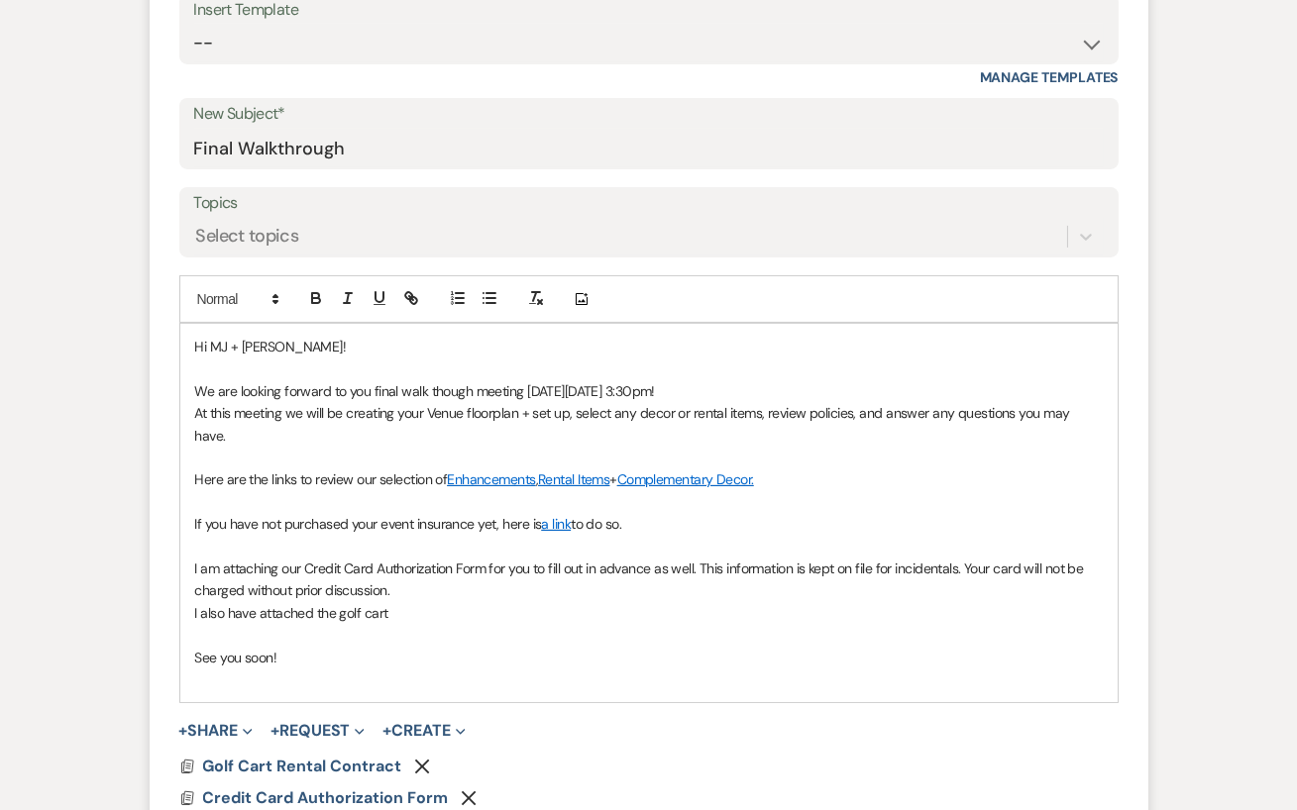
click at [400, 602] on p "I also have attached the golf cart" at bounding box center [649, 613] width 908 height 22
click at [648, 513] on p "If you have not purchased your event insurance yet, here is a link to do so." at bounding box center [649, 524] width 908 height 22
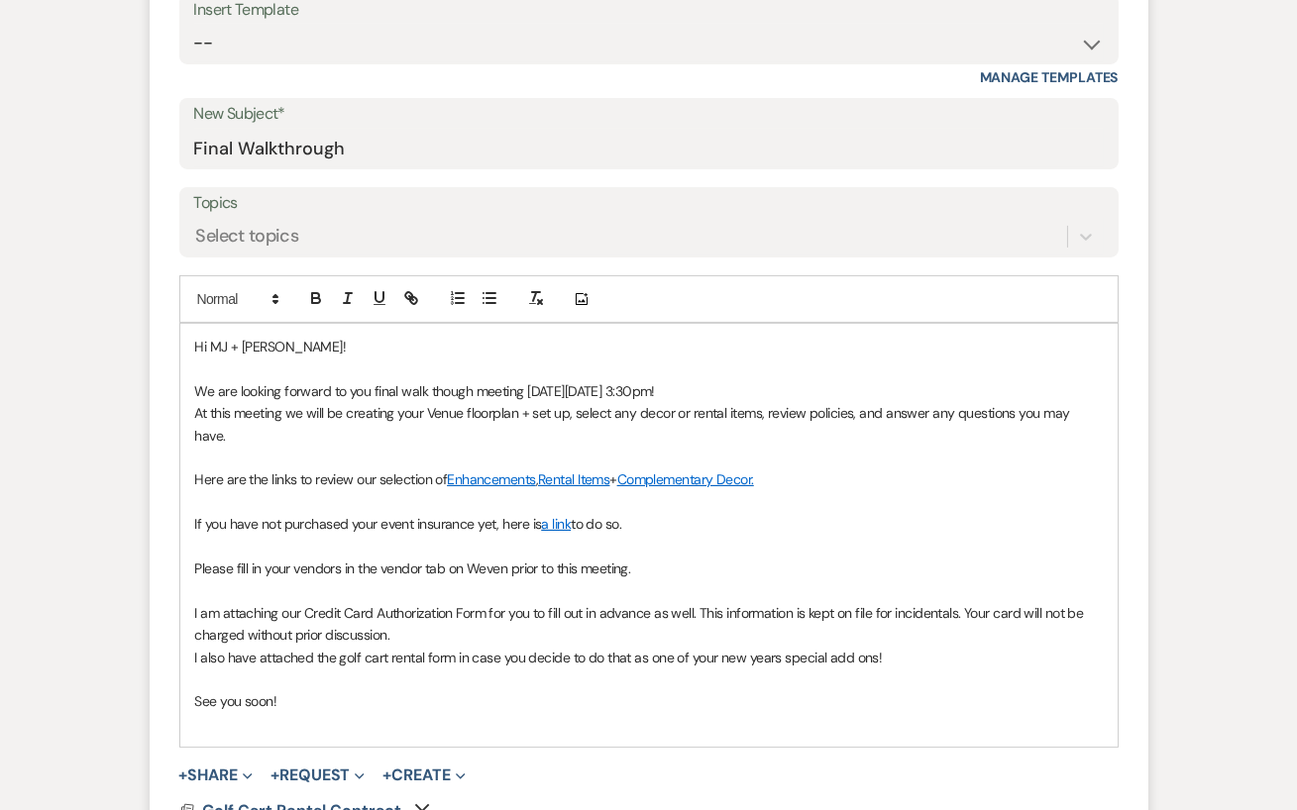
click at [446, 382] on span "We are looking forward to you final walk though meeting [DATE][DATE] 3:30pm!" at bounding box center [425, 391] width 460 height 18
click at [442, 382] on span "We are looking forward to you final walk though meeting [DATE][DATE] 3:30pm!" at bounding box center [425, 391] width 460 height 18
click at [547, 447] on p at bounding box center [649, 458] width 908 height 22
click at [638, 513] on p "If you have not purchased your event insurance yet, here is a link to do so." at bounding box center [649, 524] width 908 height 22
click at [576, 560] on span "Please fill in your vendors in the vendor tab on Weven prior to this meeting." at bounding box center [413, 569] width 436 height 18
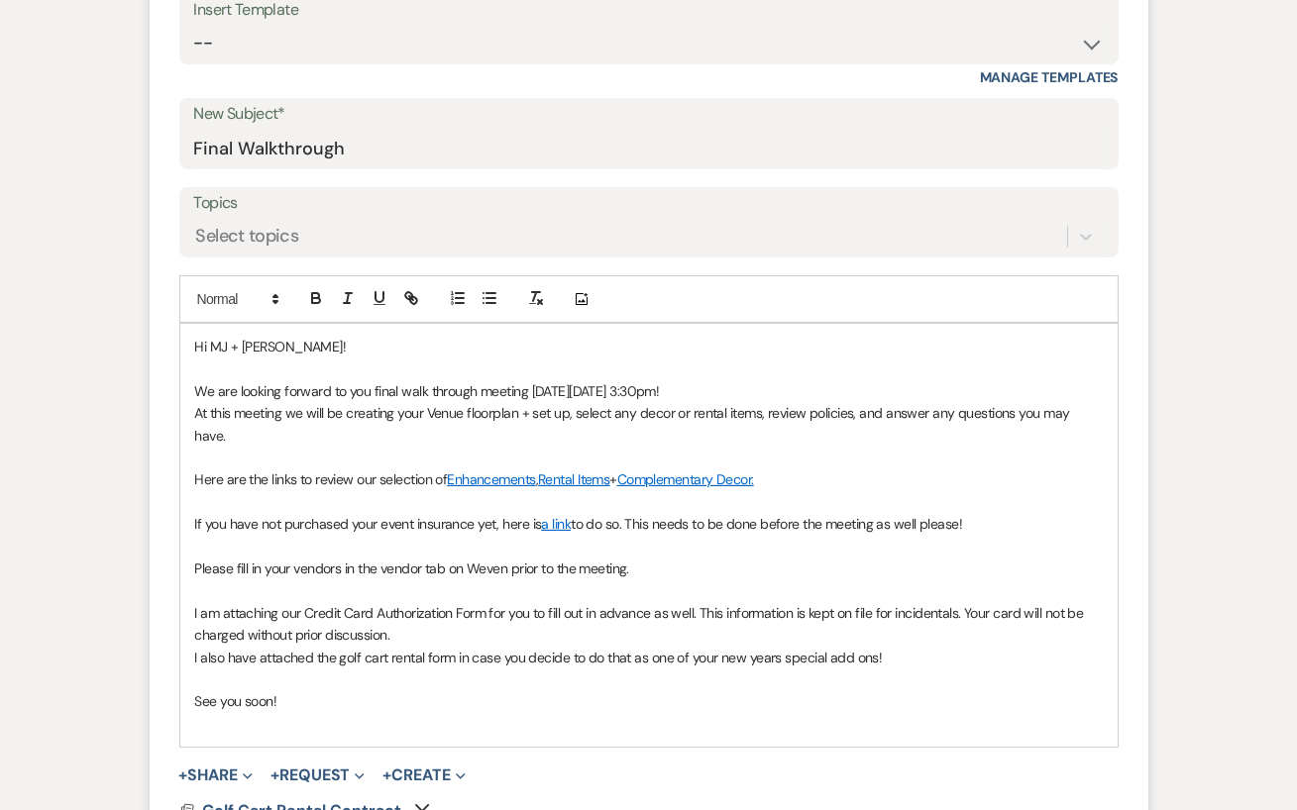
click at [581, 647] on p "I also have attached the golf cart rental form in case you decide to do that as…" at bounding box center [649, 658] width 908 height 22
click at [225, 713] on p at bounding box center [649, 724] width 908 height 22
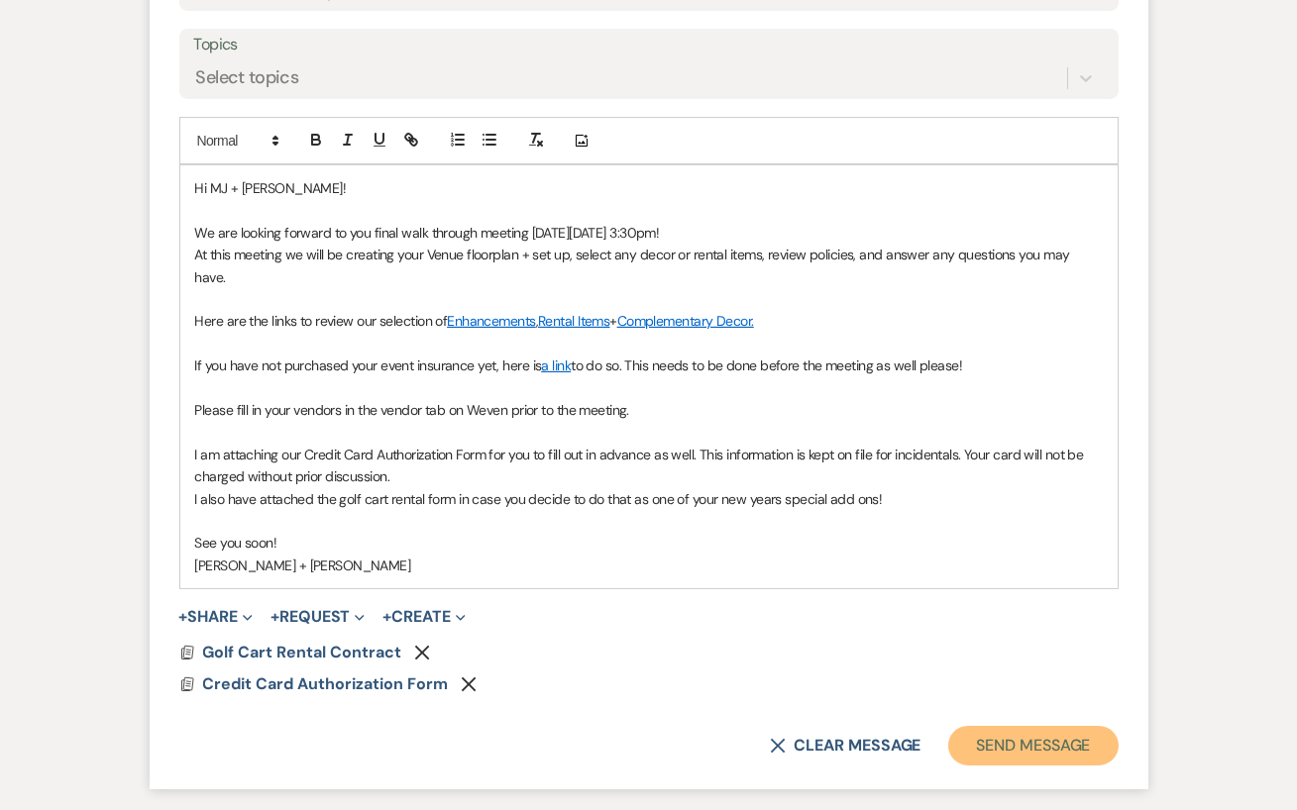
click at [1038, 726] on button "Send Message" at bounding box center [1032, 746] width 169 height 40
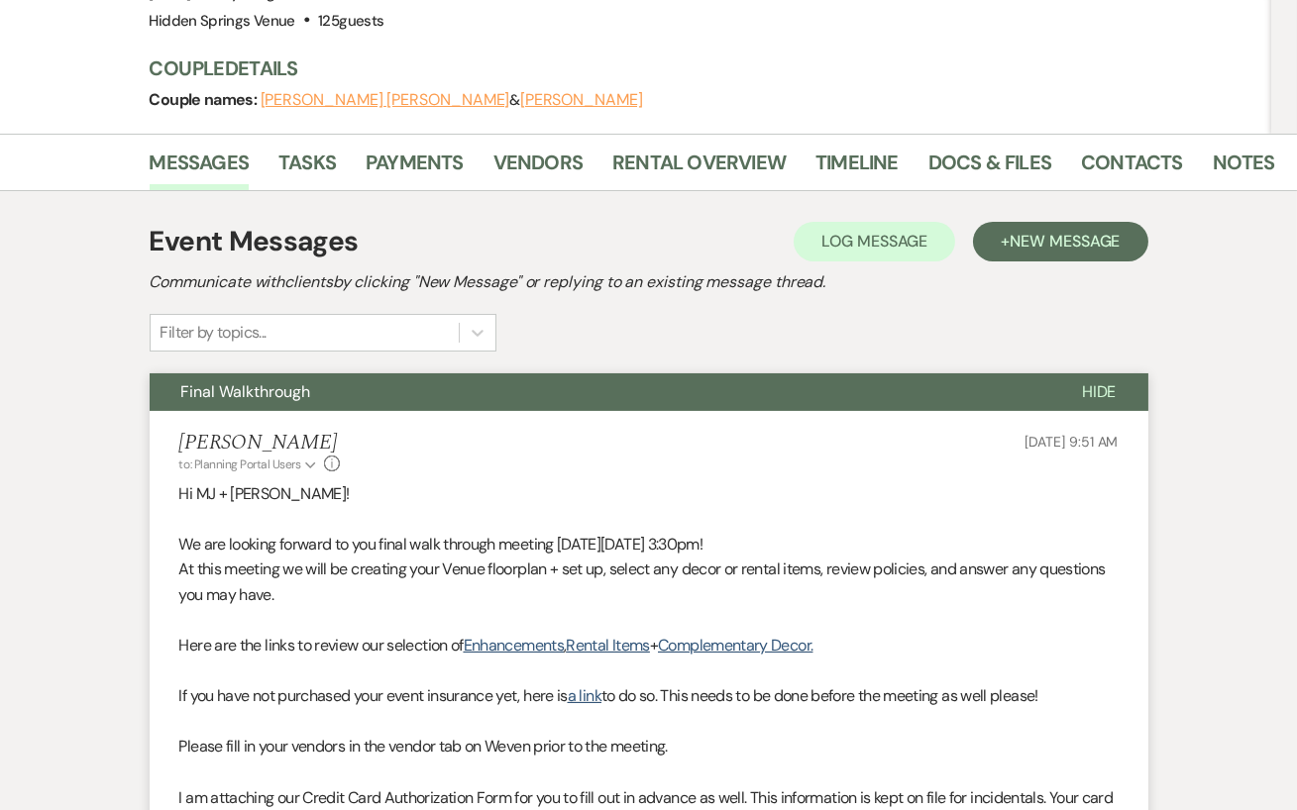
scroll to position [0, 0]
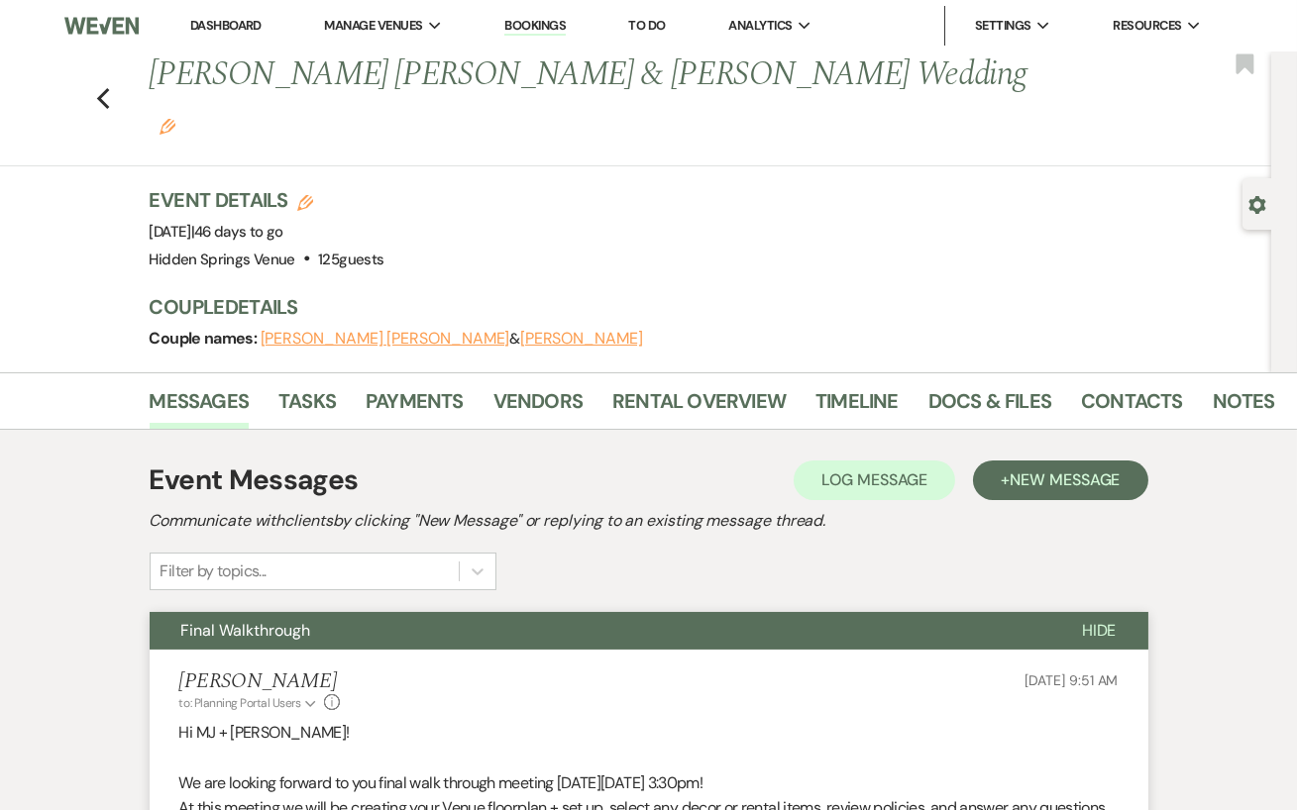
click at [250, 22] on link "Dashboard" at bounding box center [225, 25] width 71 height 17
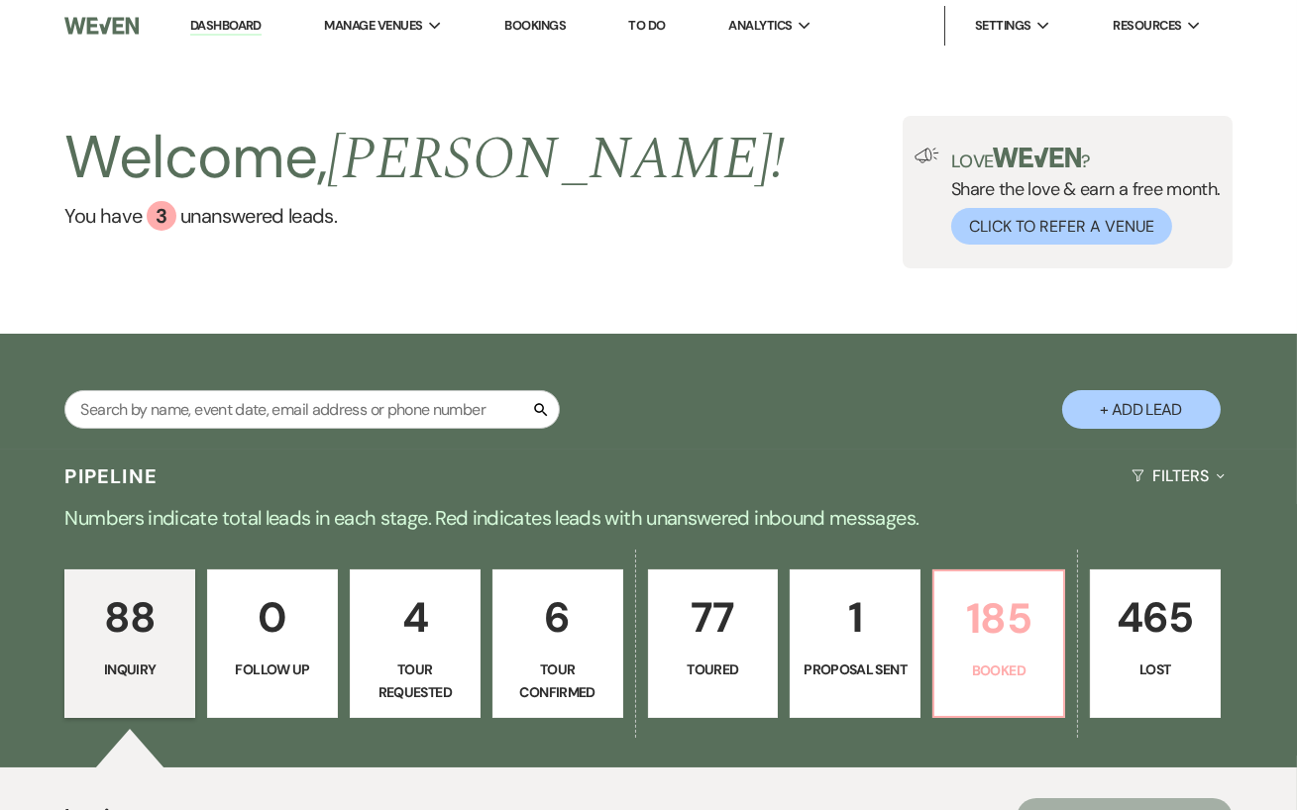
click at [1009, 640] on p "185" at bounding box center [998, 619] width 105 height 66
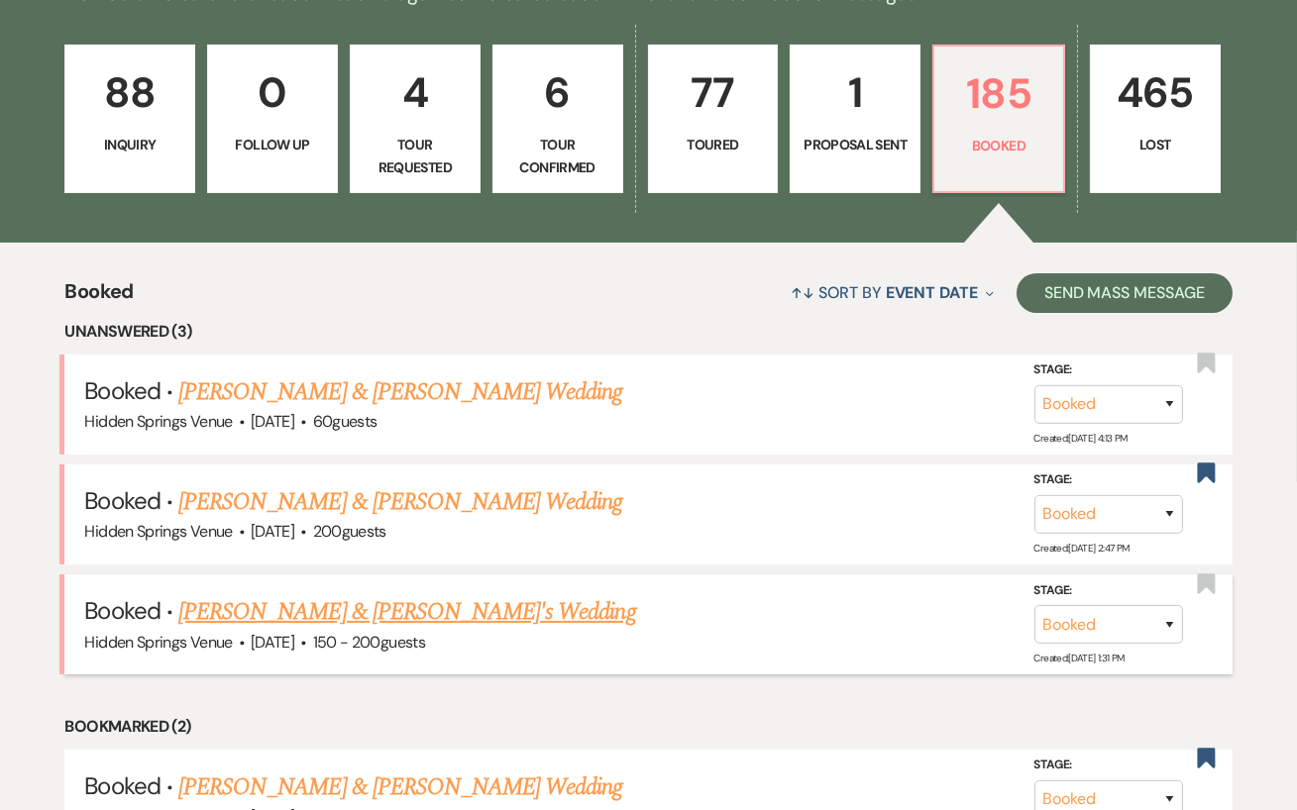
scroll to position [547, 0]
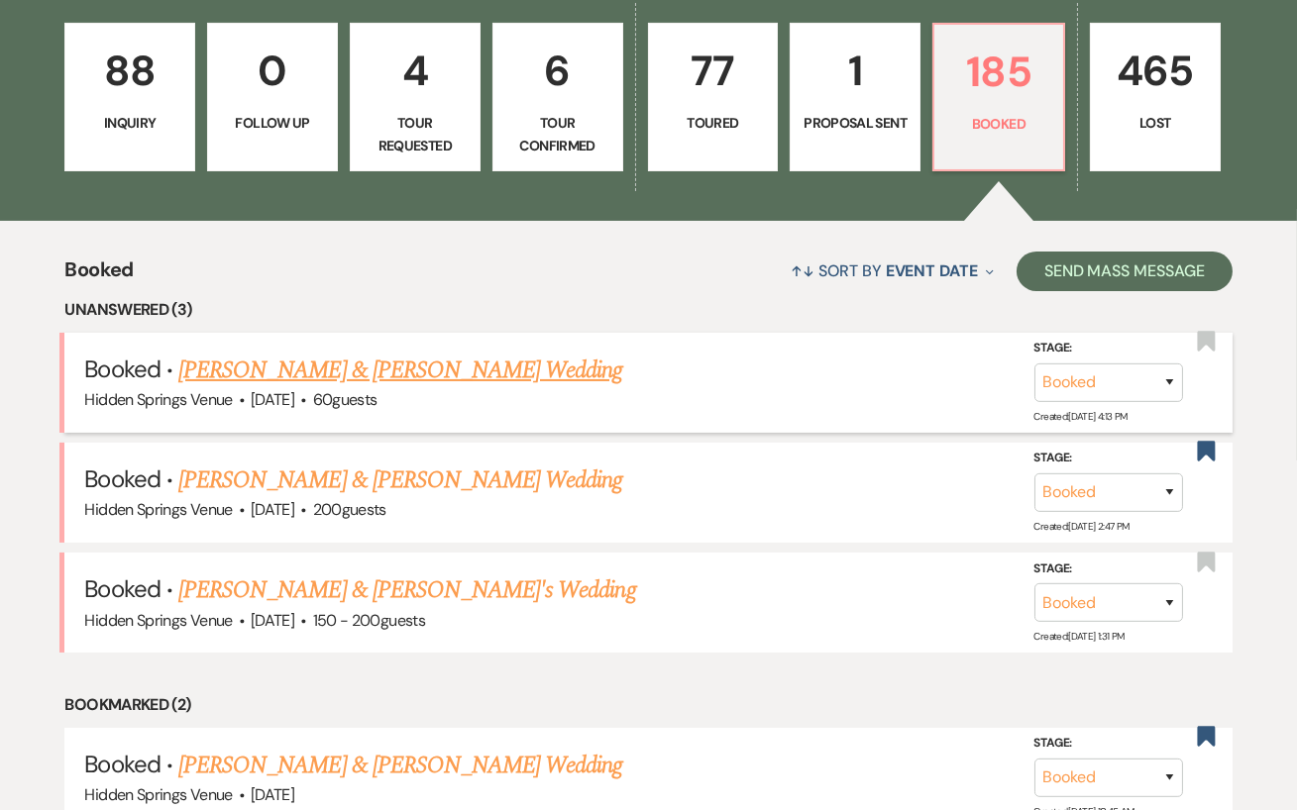
click at [536, 364] on link "[PERSON_NAME] & [PERSON_NAME] Wedding" at bounding box center [400, 371] width 444 height 36
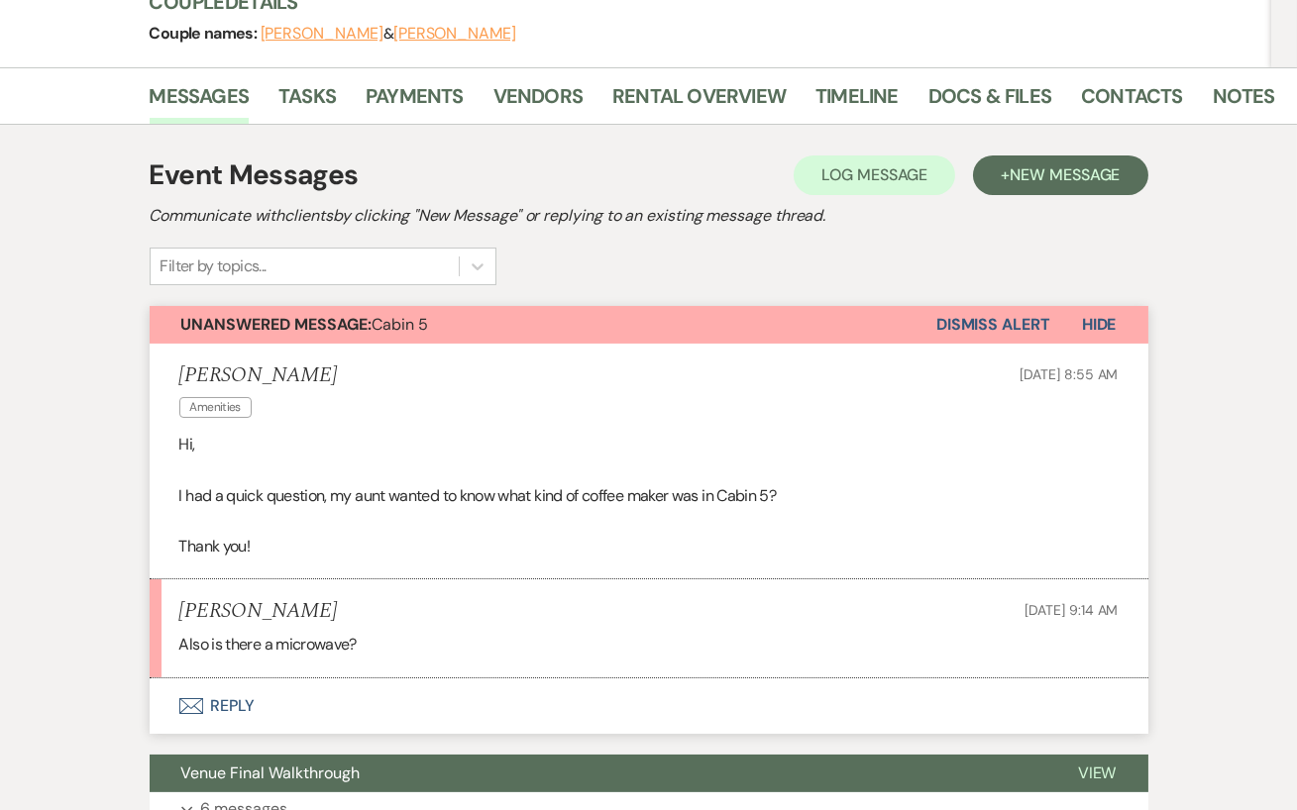
scroll to position [258, 0]
click at [257, 691] on button "Envelope Reply" at bounding box center [649, 707] width 999 height 55
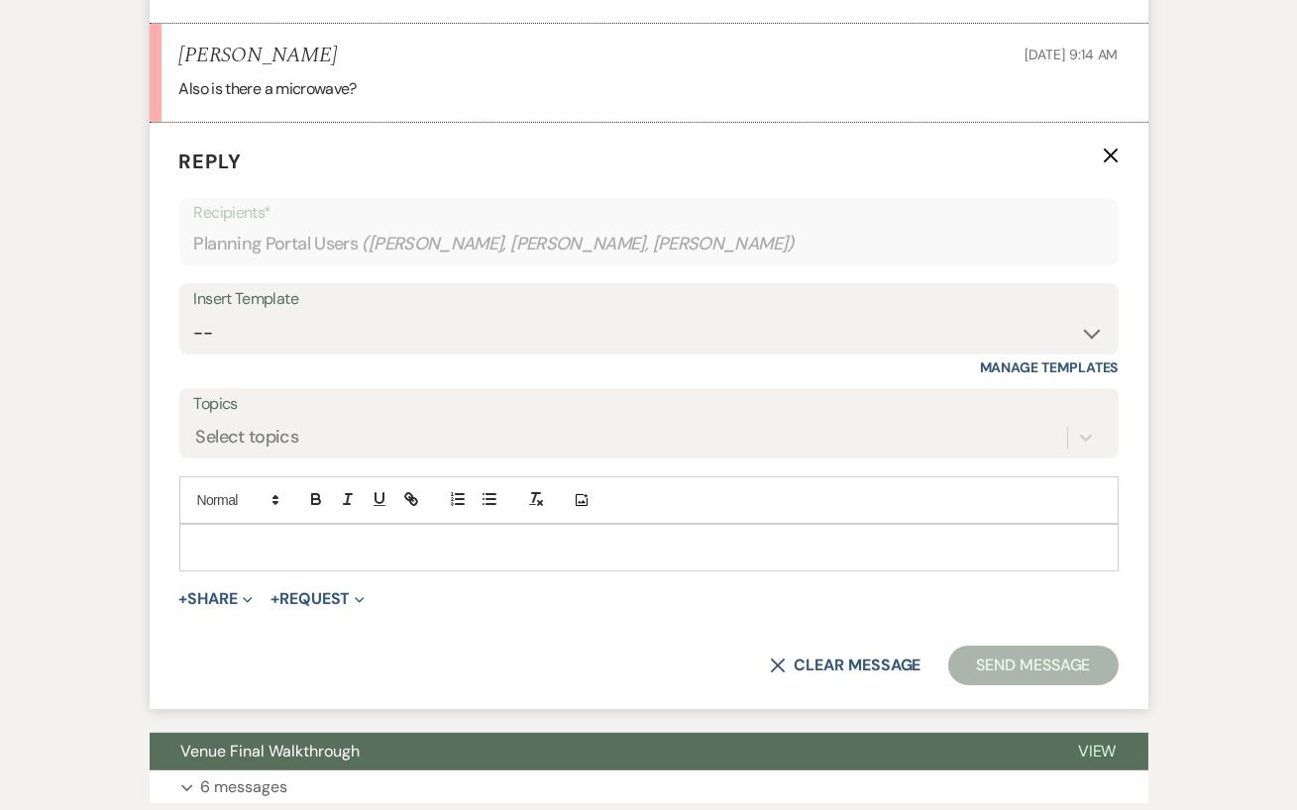
scroll to position [824, 0]
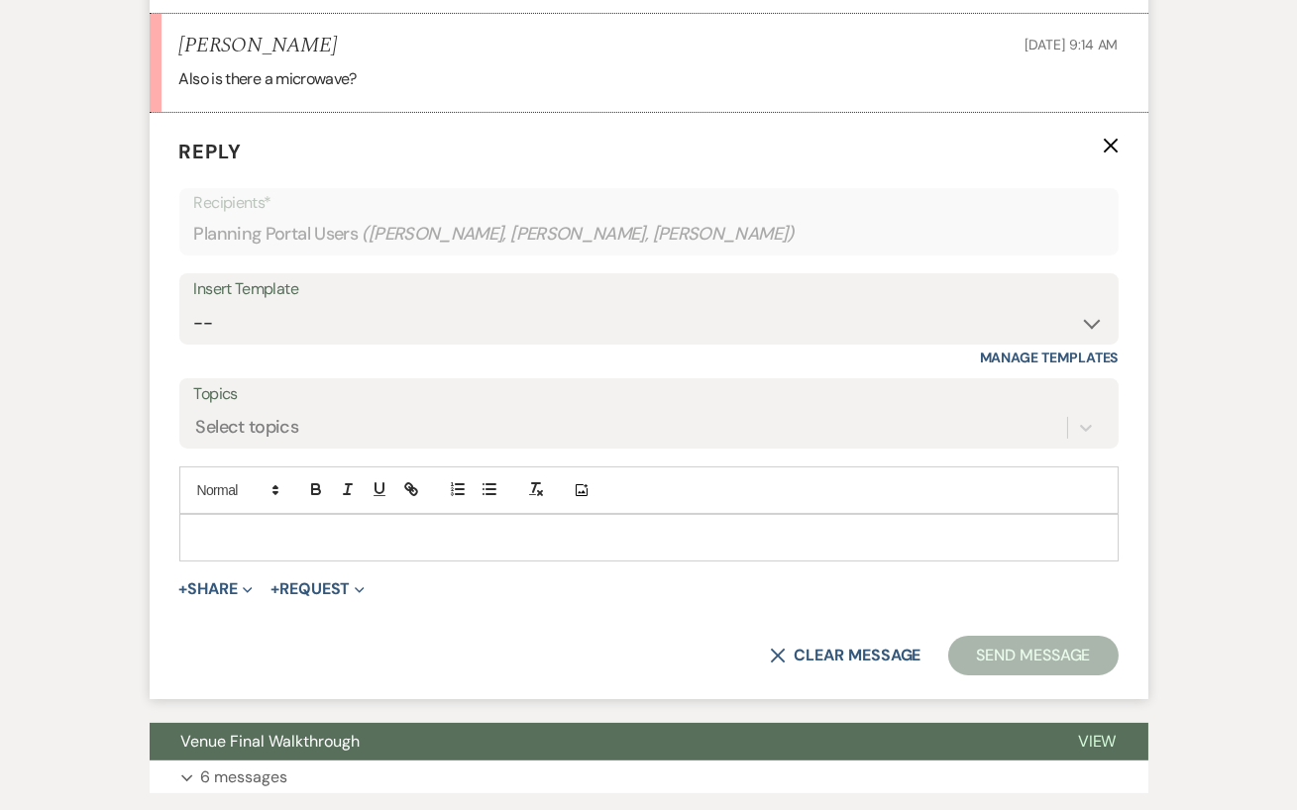
click at [359, 537] on p at bounding box center [649, 538] width 908 height 22
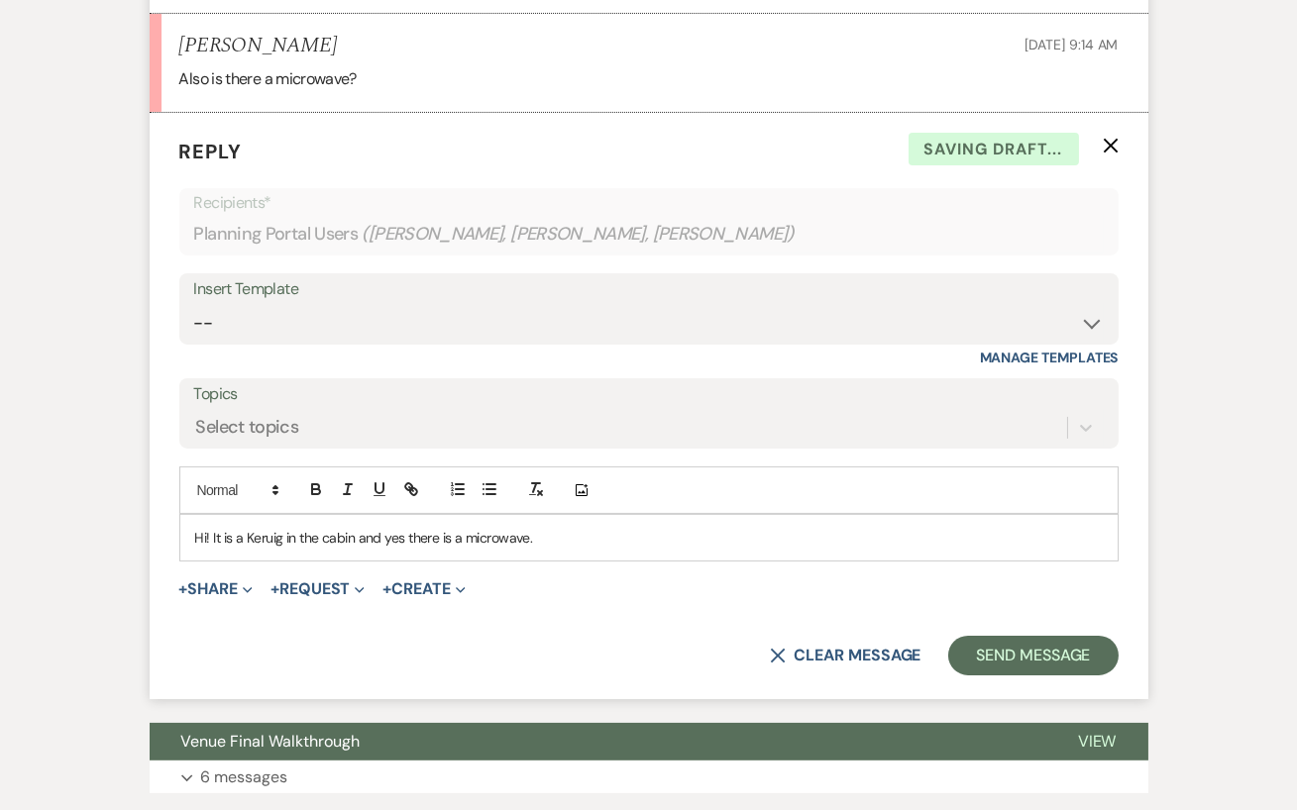
click at [259, 542] on p "Hi! It is a Keruig in the cabin and yes there is a microwave." at bounding box center [649, 538] width 908 height 22
click at [569, 536] on p "Hi! It is a Keurig in the cabin and yes there is a microwave." at bounding box center [649, 538] width 908 height 22
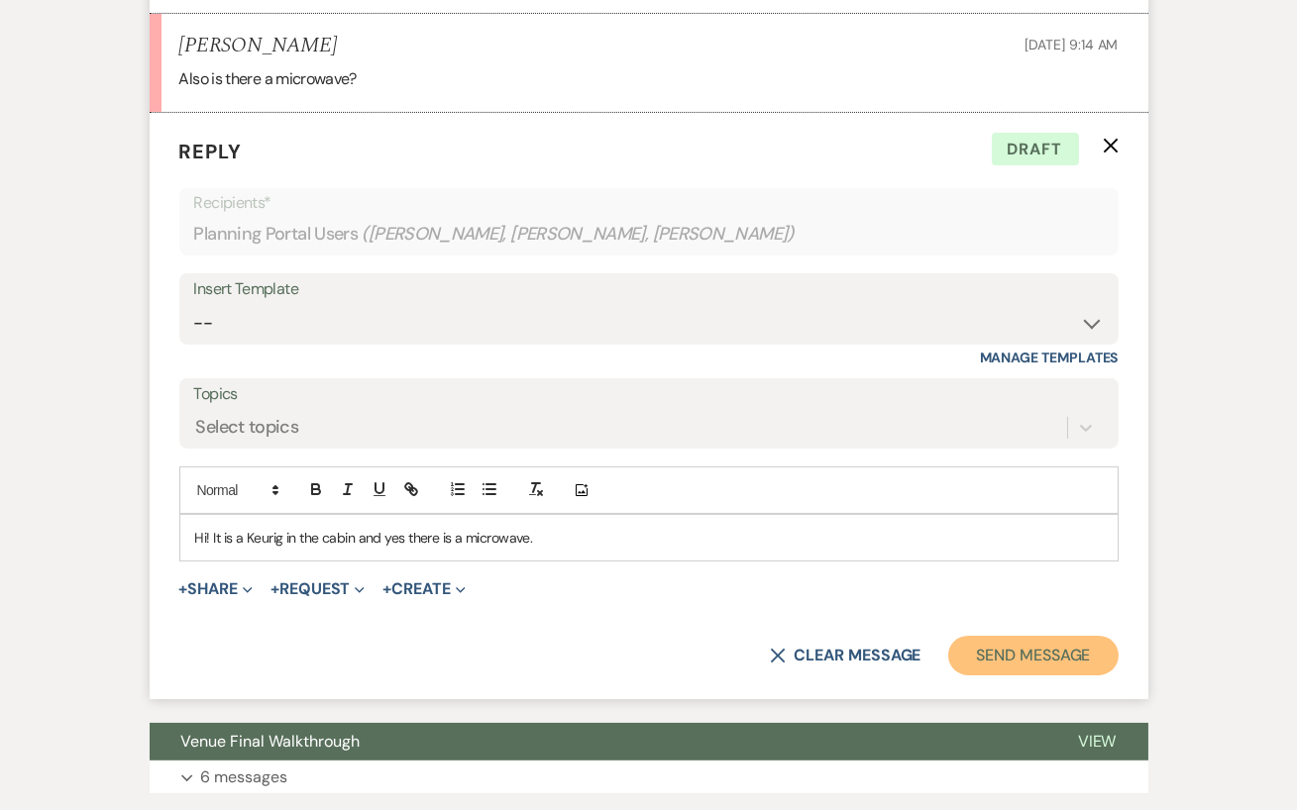
click at [1012, 647] on button "Send Message" at bounding box center [1032, 656] width 169 height 40
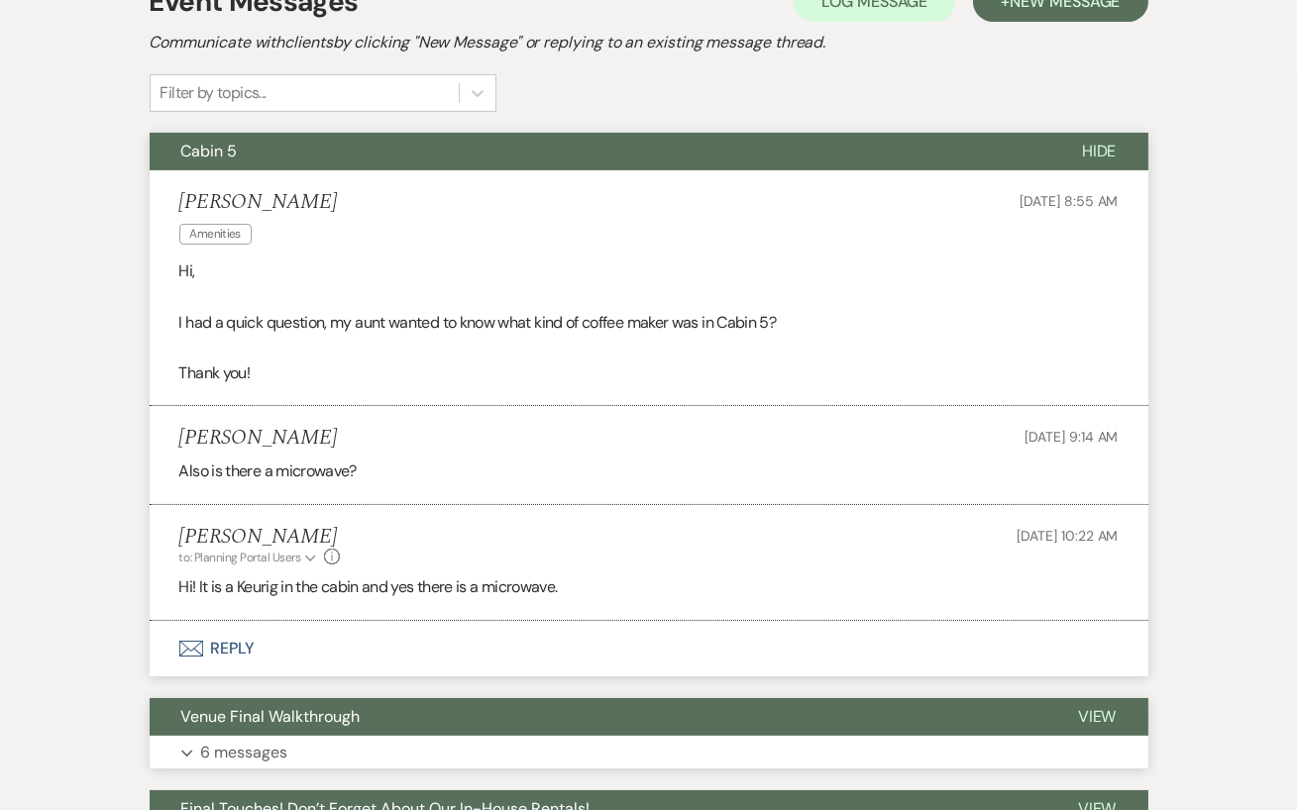
scroll to position [0, 0]
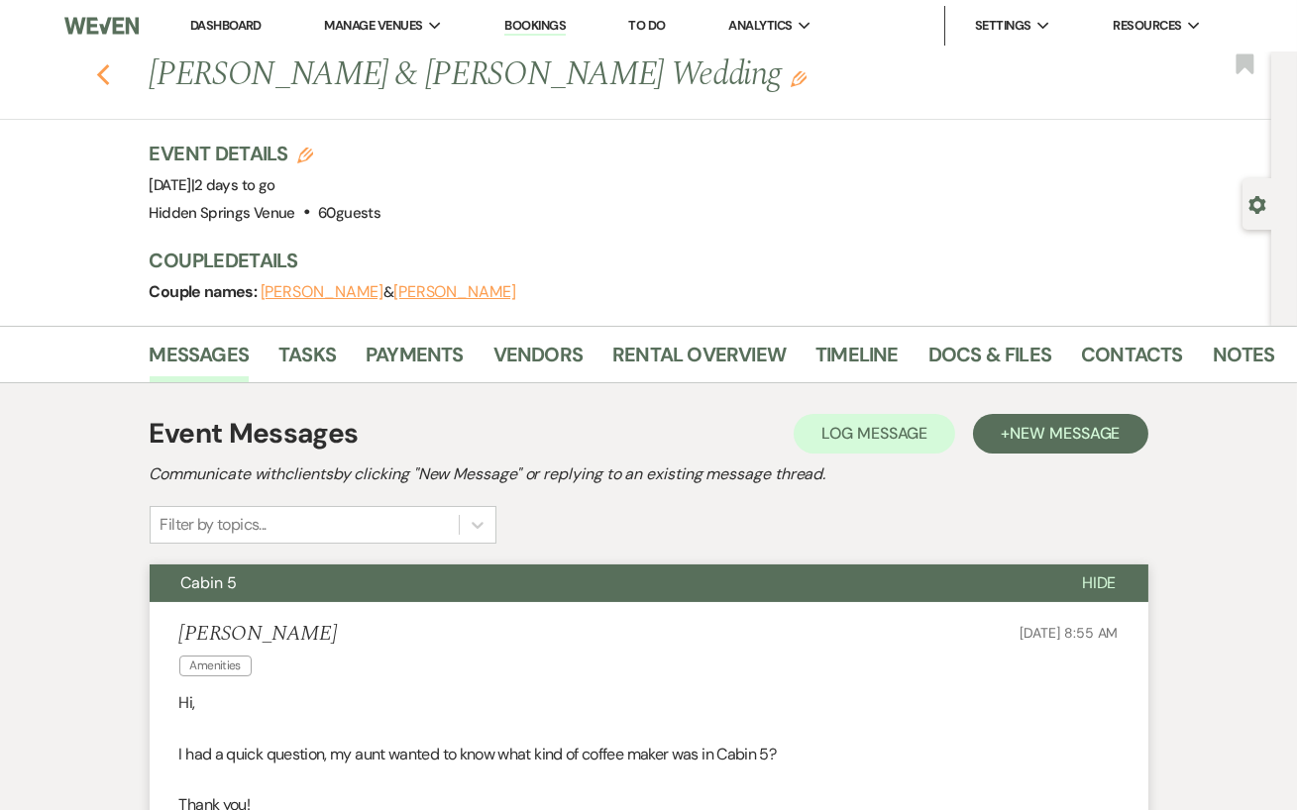
click at [100, 69] on icon "Previous" at bounding box center [103, 75] width 15 height 24
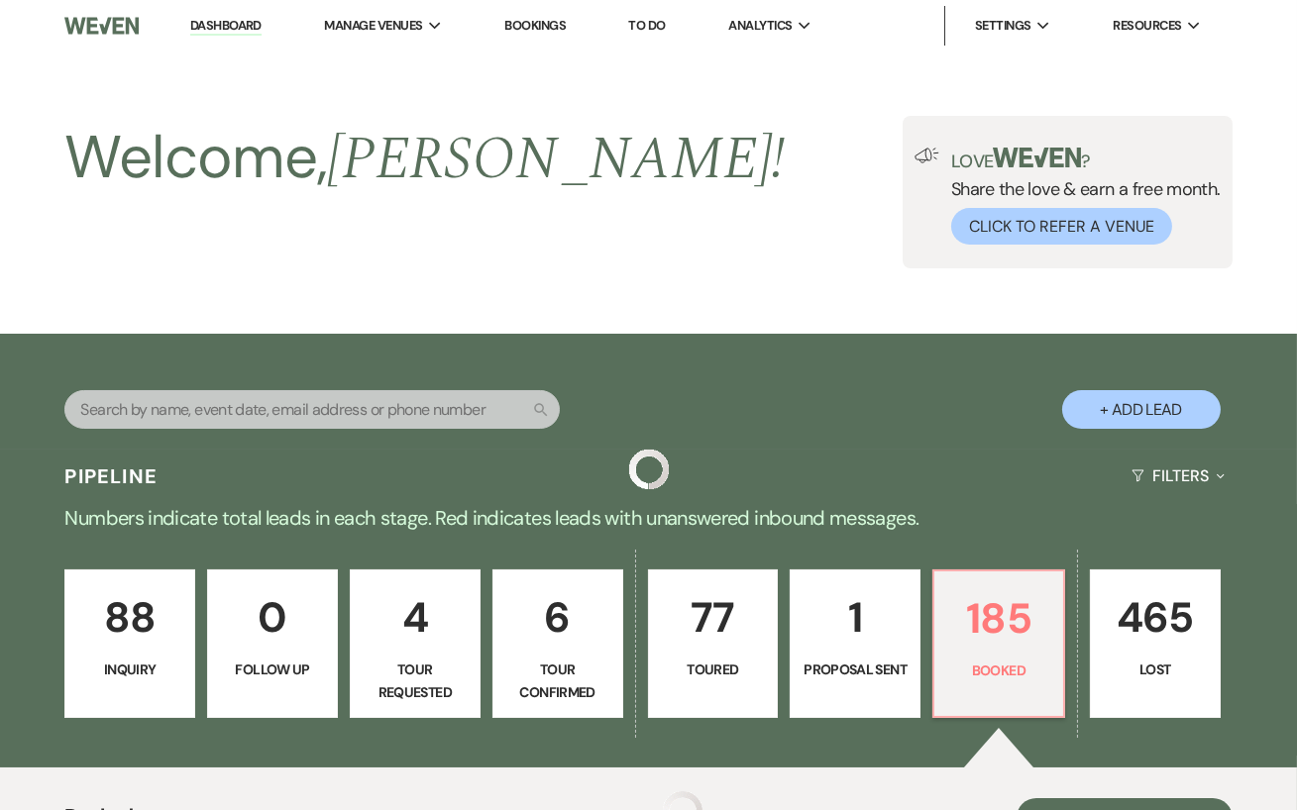
scroll to position [547, 0]
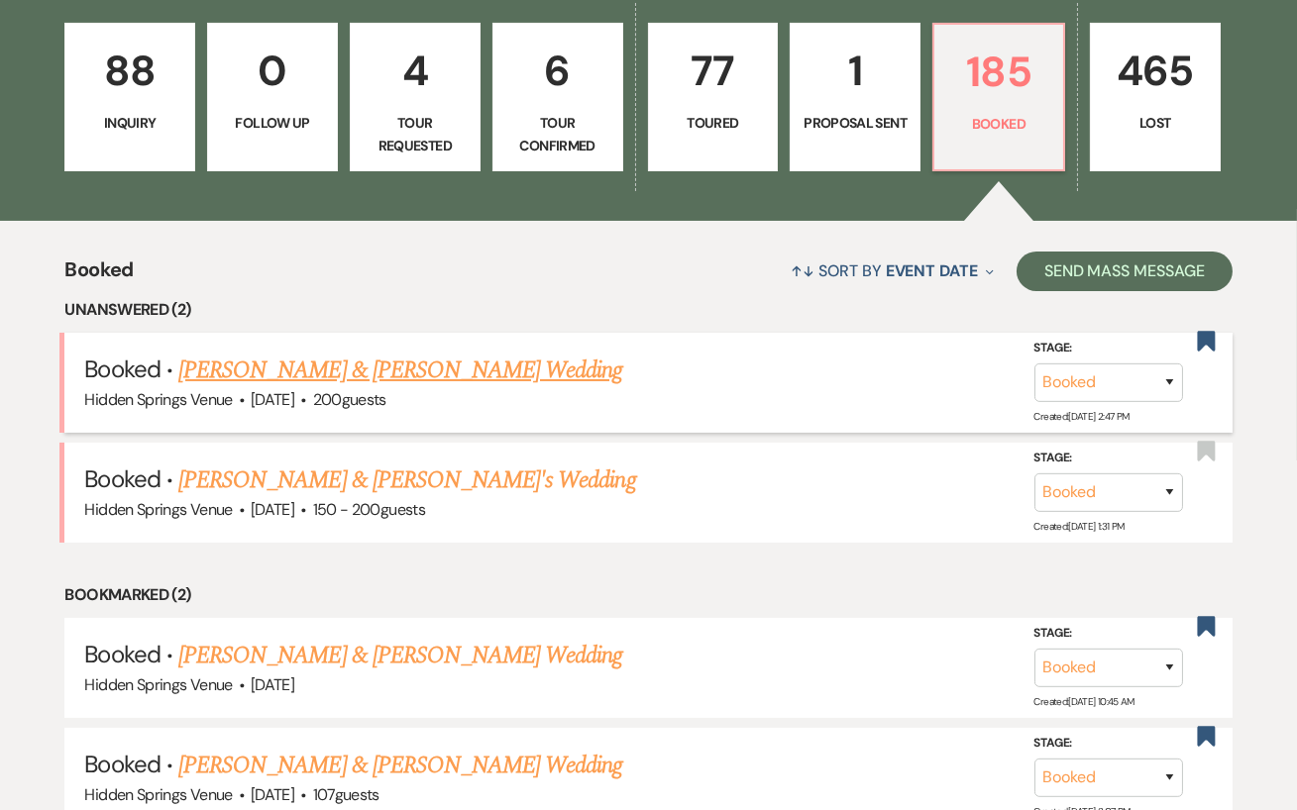
click at [526, 373] on link "[PERSON_NAME] & [PERSON_NAME] Wedding" at bounding box center [400, 371] width 444 height 36
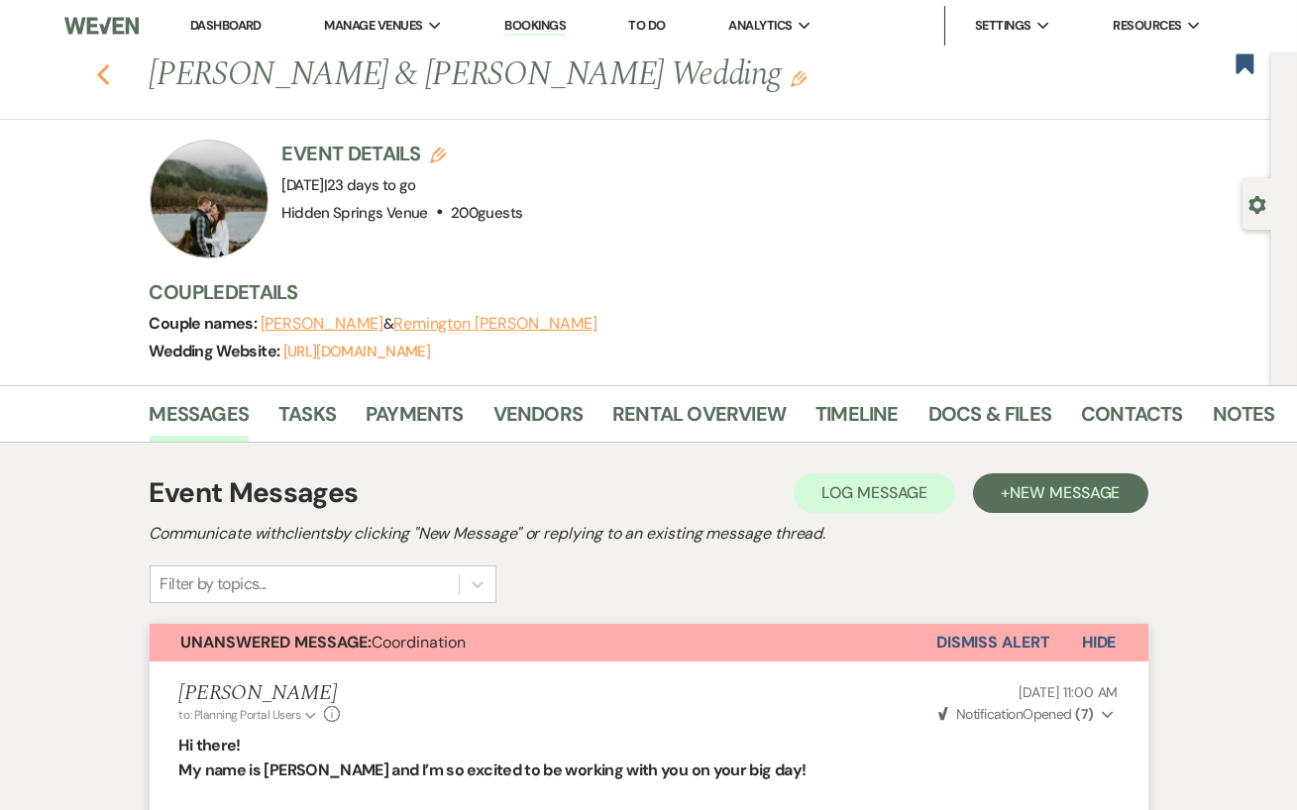
click at [106, 77] on icon "Previous" at bounding box center [103, 75] width 15 height 24
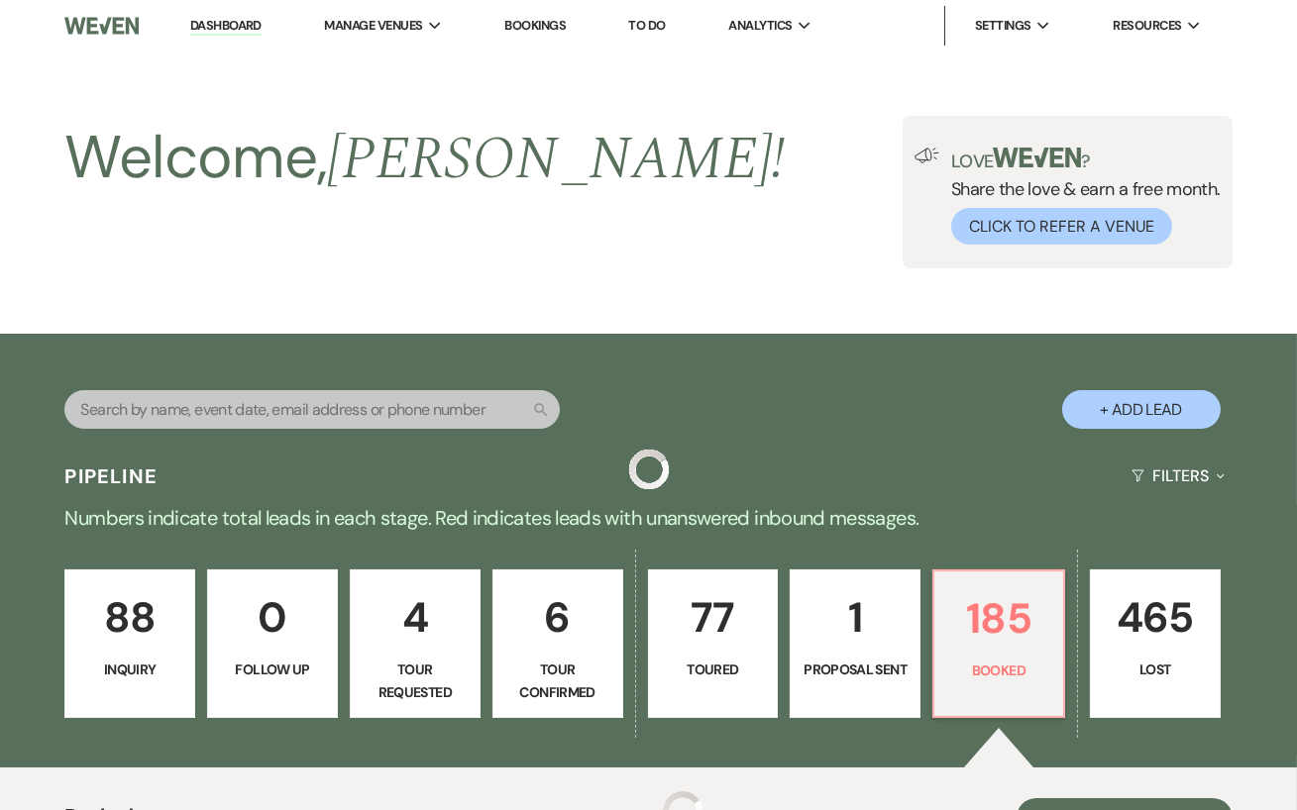
scroll to position [547, 0]
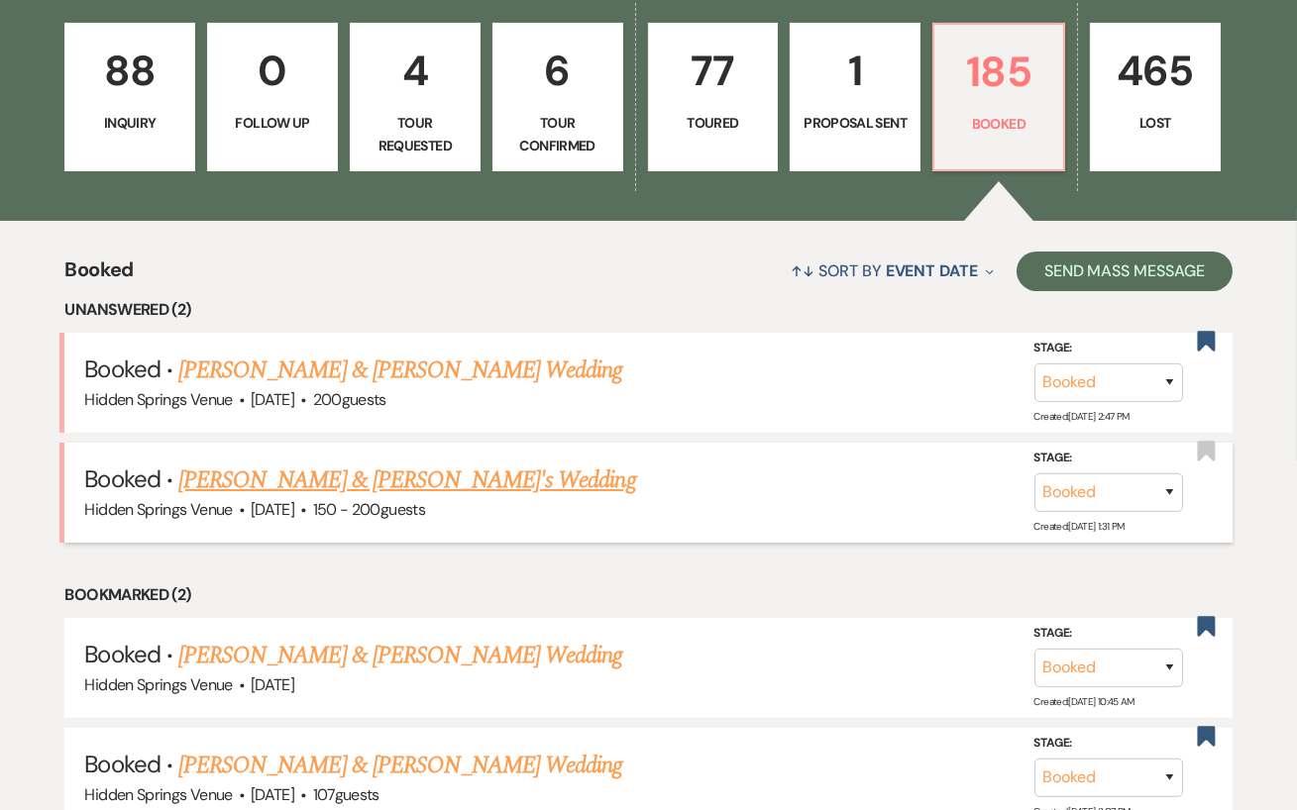
click at [366, 474] on link "[PERSON_NAME] & [PERSON_NAME]'s Wedding" at bounding box center [407, 481] width 458 height 36
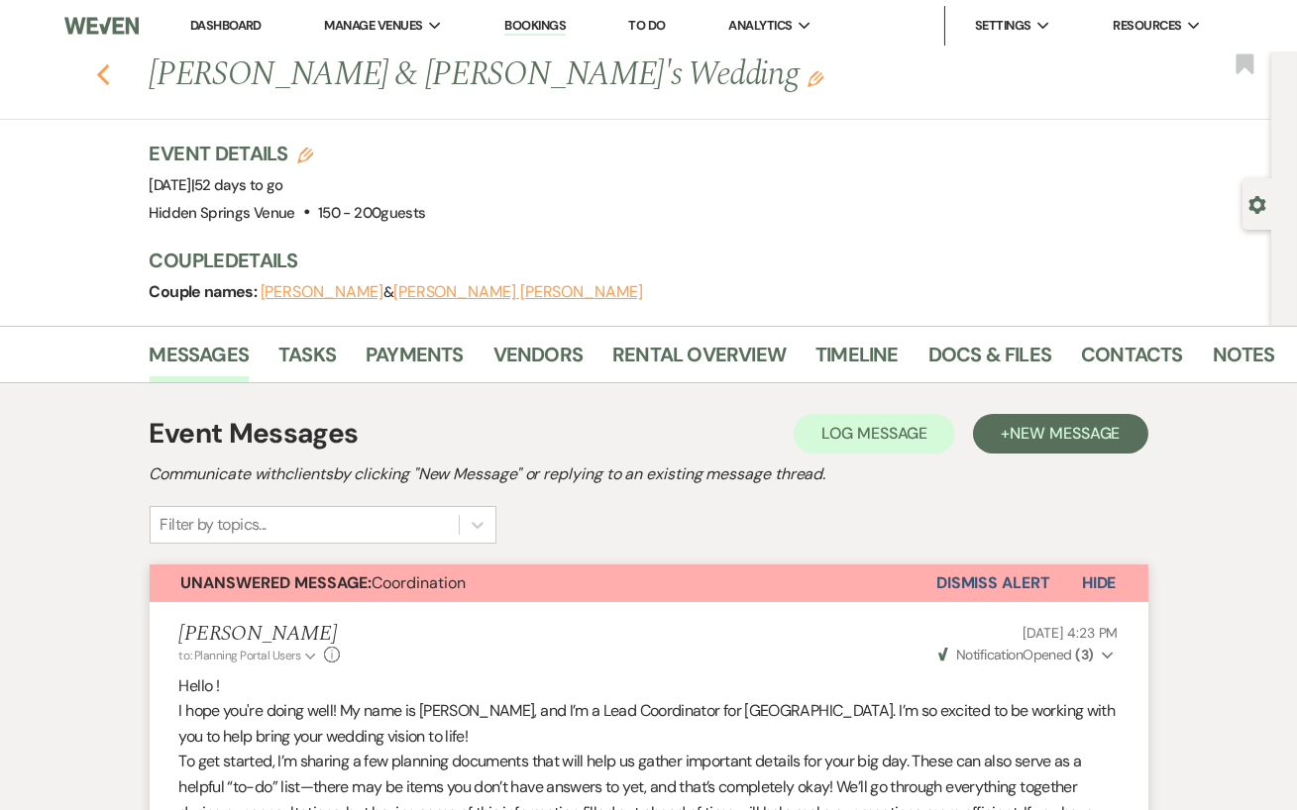
click at [103, 71] on use "button" at bounding box center [102, 75] width 13 height 22
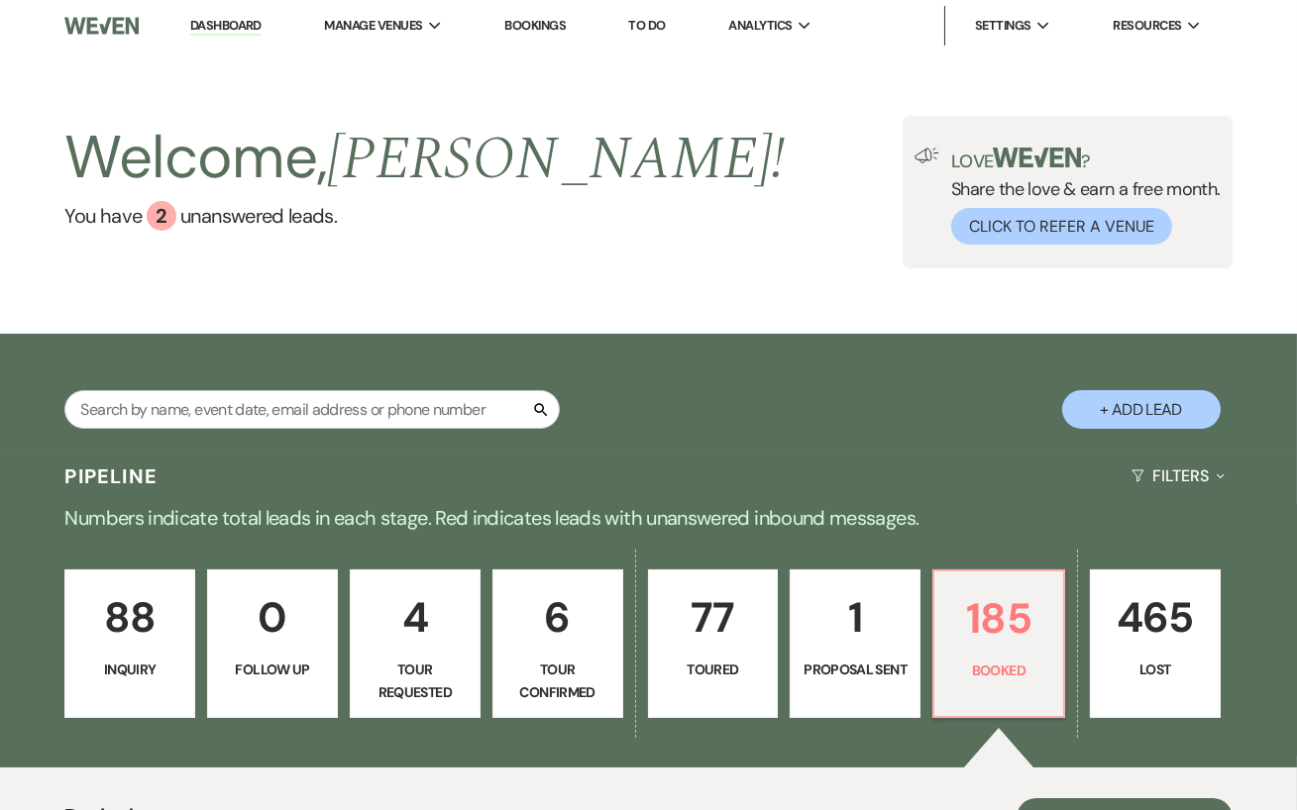
click at [851, 682] on link "1 Proposal Sent" at bounding box center [855, 644] width 131 height 149
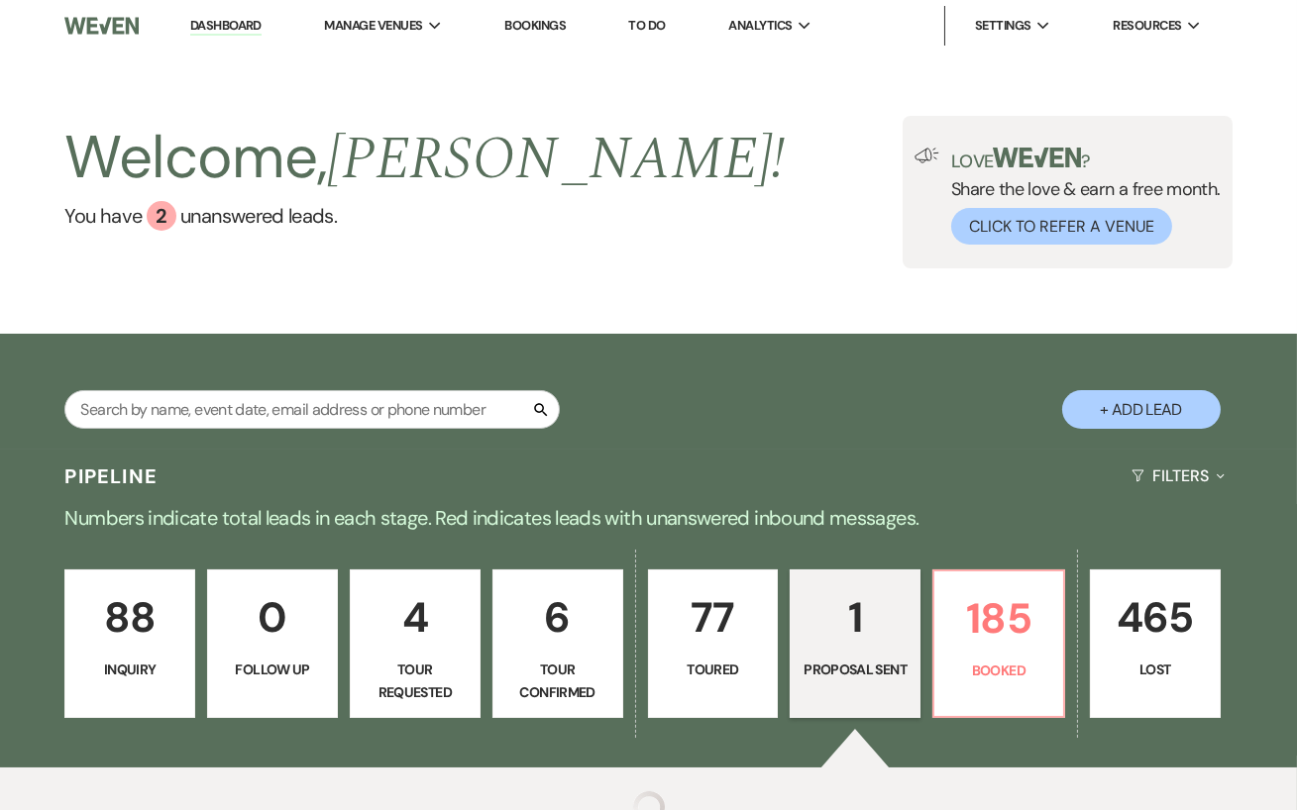
select select "6"
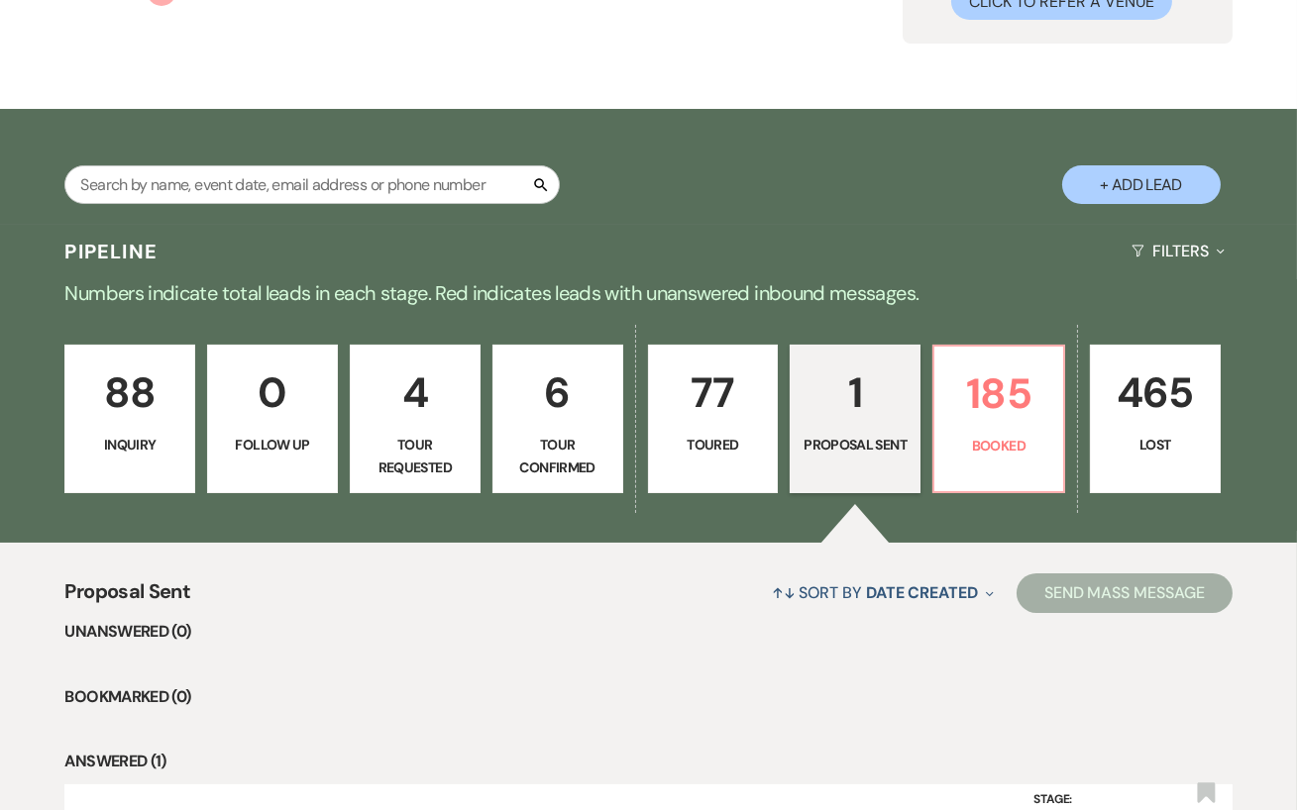
scroll to position [459, 0]
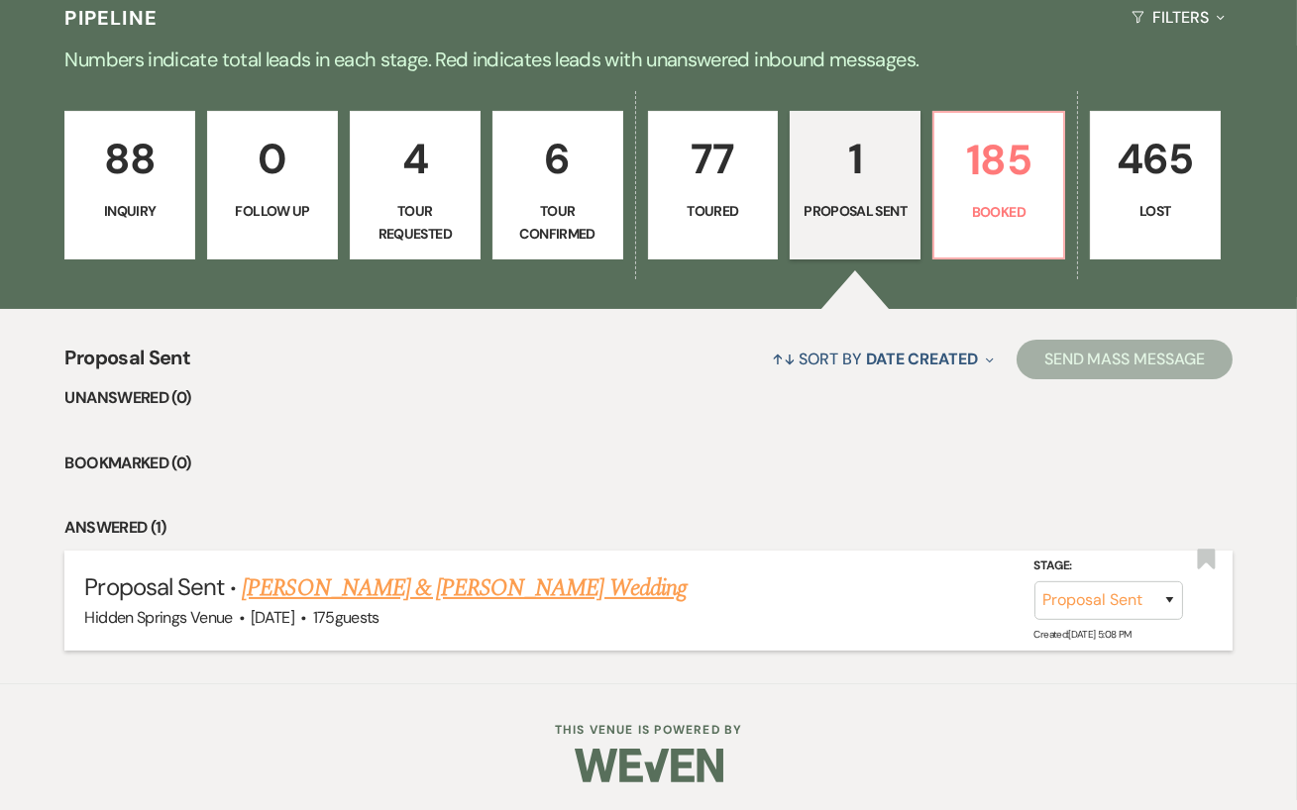
click at [565, 595] on link "[PERSON_NAME] & [PERSON_NAME] Wedding" at bounding box center [464, 589] width 444 height 36
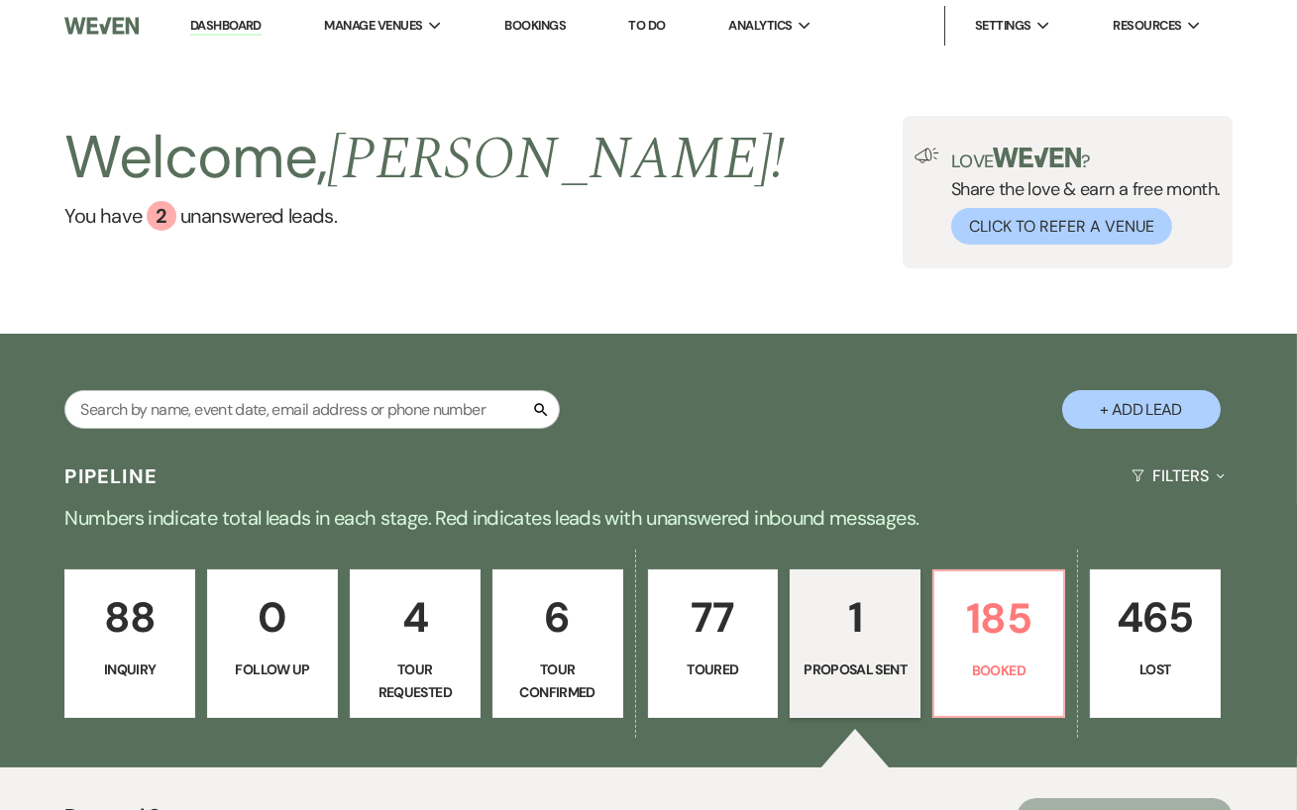
select select "6"
select select "5"
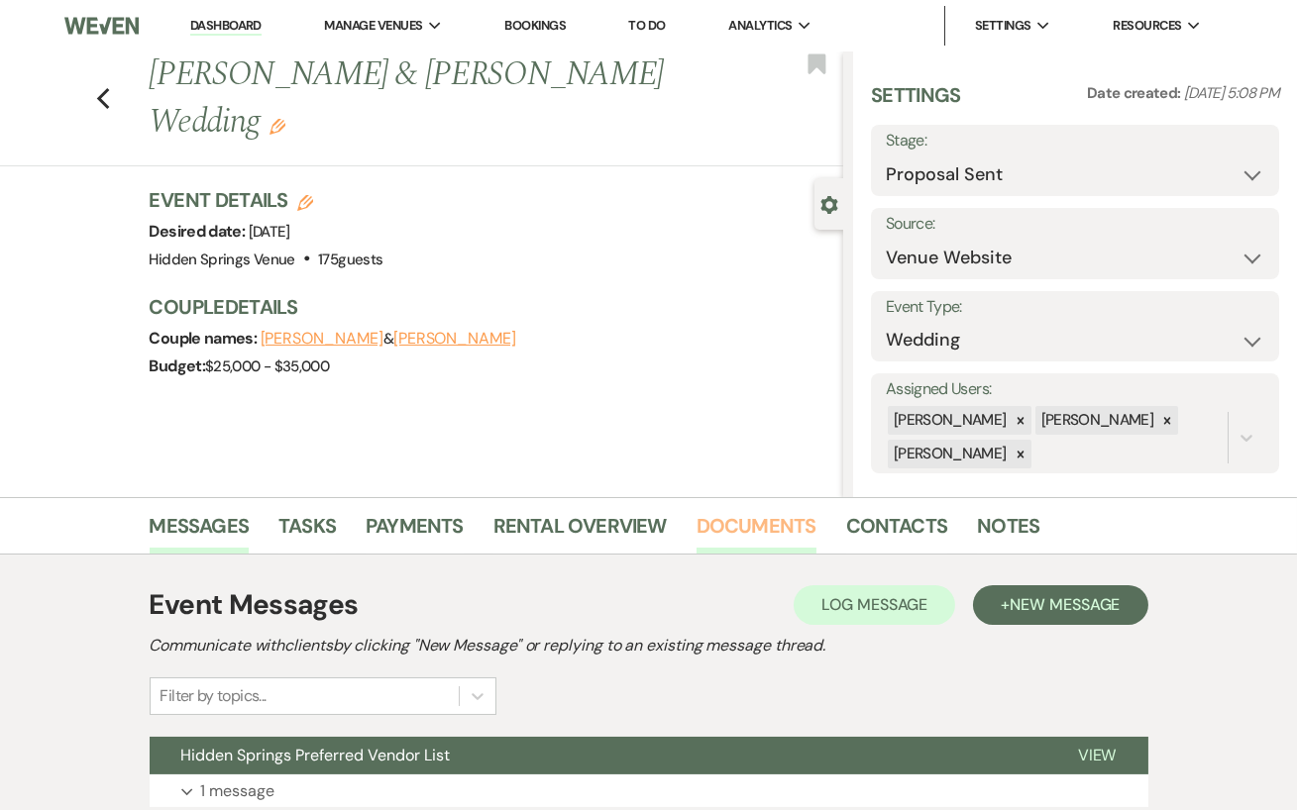
click at [787, 545] on link "Documents" at bounding box center [756, 532] width 120 height 44
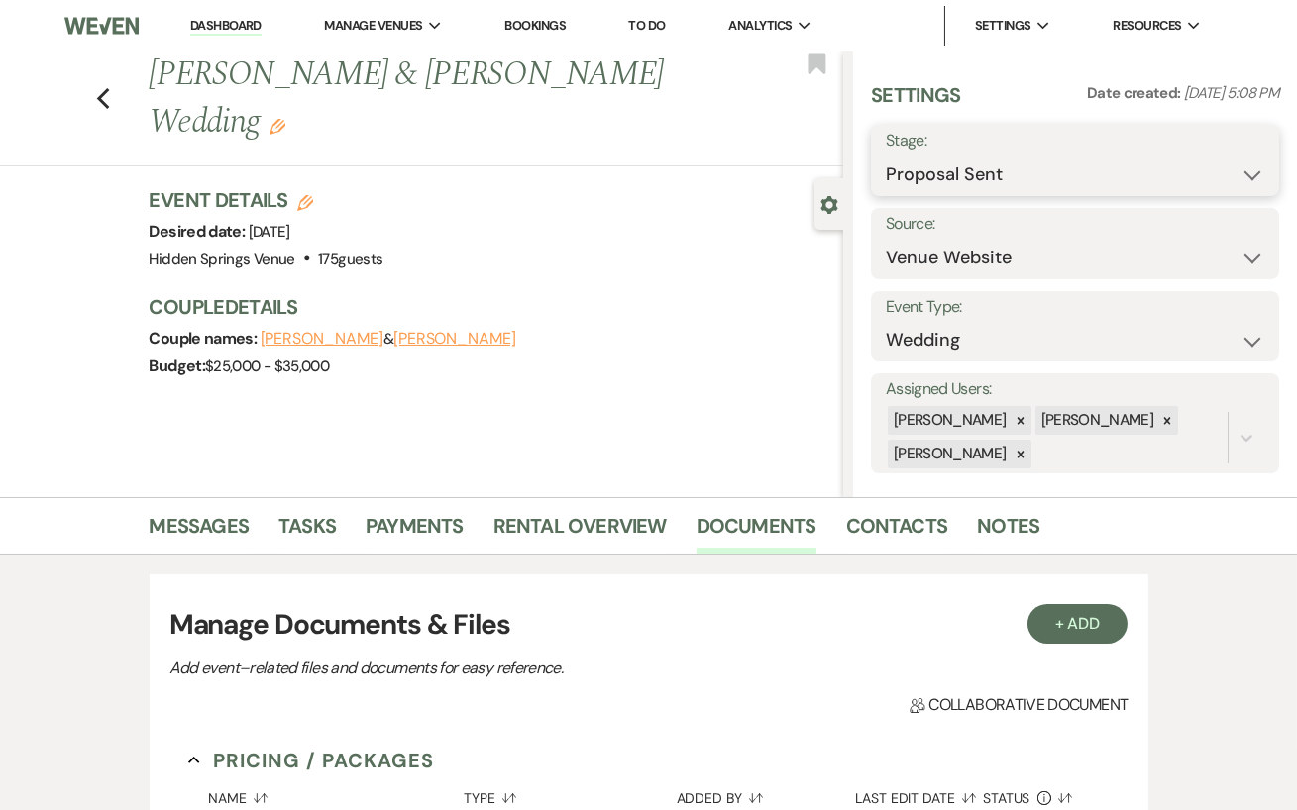
click at [1038, 191] on select "Inquiry Follow Up Tour Requested Tour Confirmed Toured Proposal Sent Booked Lost" at bounding box center [1075, 175] width 378 height 39
select select "7"
click at [886, 156] on select "Inquiry Follow Up Tour Requested Tour Confirmed Toured Proposal Sent Booked Lost" at bounding box center [1075, 175] width 378 height 39
click at [1093, 178] on select "Inquiry Follow Up Tour Requested Tour Confirmed Toured Proposal Sent Booked Lost" at bounding box center [1028, 175] width 284 height 39
click at [101, 102] on use "button" at bounding box center [102, 99] width 13 height 22
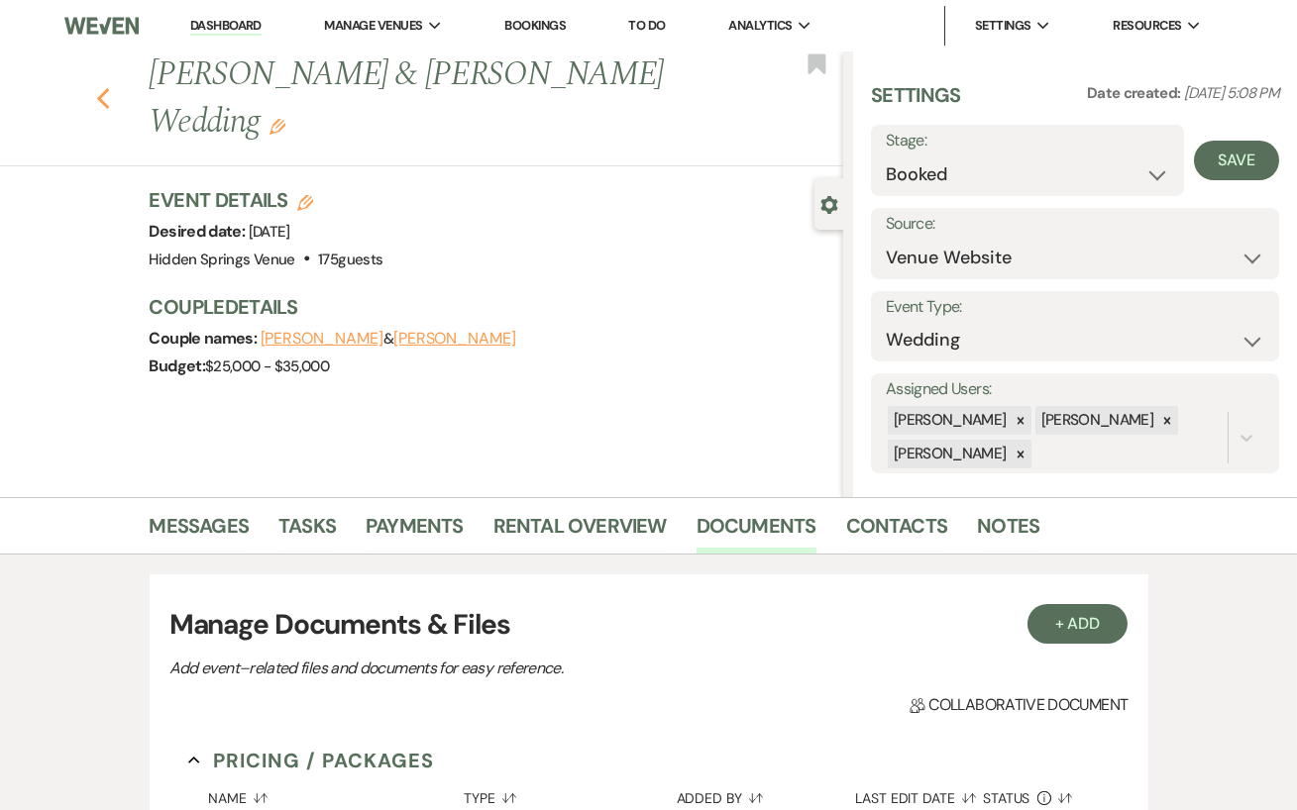
select select "6"
